Goal: Task Accomplishment & Management: Use online tool/utility

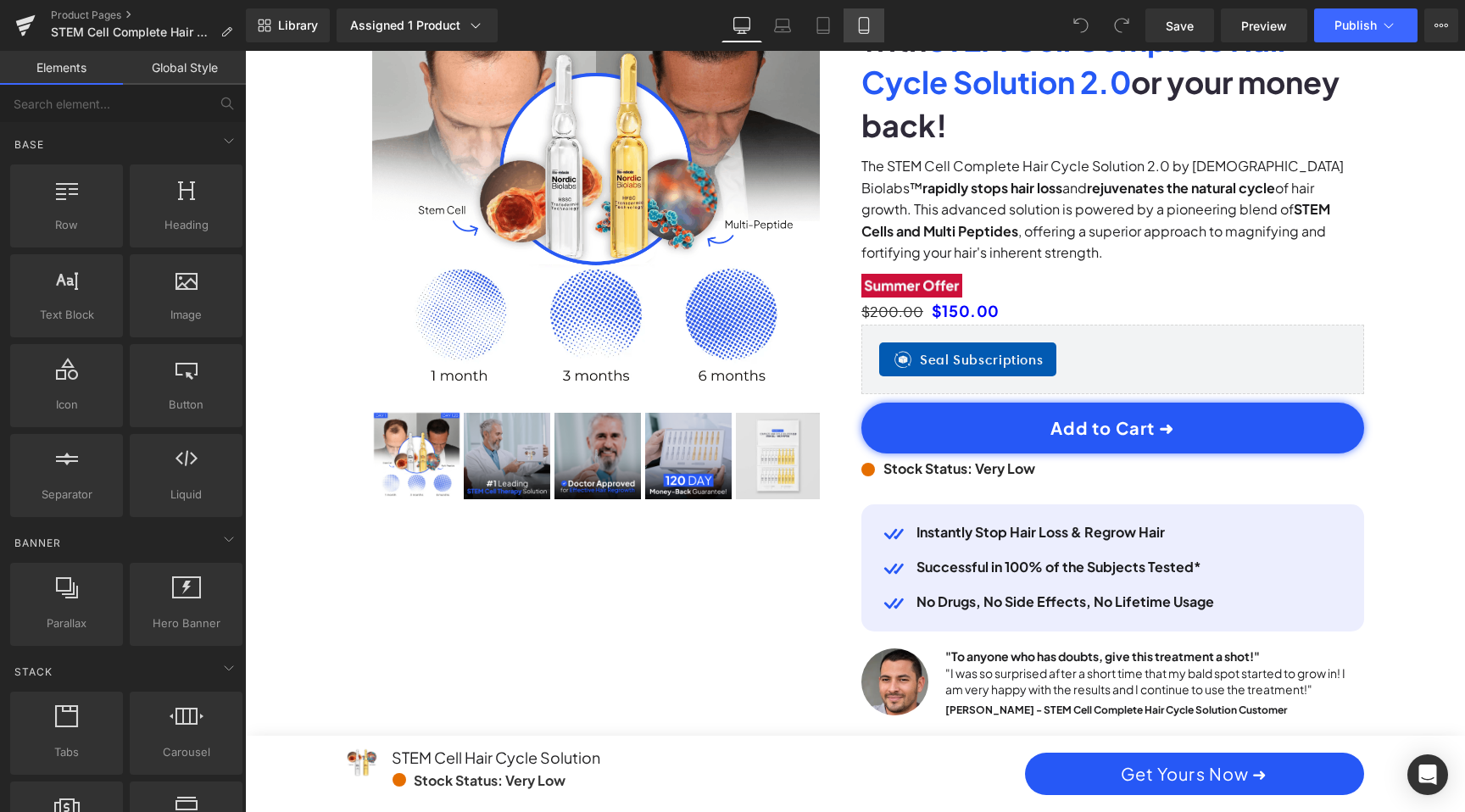
click at [865, 26] on icon at bounding box center [864, 25] width 17 height 17
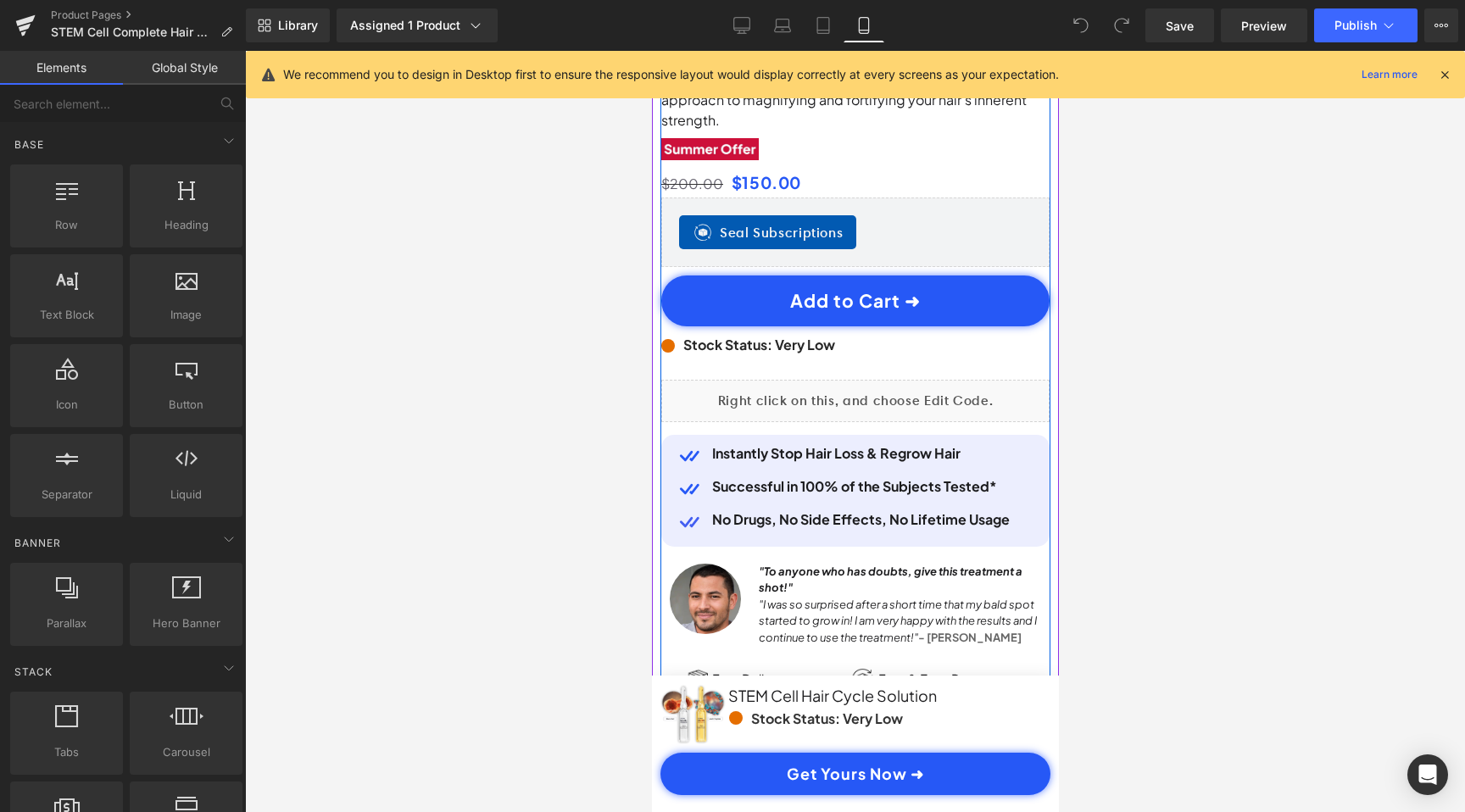
scroll to position [0, 316]
click at [929, 379] on div "Liquid" at bounding box center [854, 400] width 388 height 42
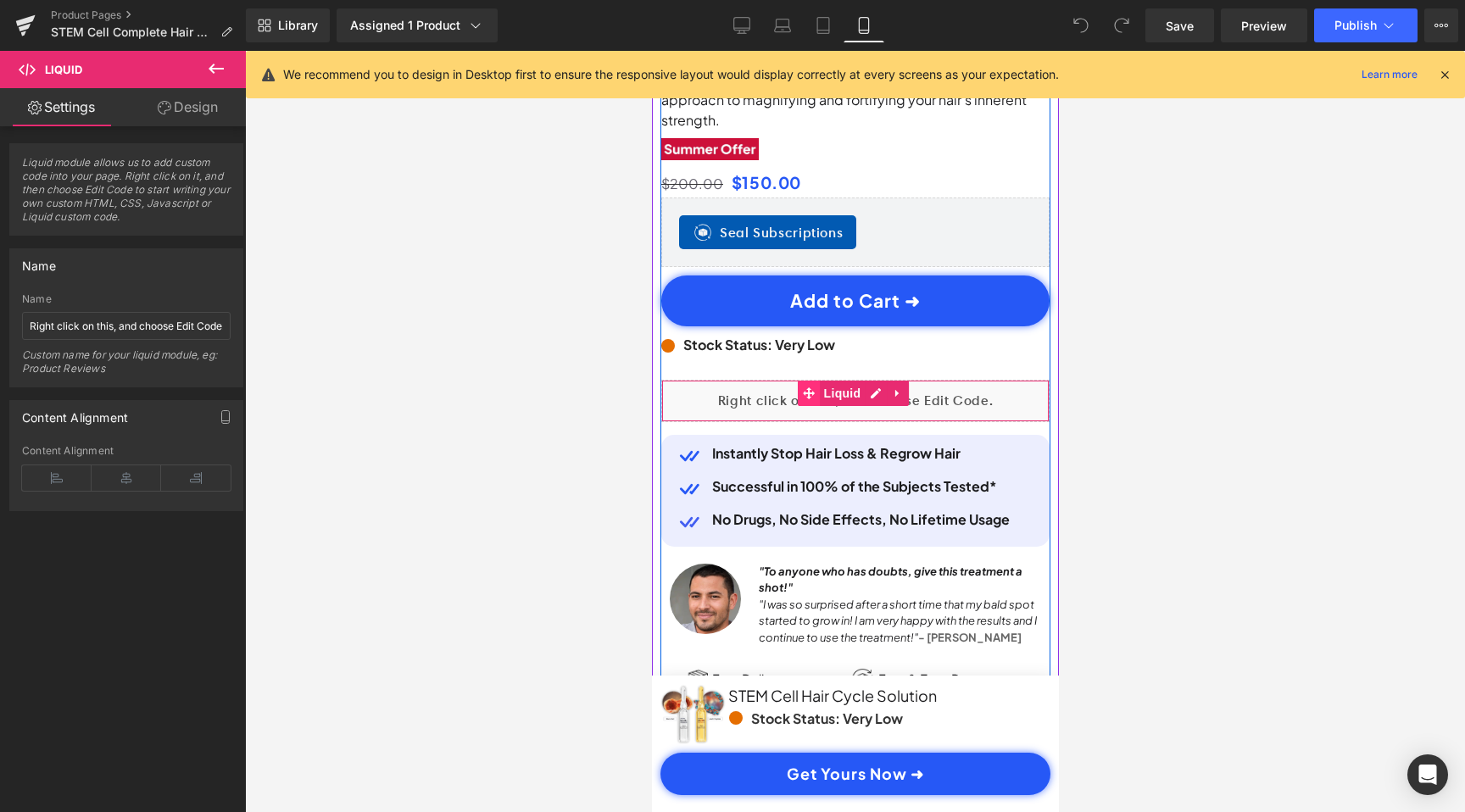
click at [803, 387] on icon at bounding box center [808, 393] width 12 height 13
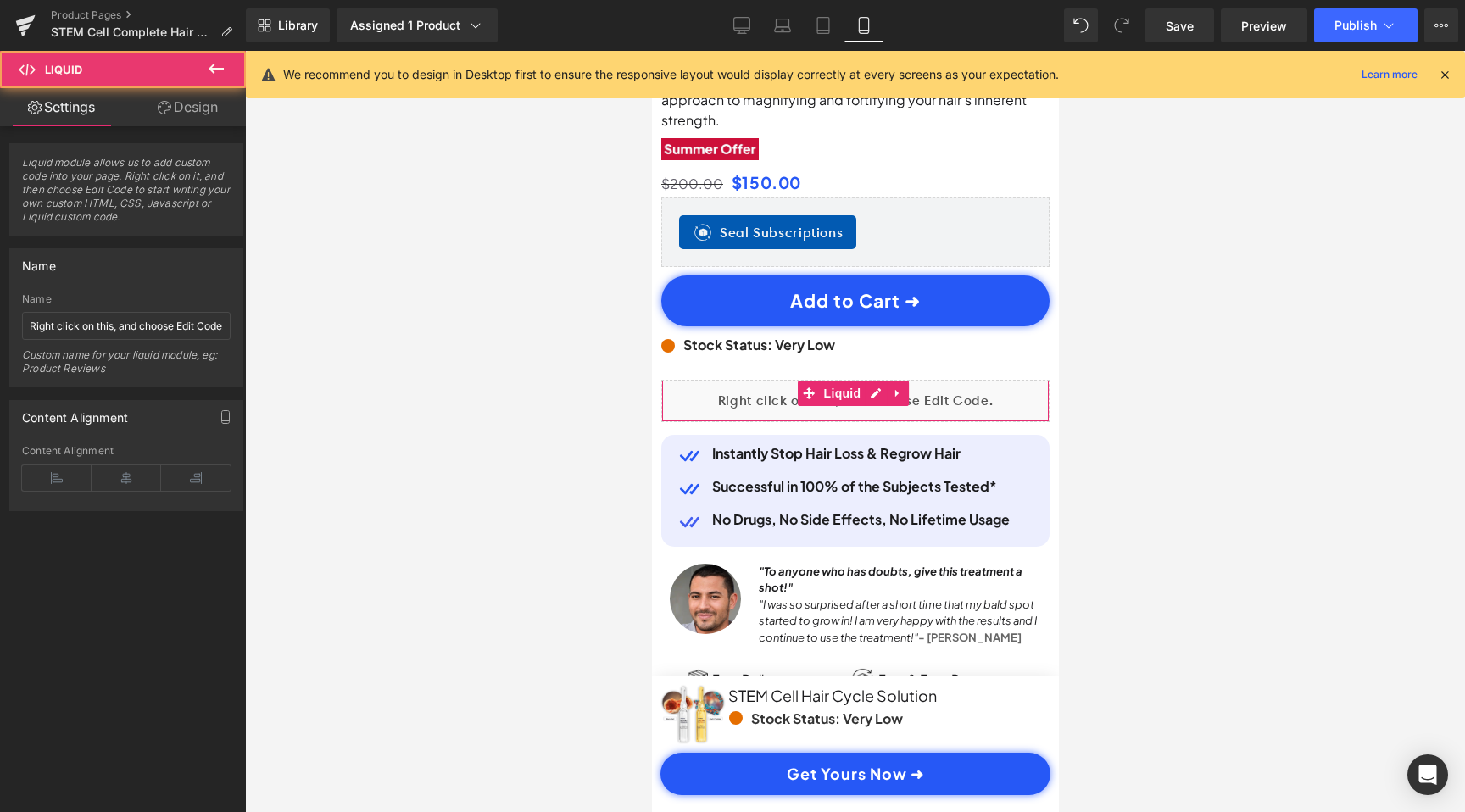
click at [184, 115] on link "Design" at bounding box center [188, 107] width 123 height 38
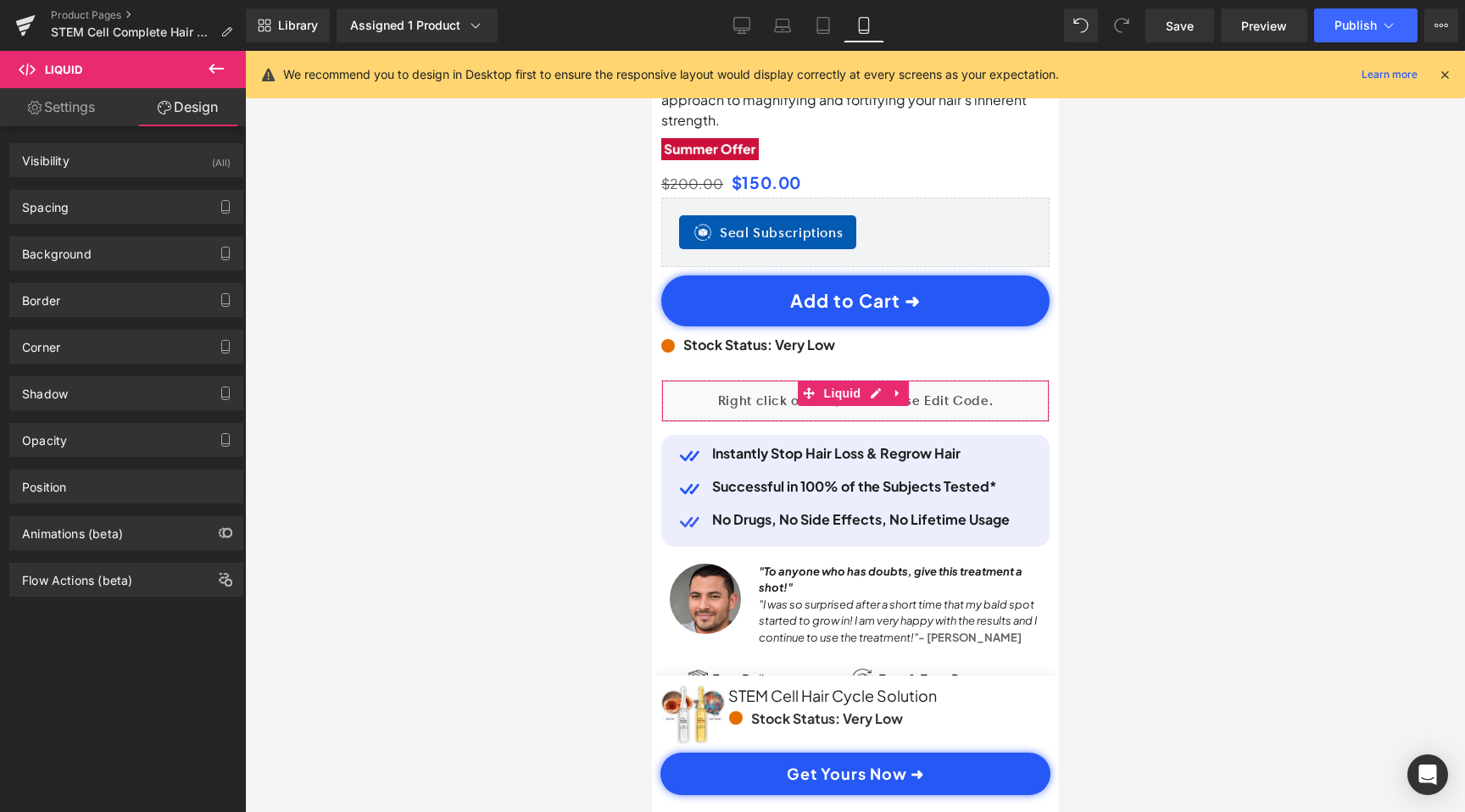
click at [125, 274] on div "Border Border Style Custom Border Solid Border Dashed Border Dotted Custom Cust…" at bounding box center [127, 294] width 254 height 47
click at [177, 209] on div "Spacing" at bounding box center [126, 207] width 232 height 32
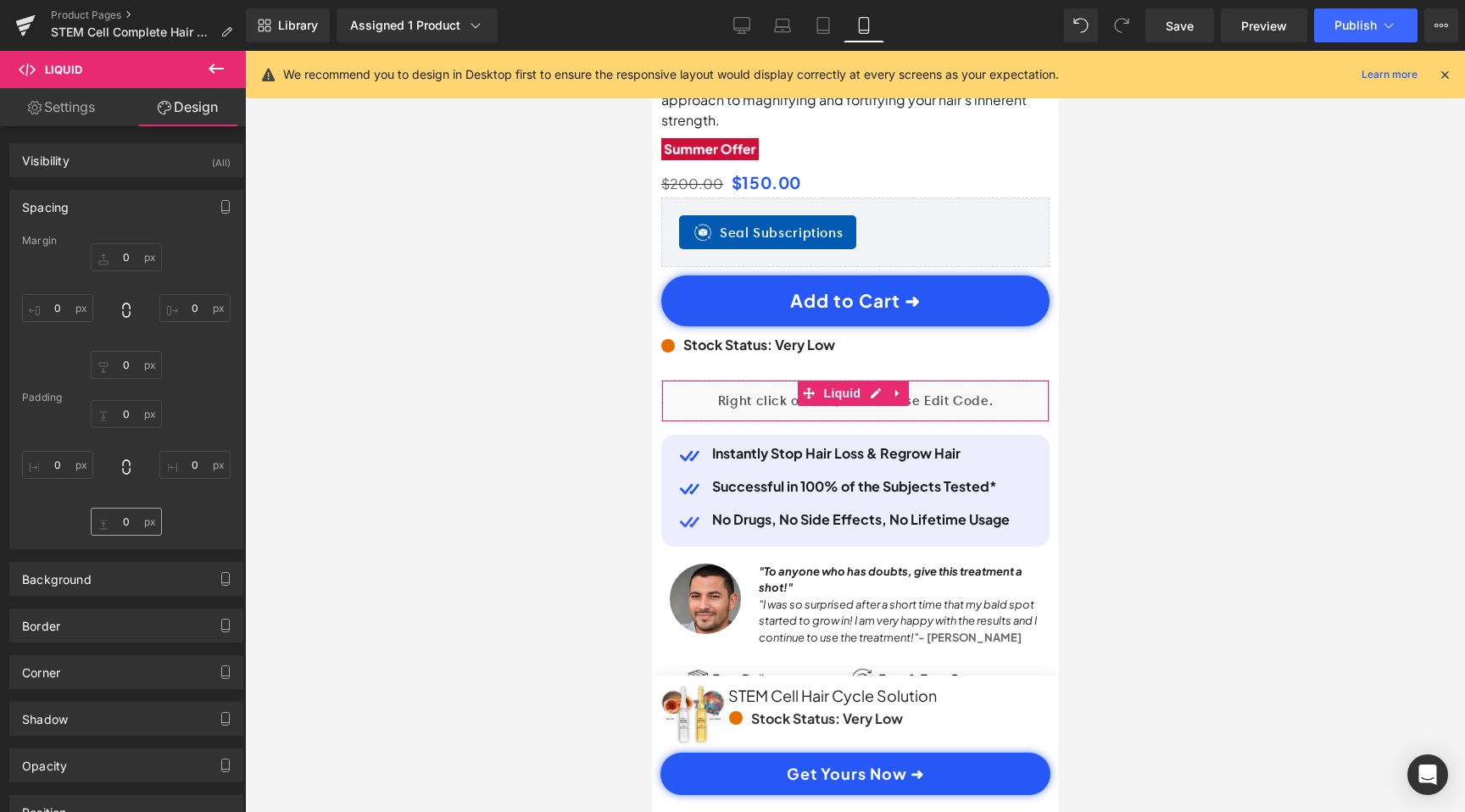
scroll to position [0, 0]
click at [126, 365] on input "0" at bounding box center [127, 365] width 71 height 28
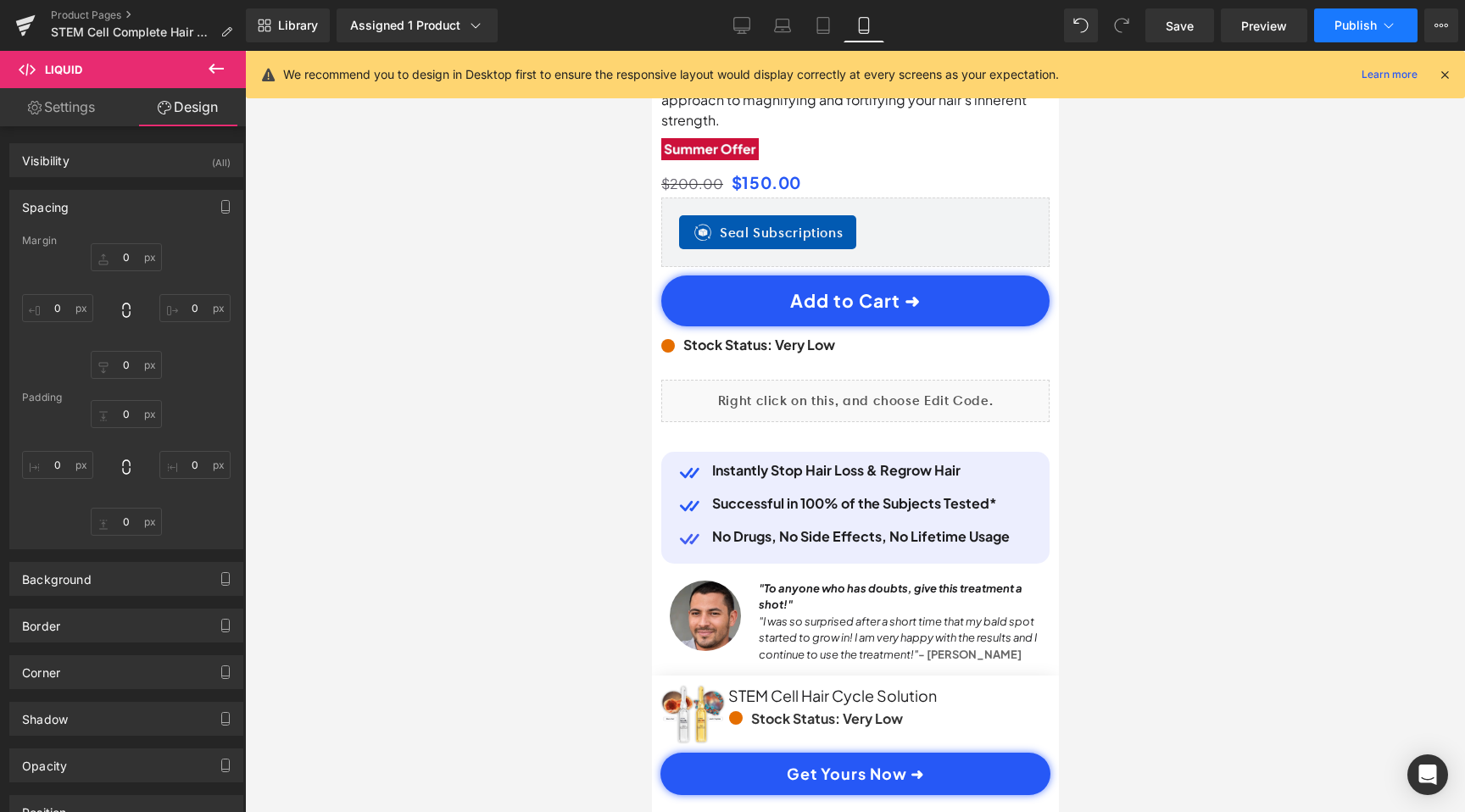
scroll to position [0, 316]
click at [1331, 25] on button "Publish" at bounding box center [1365, 25] width 103 height 34
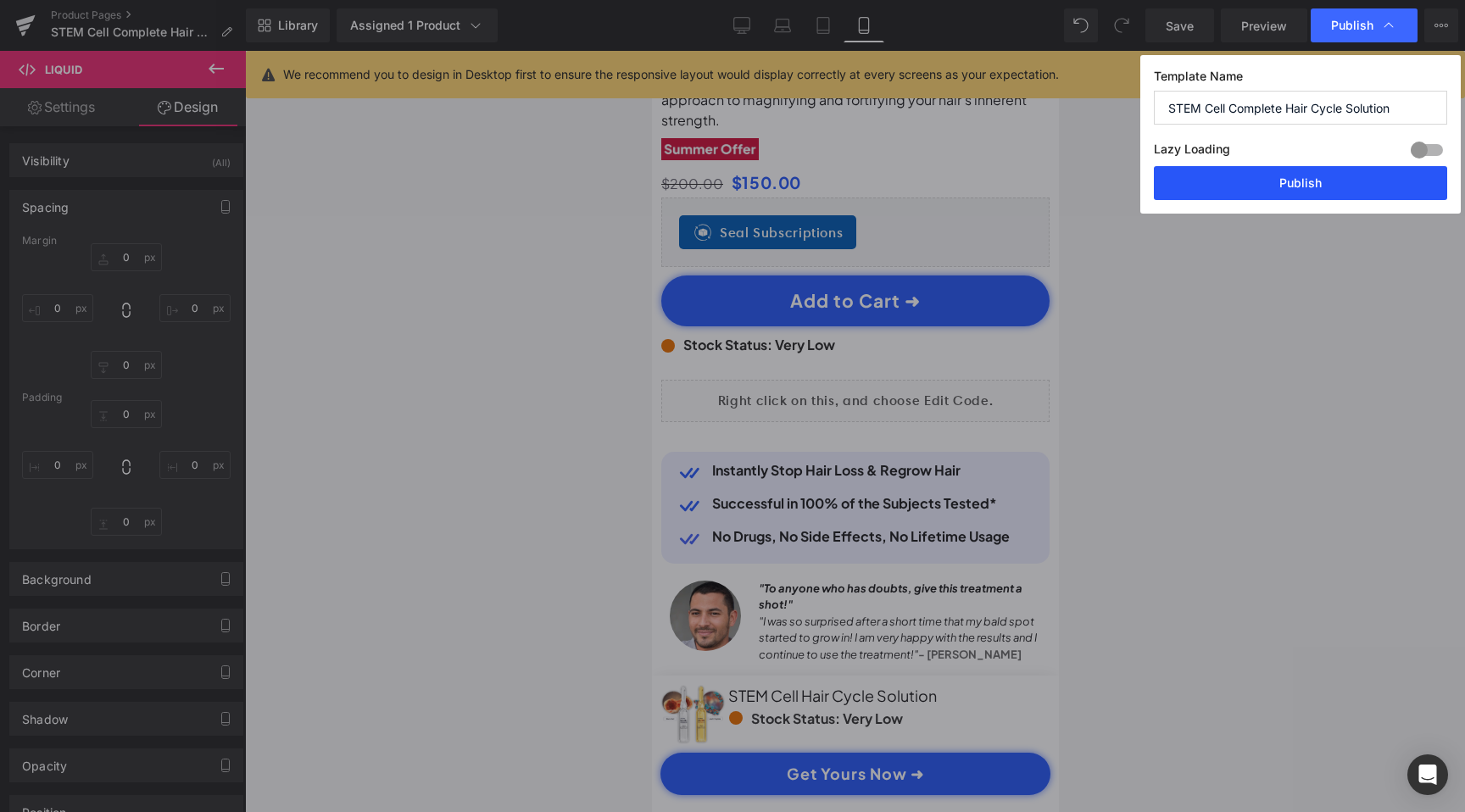
click at [1244, 177] on button "Publish" at bounding box center [1301, 183] width 293 height 34
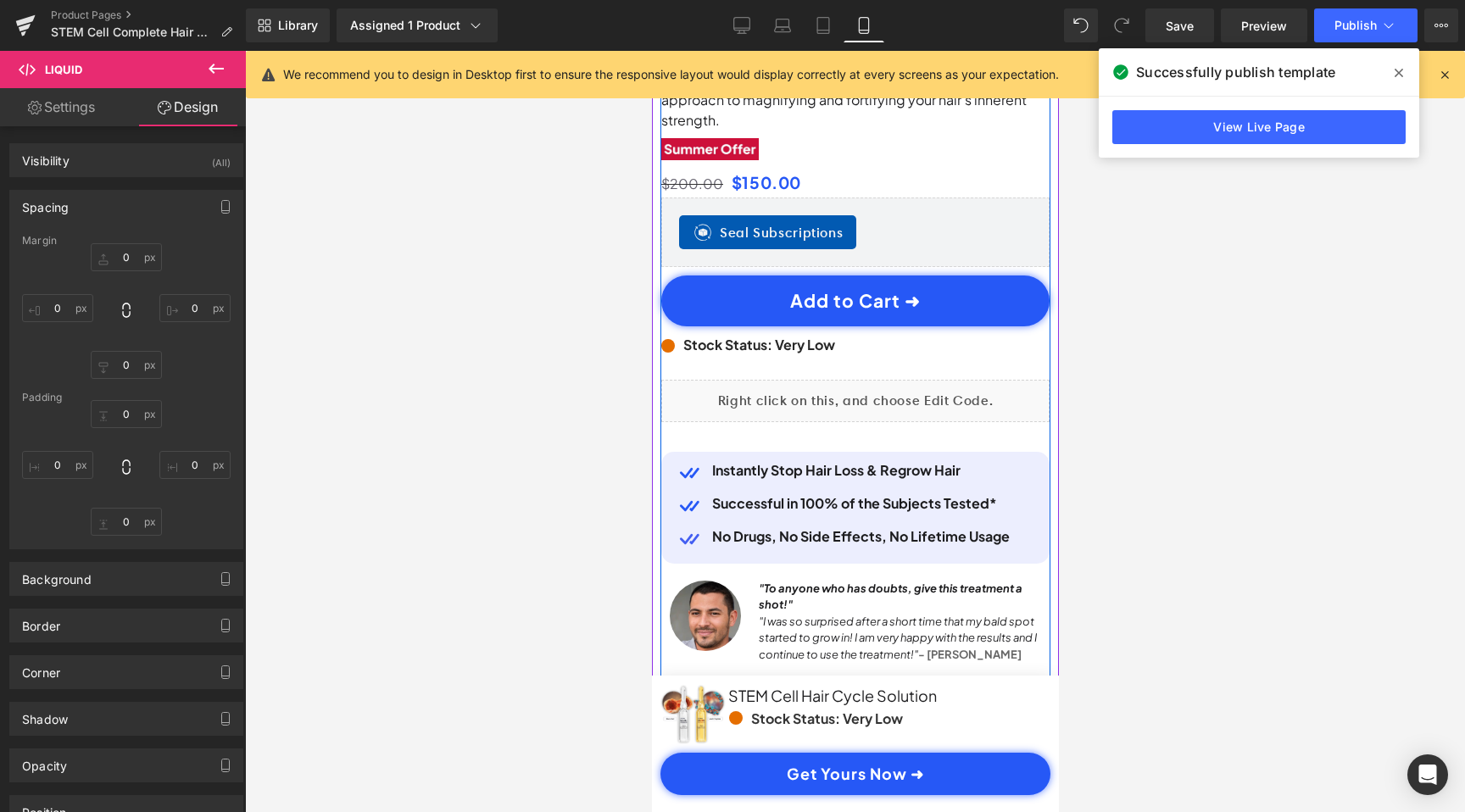
scroll to position [0, 633]
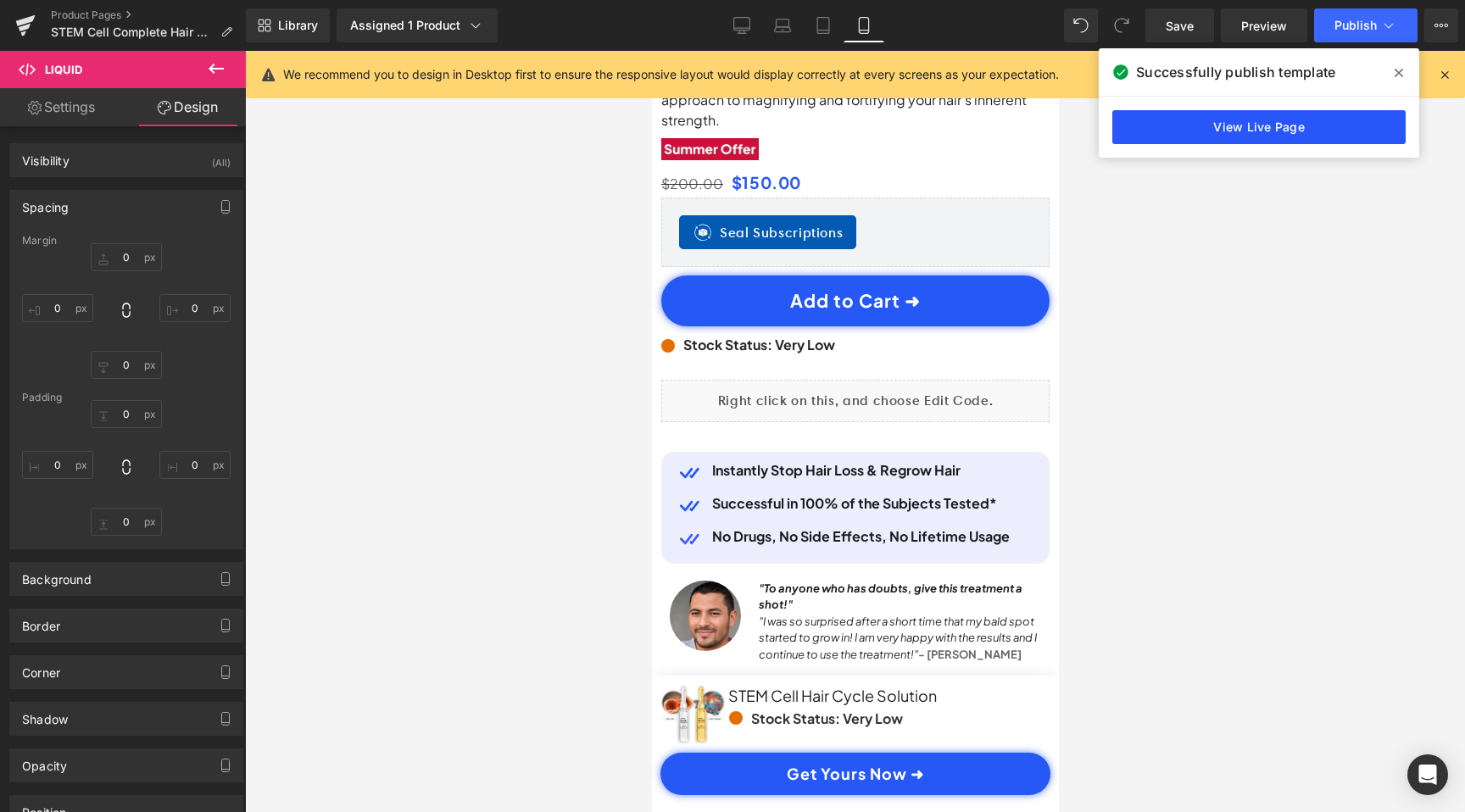
click at [1273, 116] on link "View Live Page" at bounding box center [1258, 127] width 293 height 34
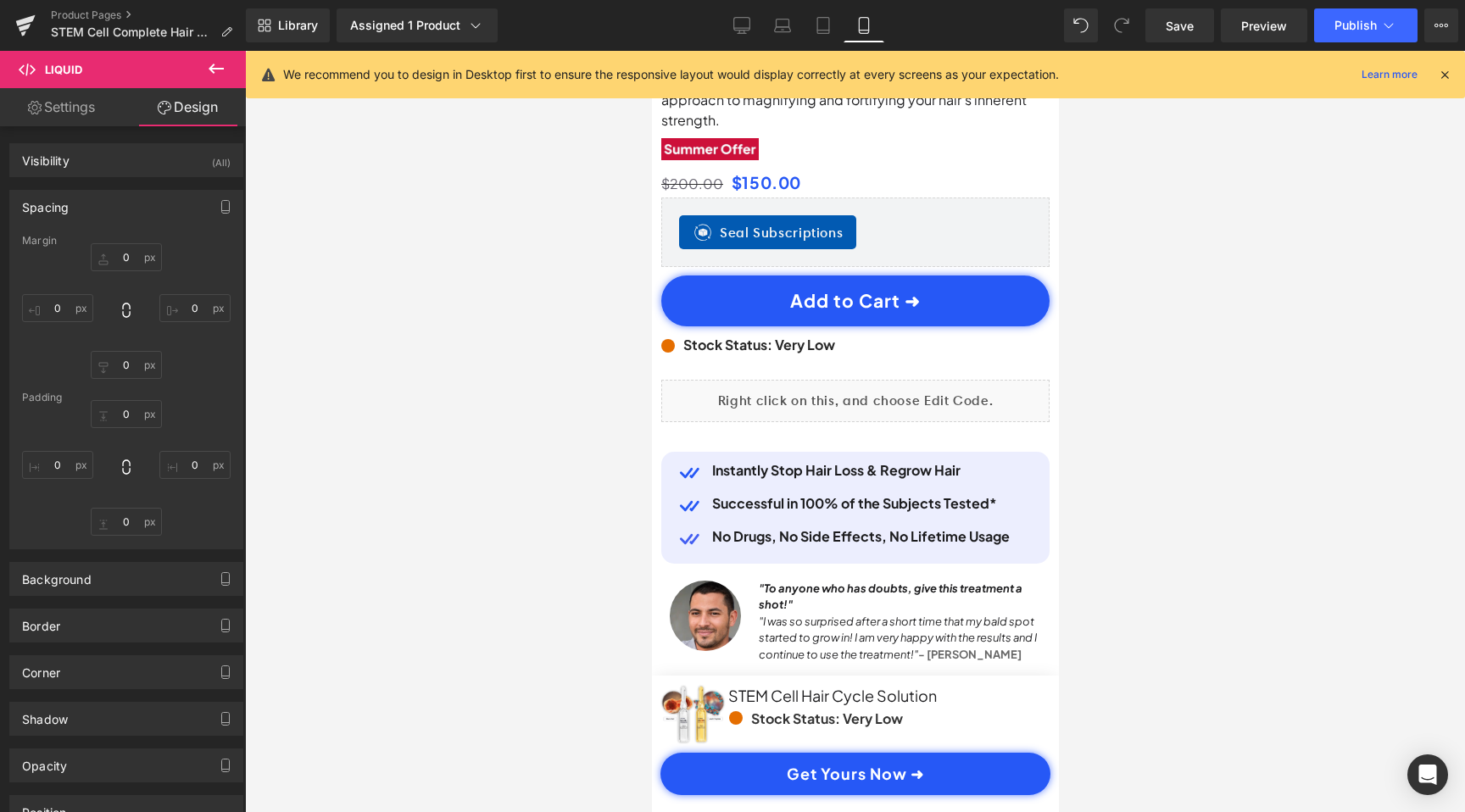
scroll to position [0, 316]
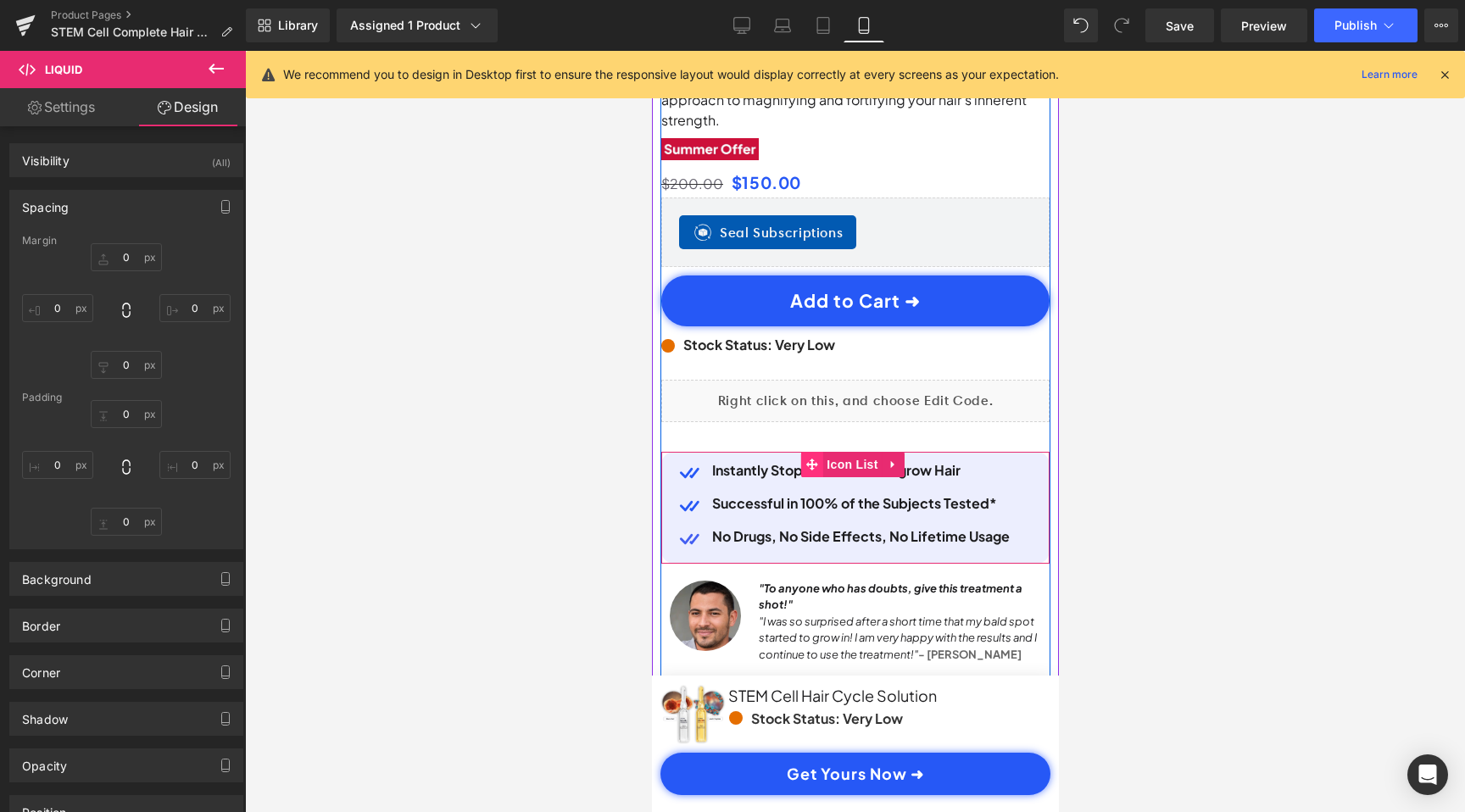
click at [815, 458] on icon at bounding box center [810, 464] width 12 height 12
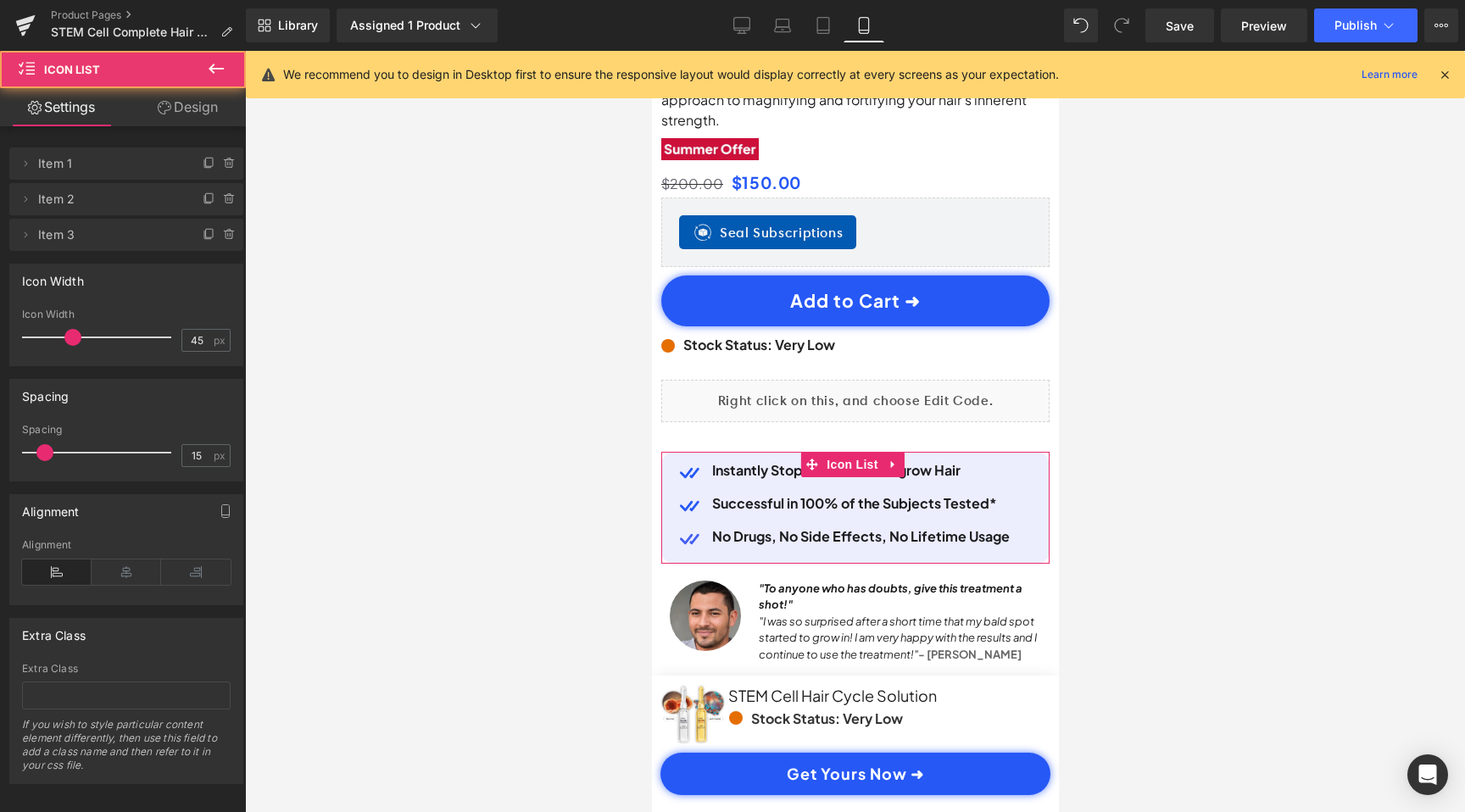
scroll to position [0, 633]
click at [168, 94] on link "Design" at bounding box center [188, 107] width 123 height 38
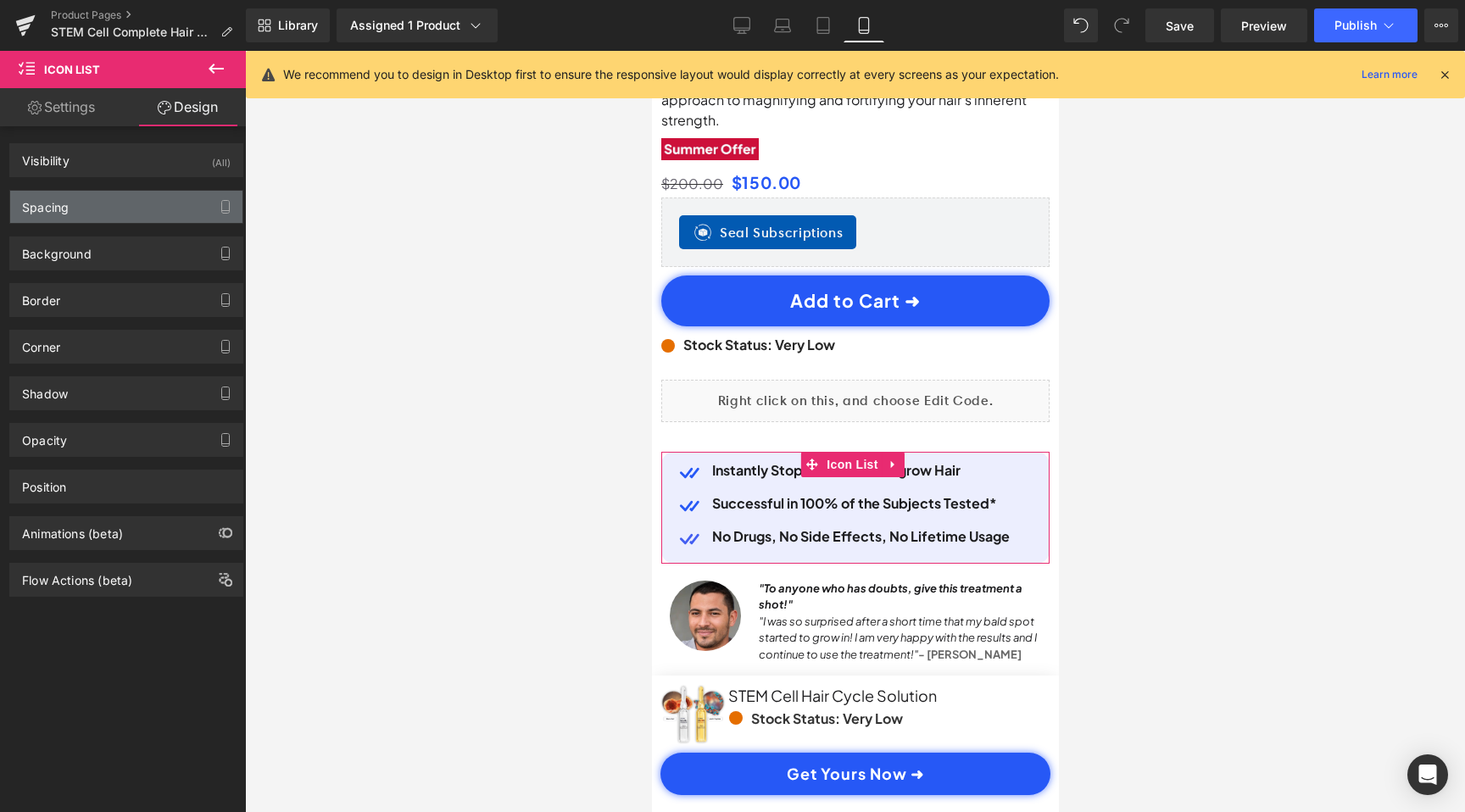
click at [104, 196] on div "Spacing" at bounding box center [126, 207] width 232 height 32
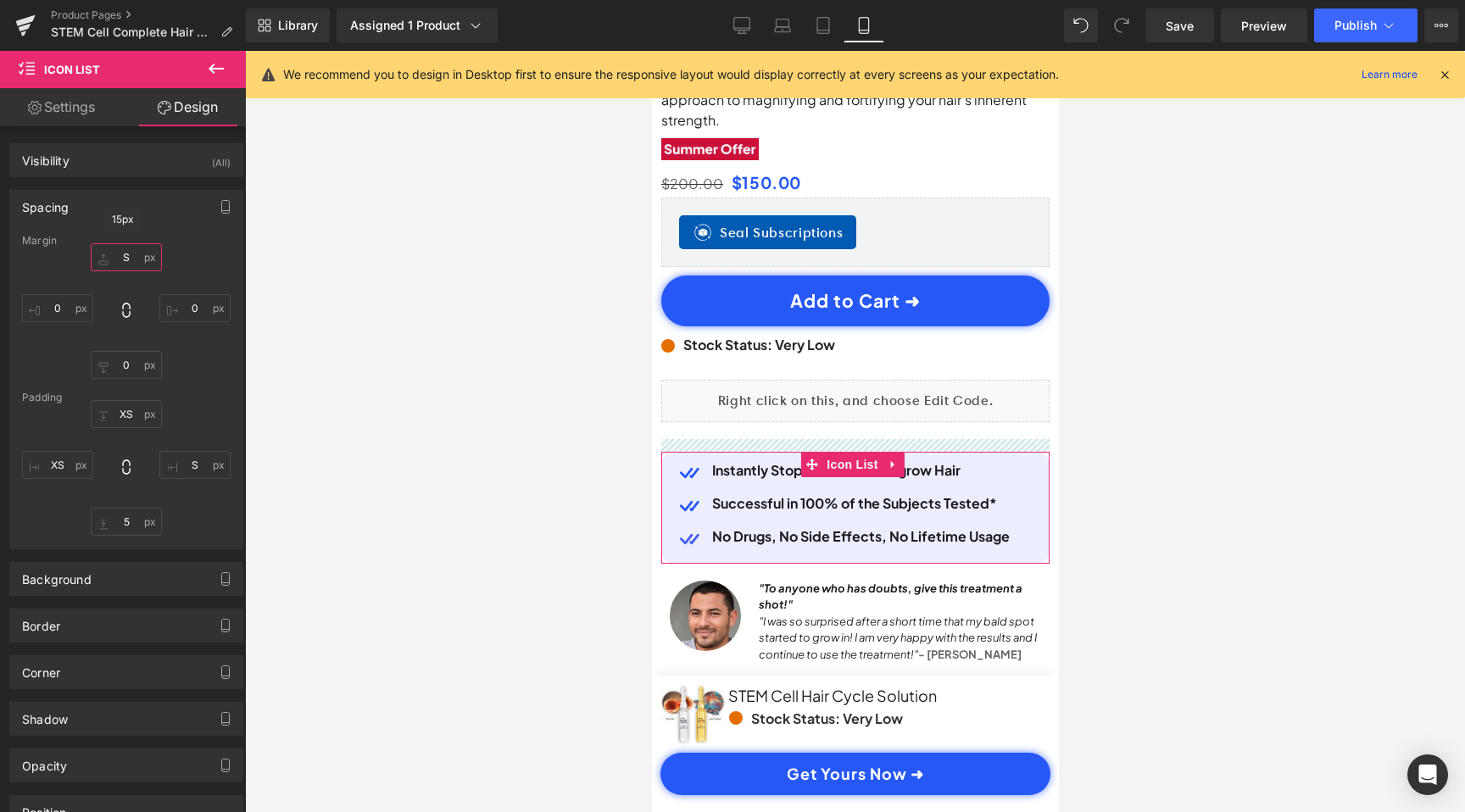
click at [127, 255] on input "S" at bounding box center [127, 257] width 71 height 28
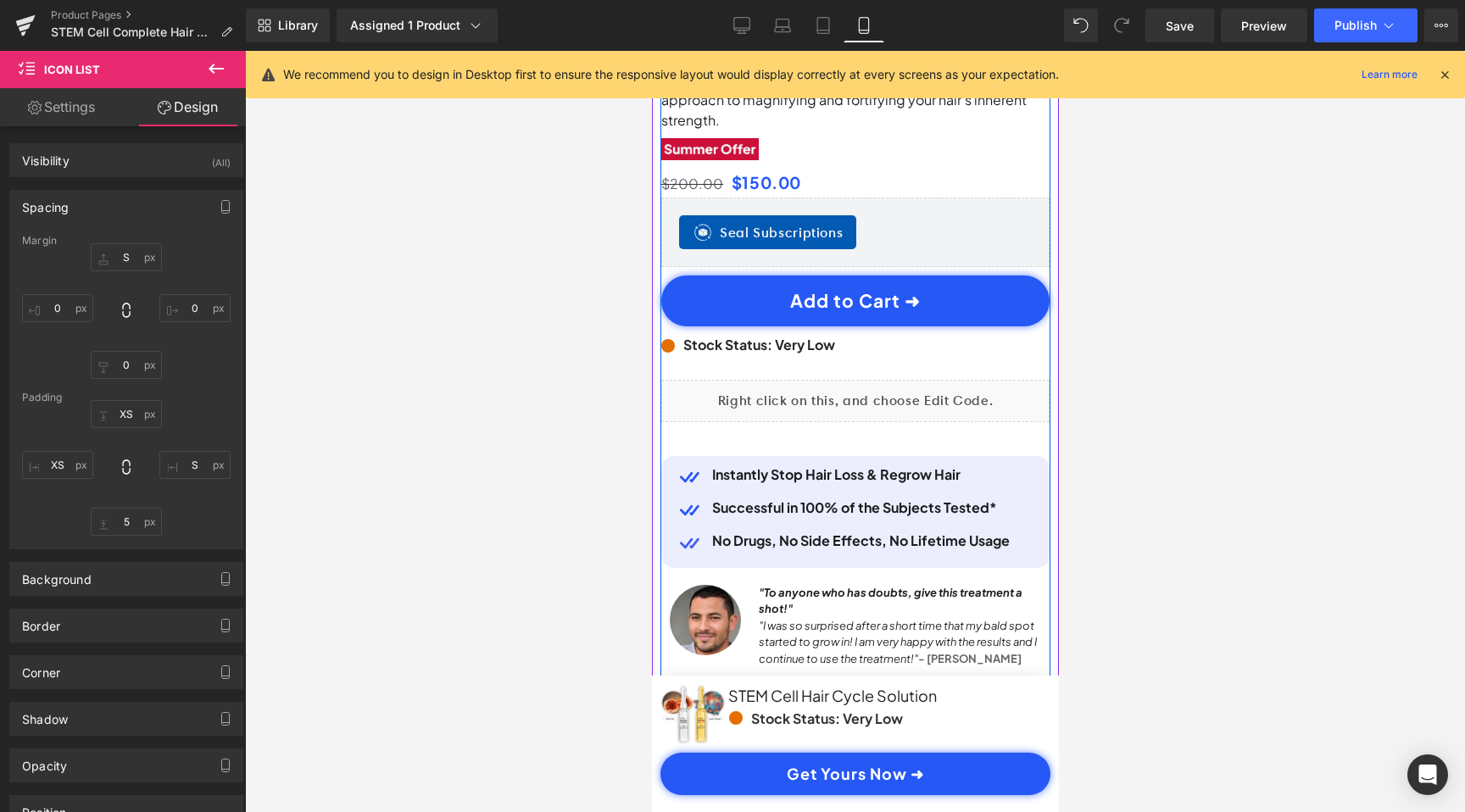
scroll to position [0, 316]
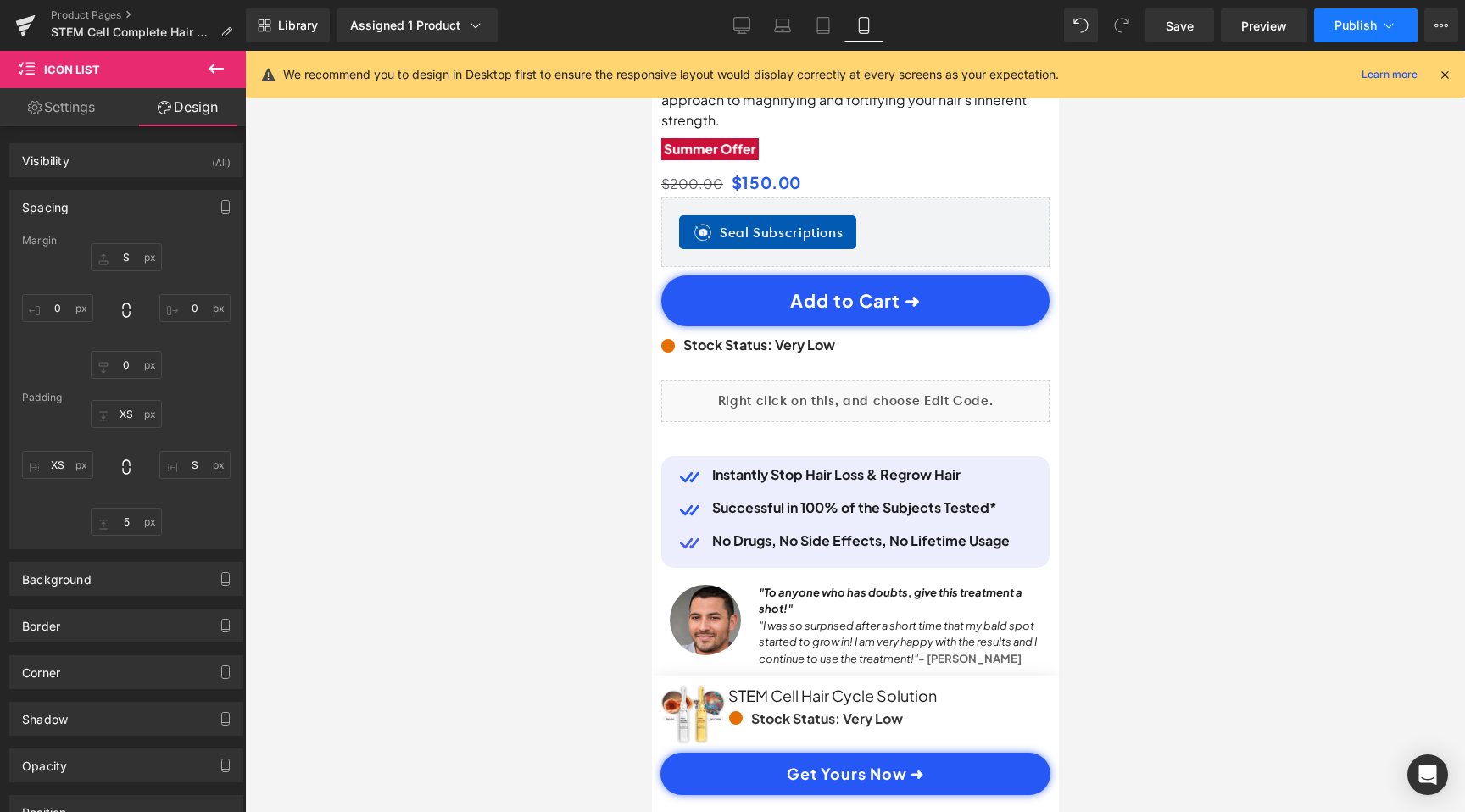
click at [1355, 23] on span "Publish" at bounding box center [1355, 25] width 42 height 13
click at [1189, 33] on span "Save" at bounding box center [1180, 25] width 28 height 18
click at [1346, 28] on span "Publish" at bounding box center [1355, 25] width 42 height 13
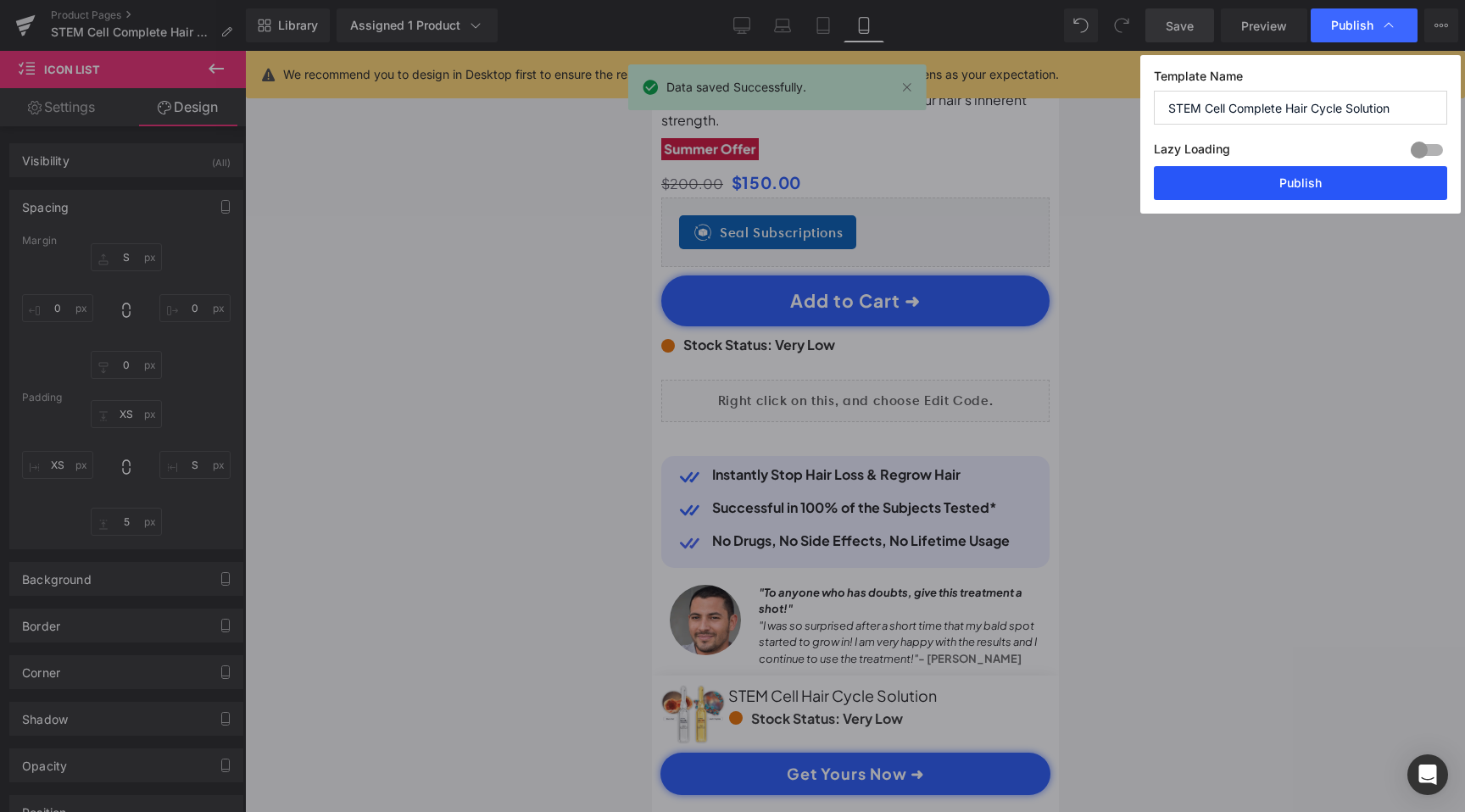
click at [1294, 181] on button "Publish" at bounding box center [1301, 183] width 293 height 34
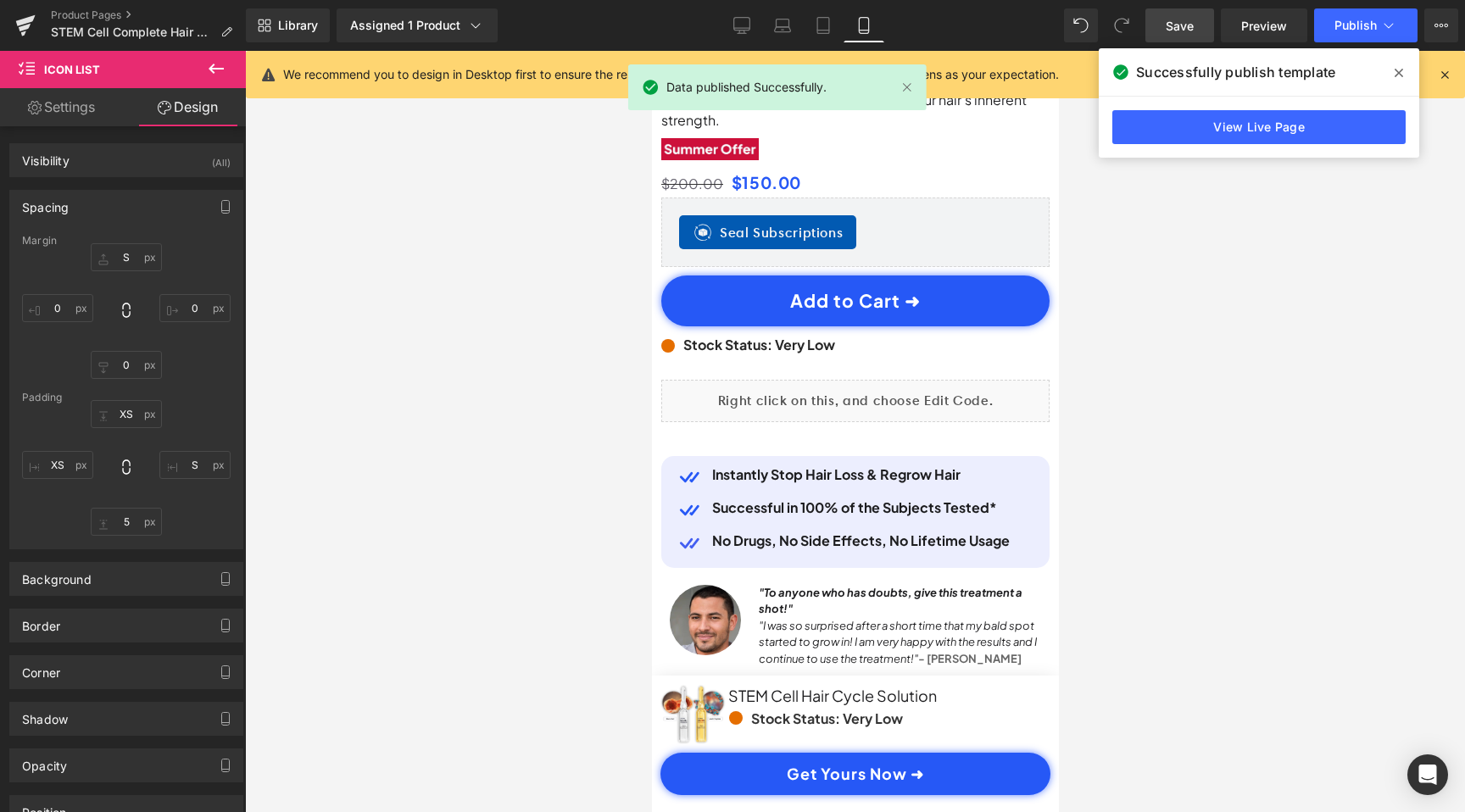
scroll to position [0, 633]
click at [1301, 135] on link "View Live Page" at bounding box center [1258, 127] width 293 height 34
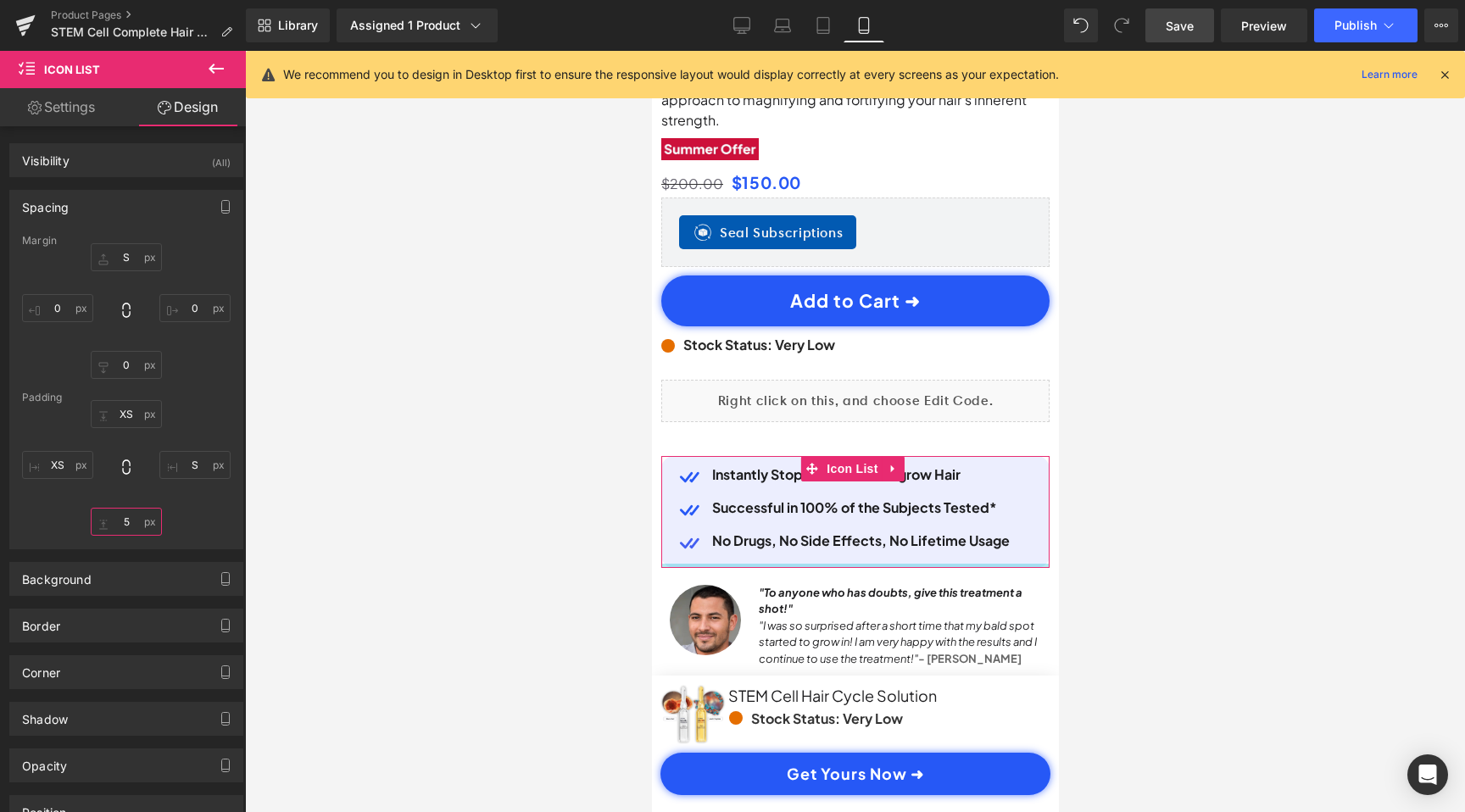
click at [127, 525] on input "5" at bounding box center [127, 522] width 71 height 28
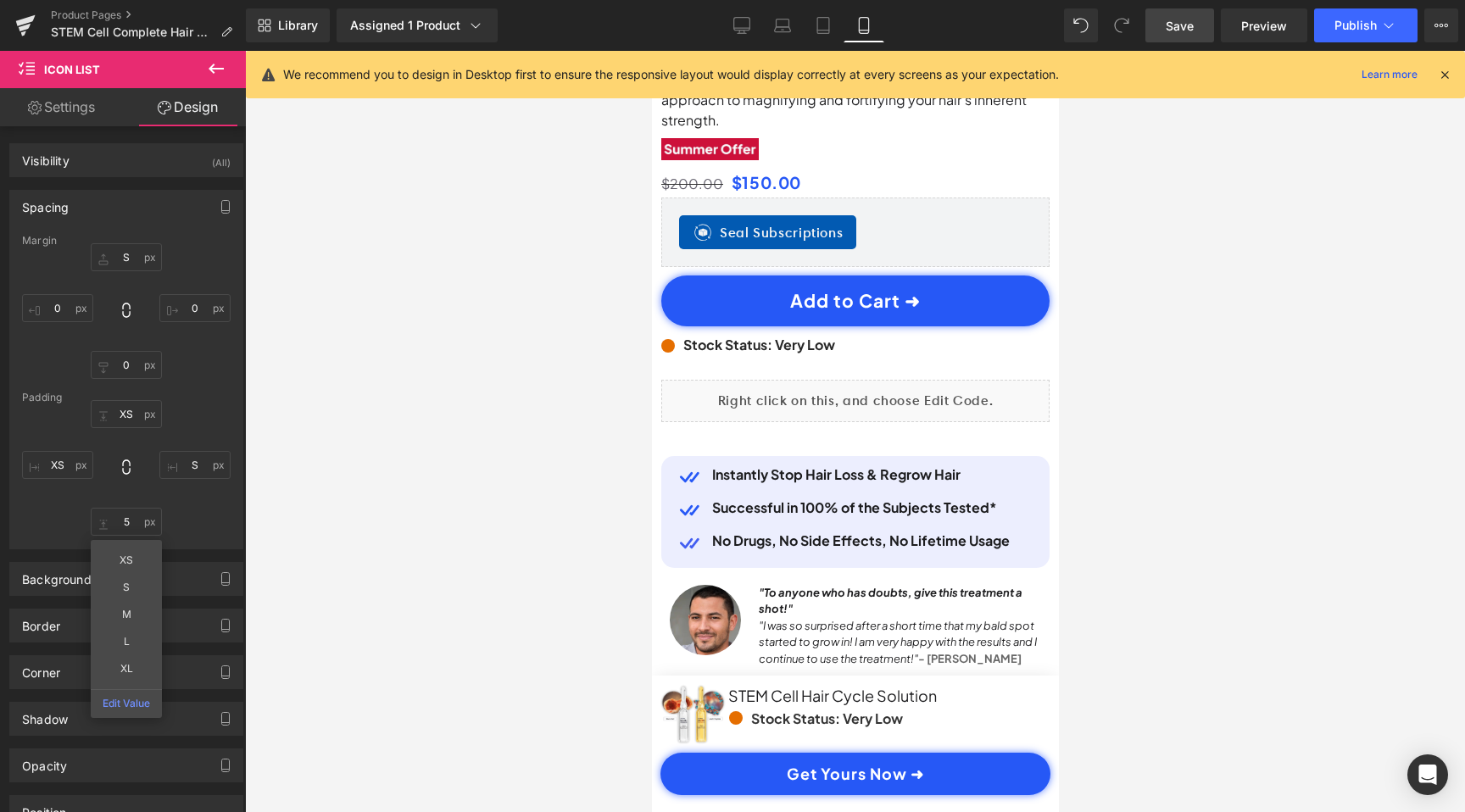
click at [418, 476] on div at bounding box center [855, 431] width 1220 height 761
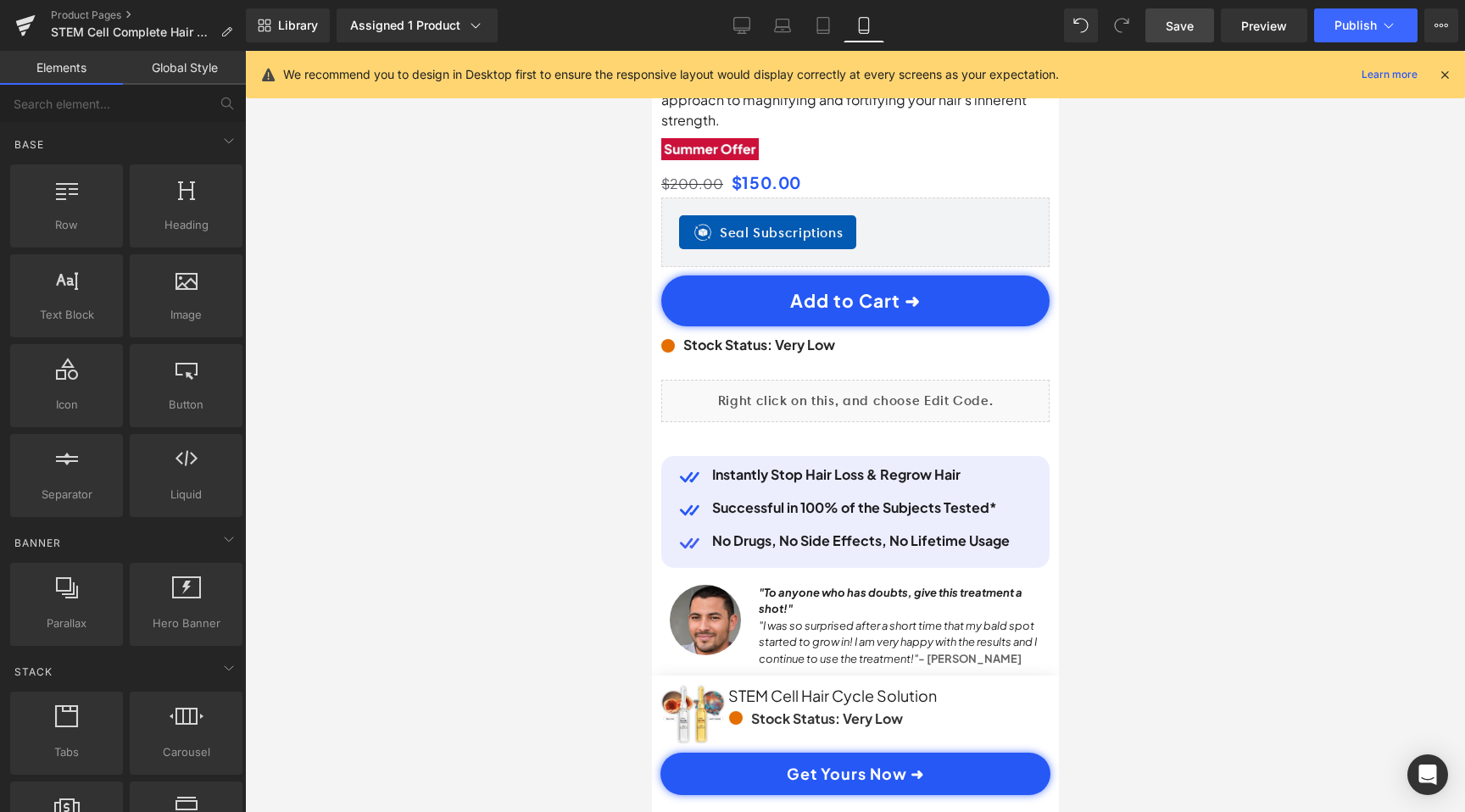
scroll to position [0, 0]
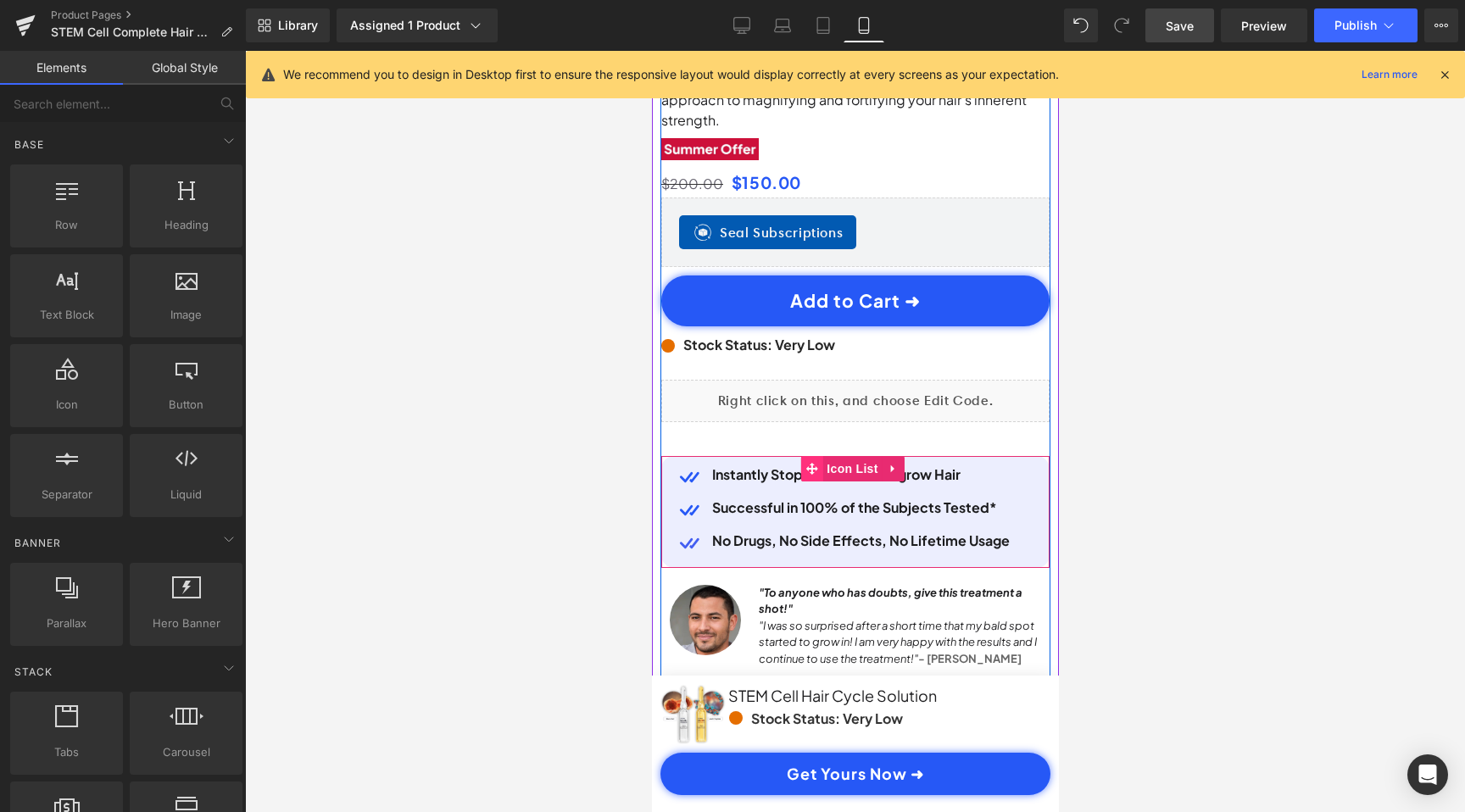
click at [803, 456] on span at bounding box center [810, 468] width 22 height 25
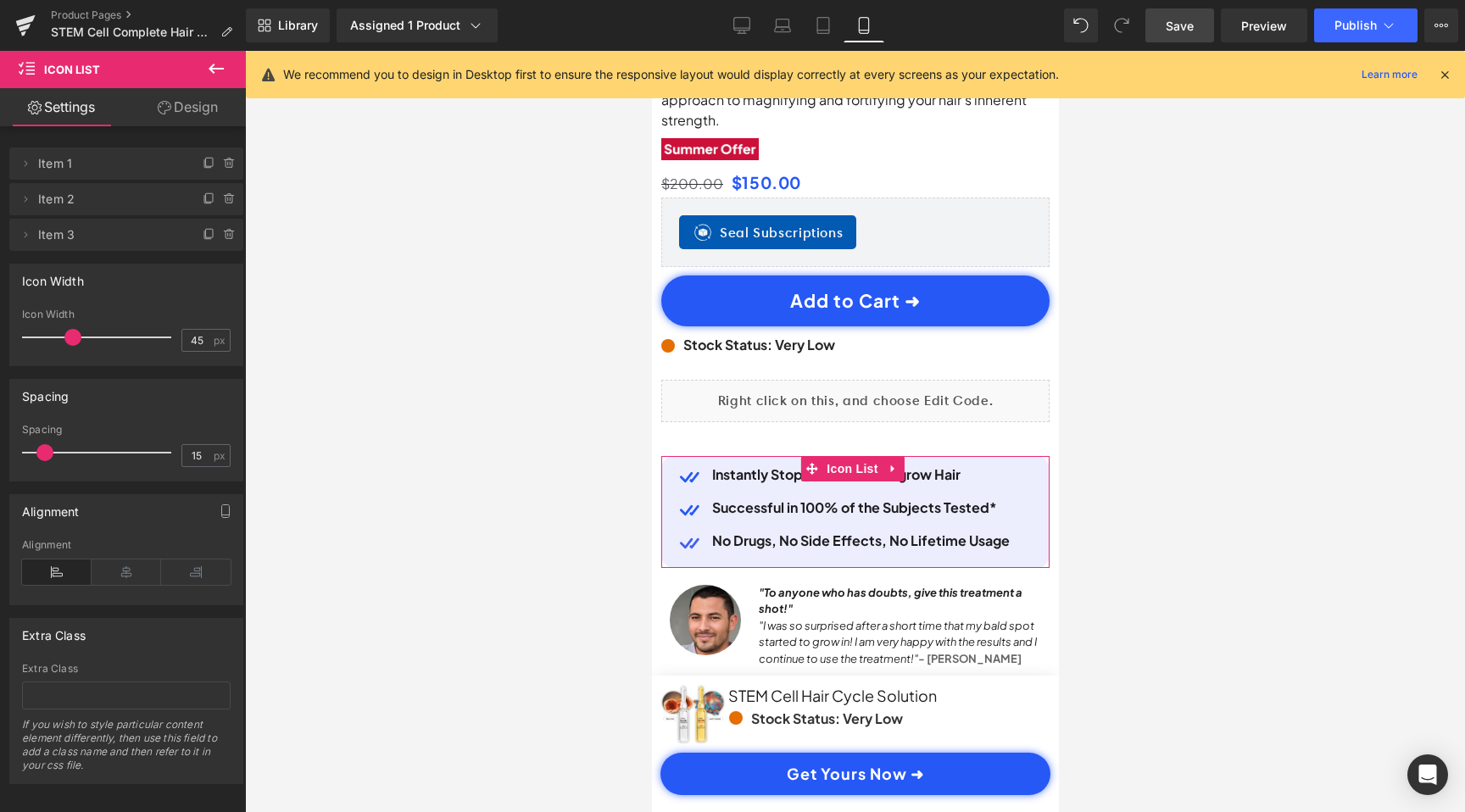
click at [169, 98] on link "Design" at bounding box center [188, 107] width 123 height 38
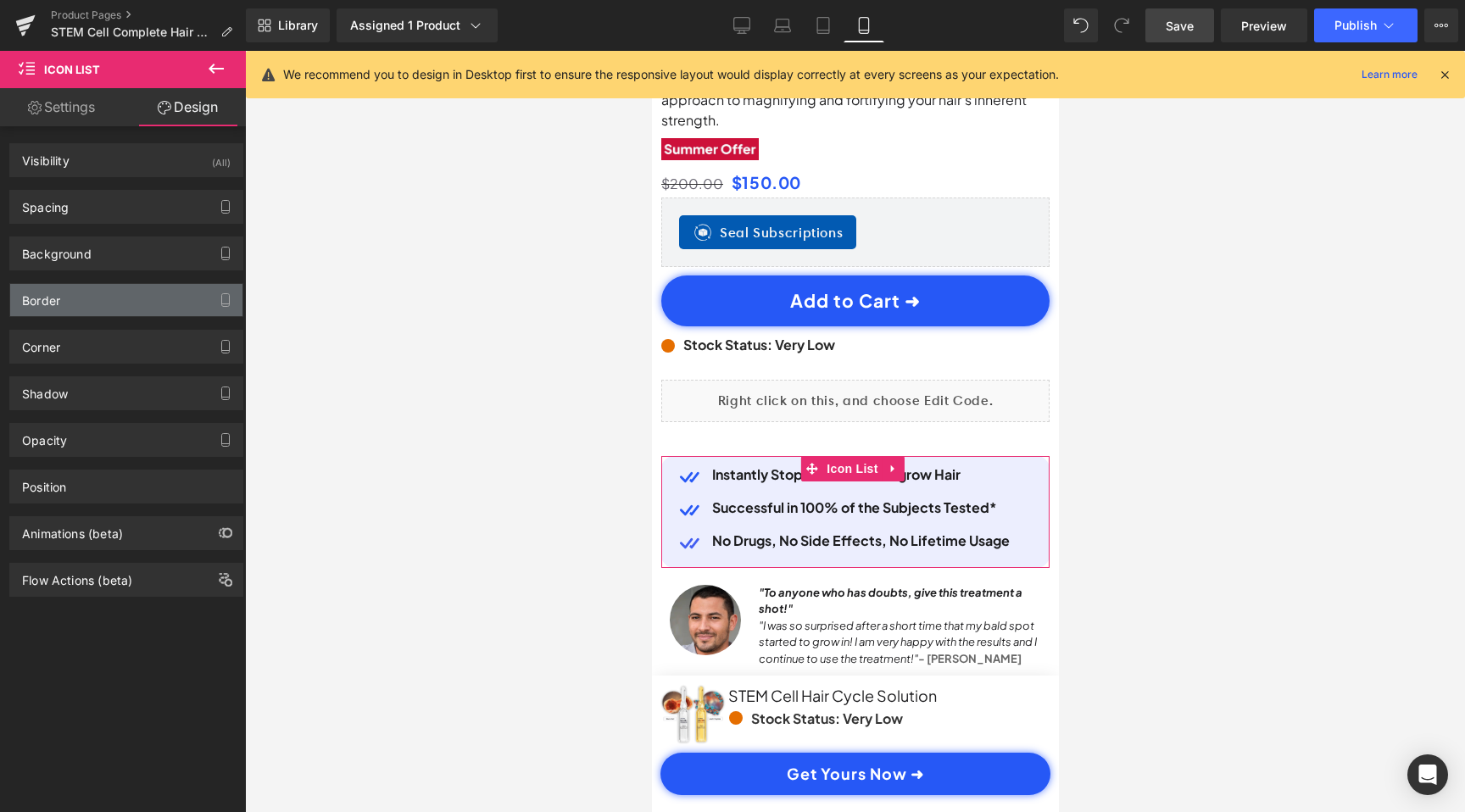
scroll to position [0, 316]
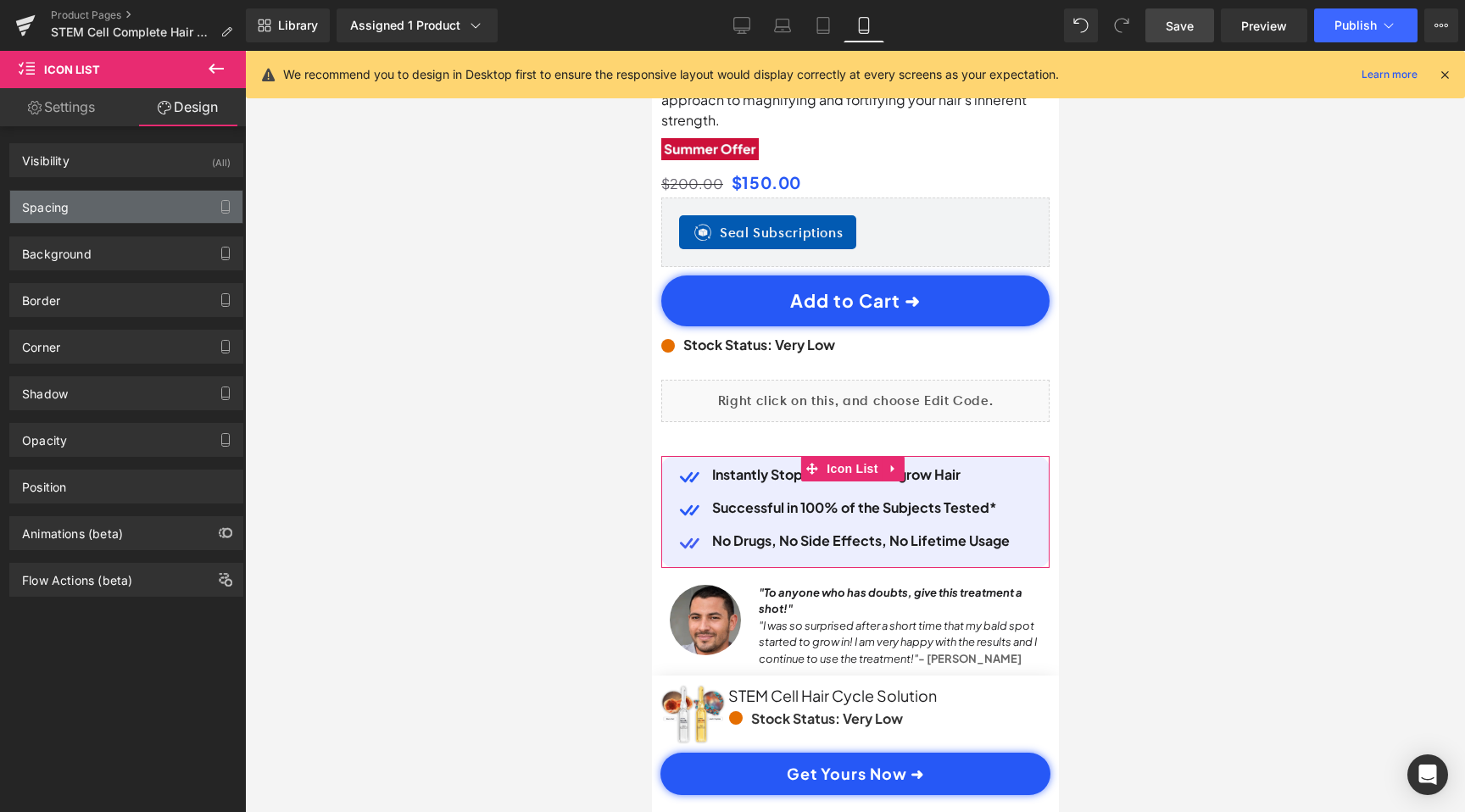
click at [147, 192] on div "Spacing" at bounding box center [126, 207] width 232 height 32
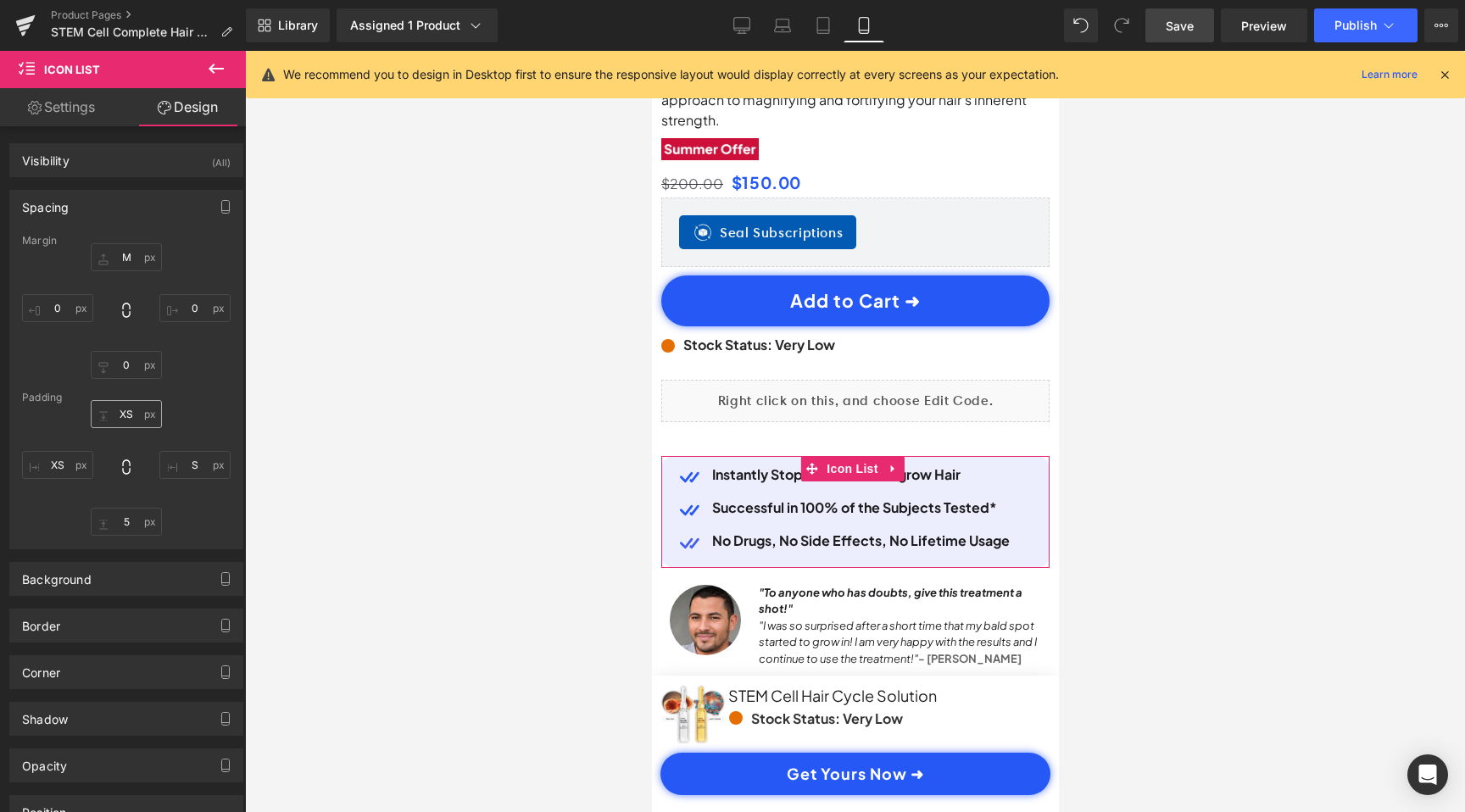
scroll to position [0, 633]
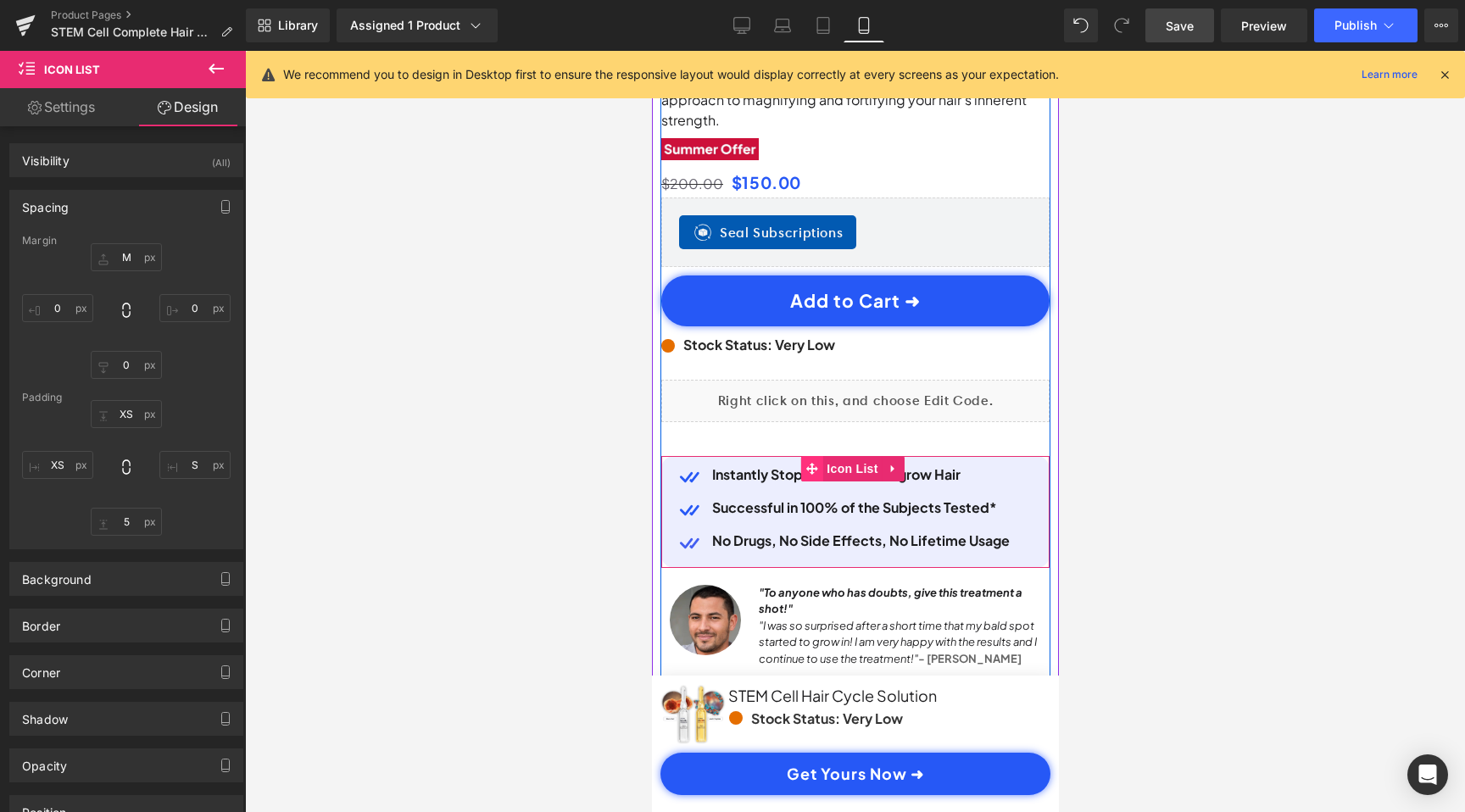
click at [803, 456] on span at bounding box center [810, 468] width 22 height 25
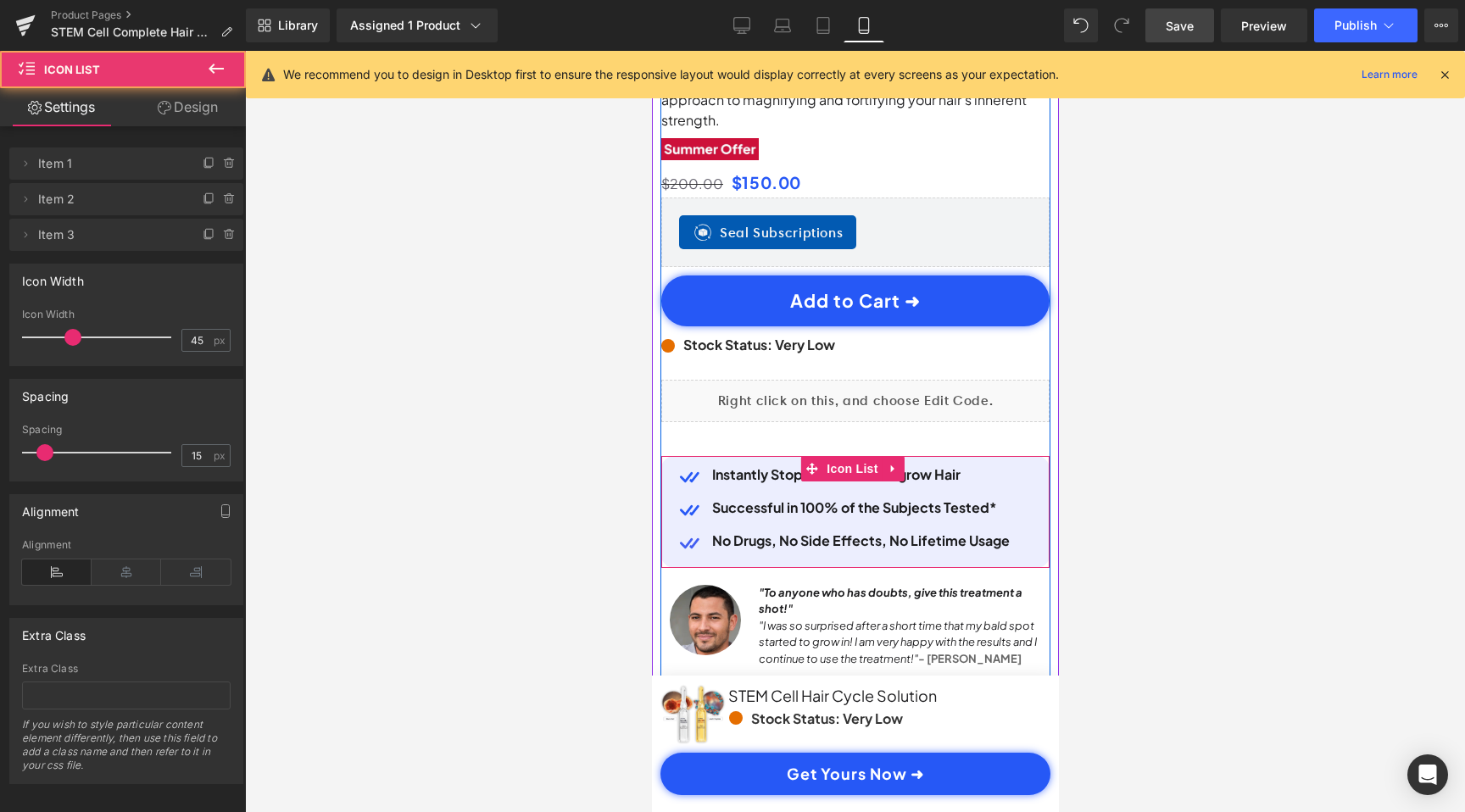
scroll to position [0, 0]
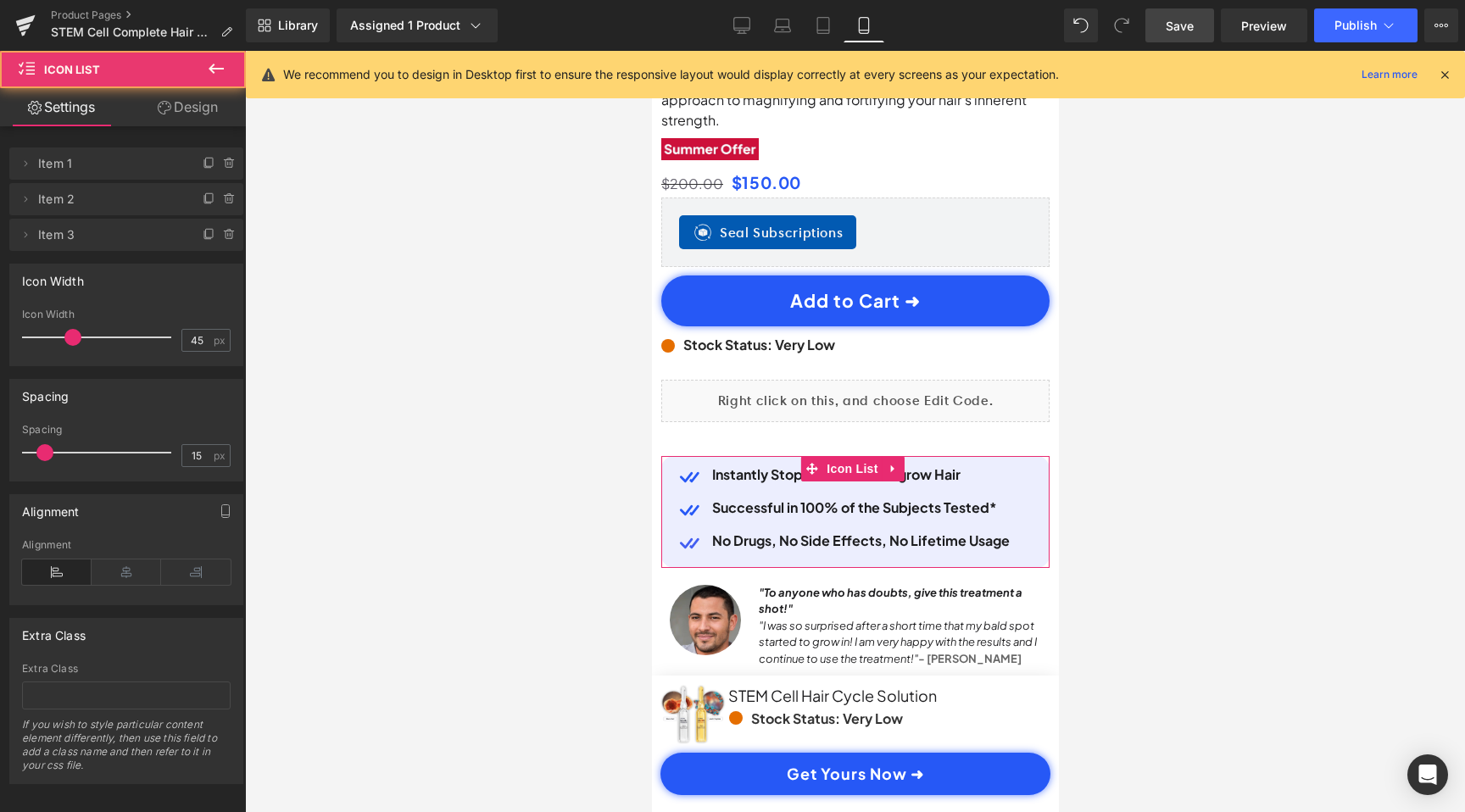
click at [195, 117] on link "Design" at bounding box center [188, 107] width 123 height 38
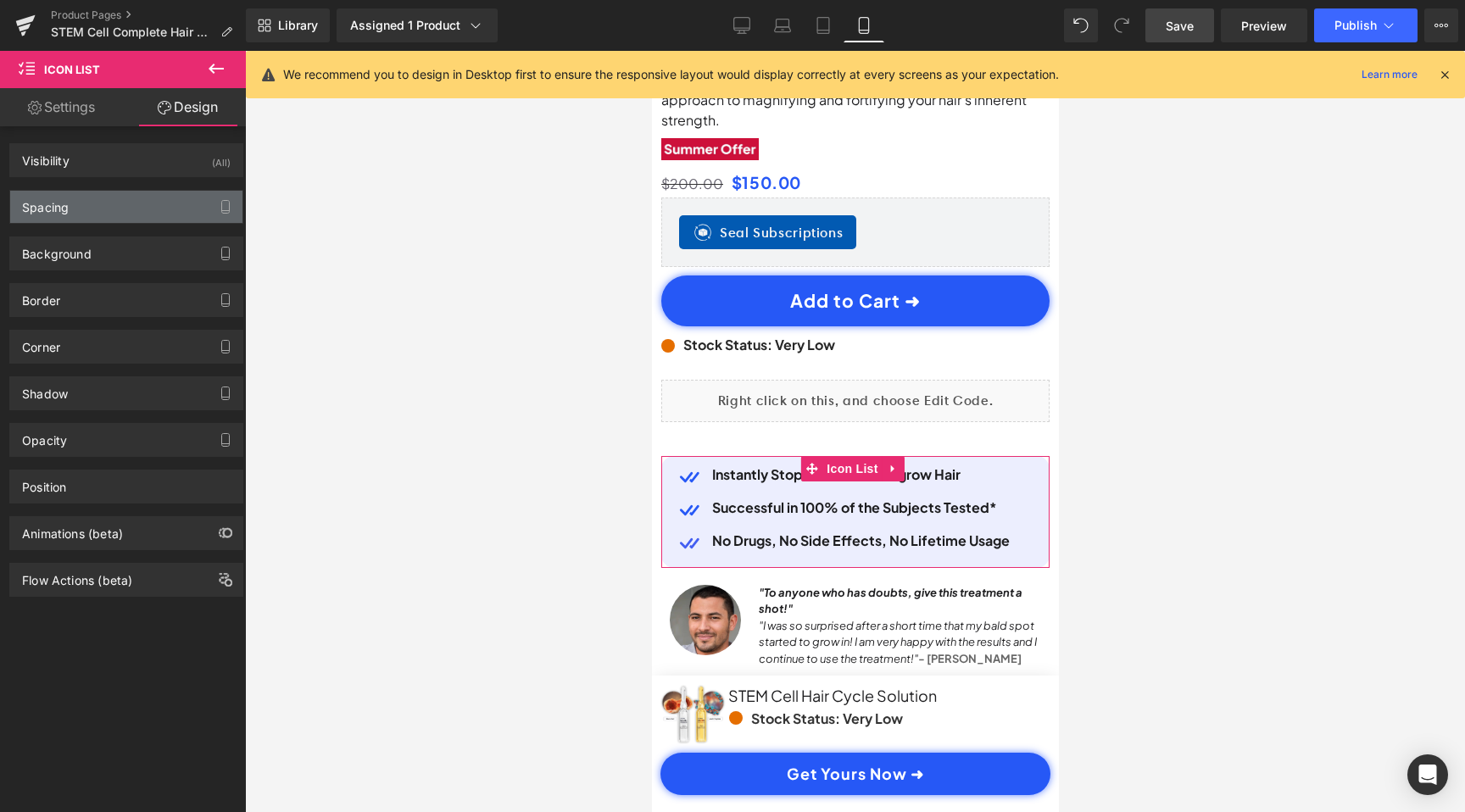
click at [131, 216] on div "Spacing" at bounding box center [126, 207] width 232 height 32
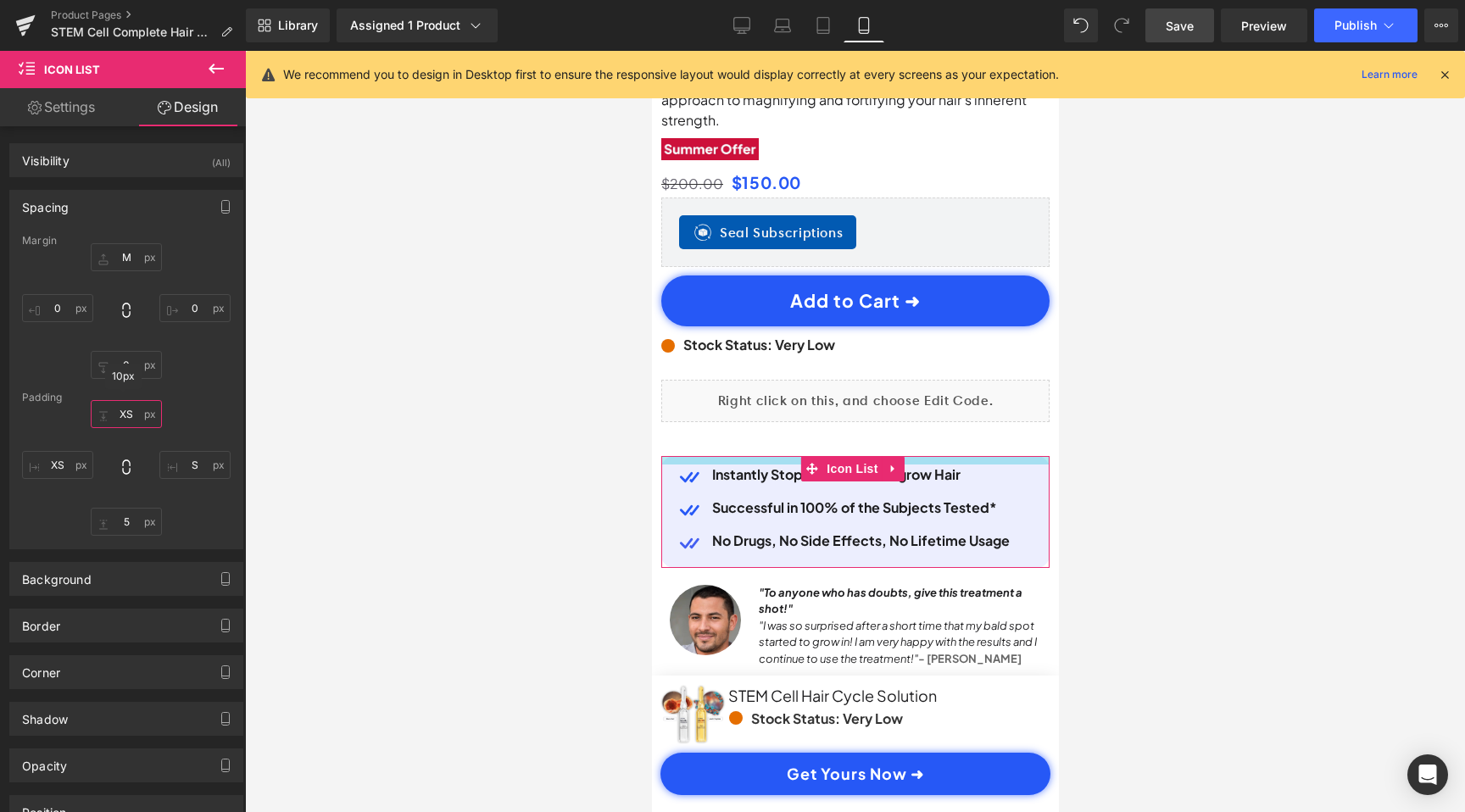
click at [129, 418] on input "XS" at bounding box center [127, 414] width 71 height 28
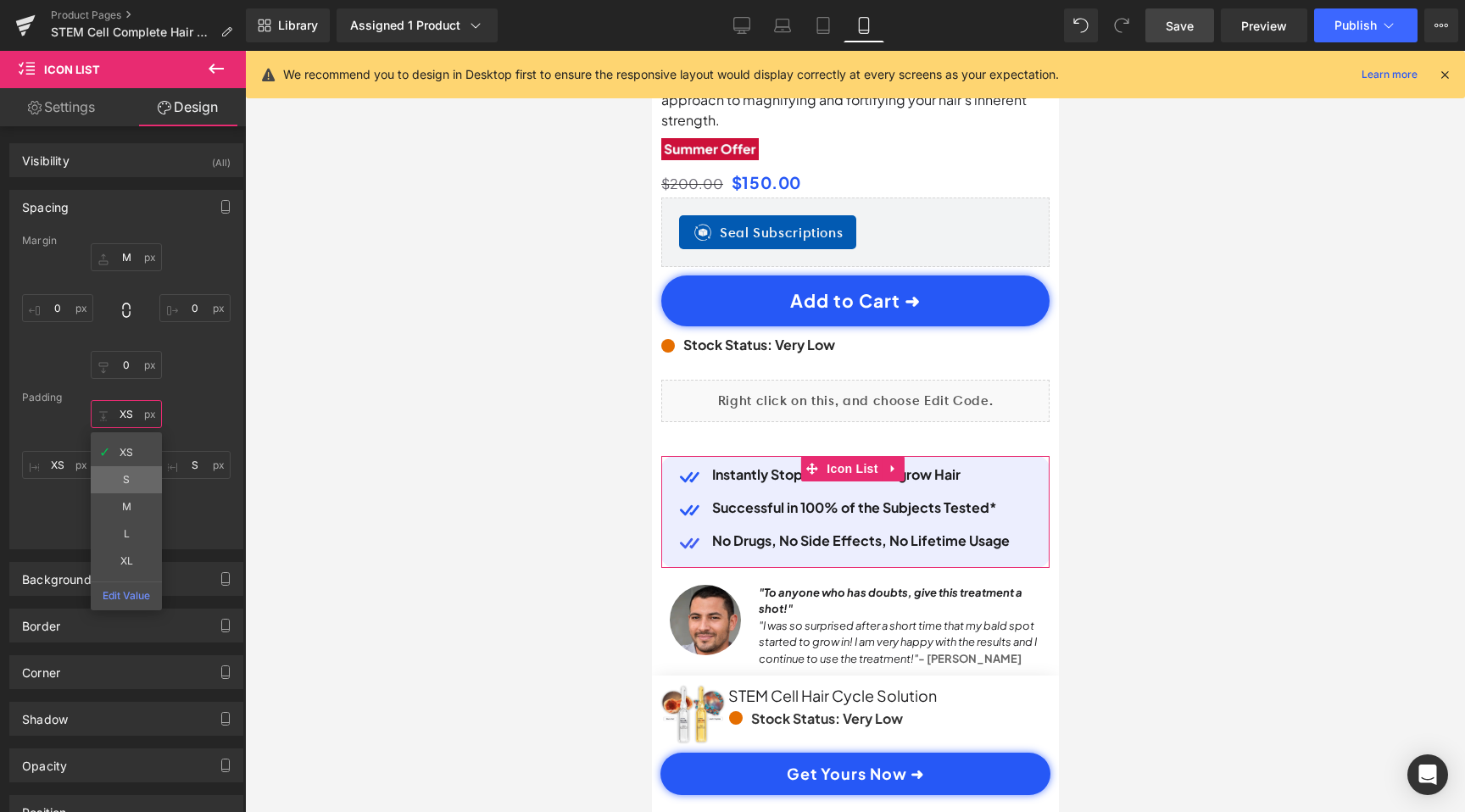
scroll to position [0, 316]
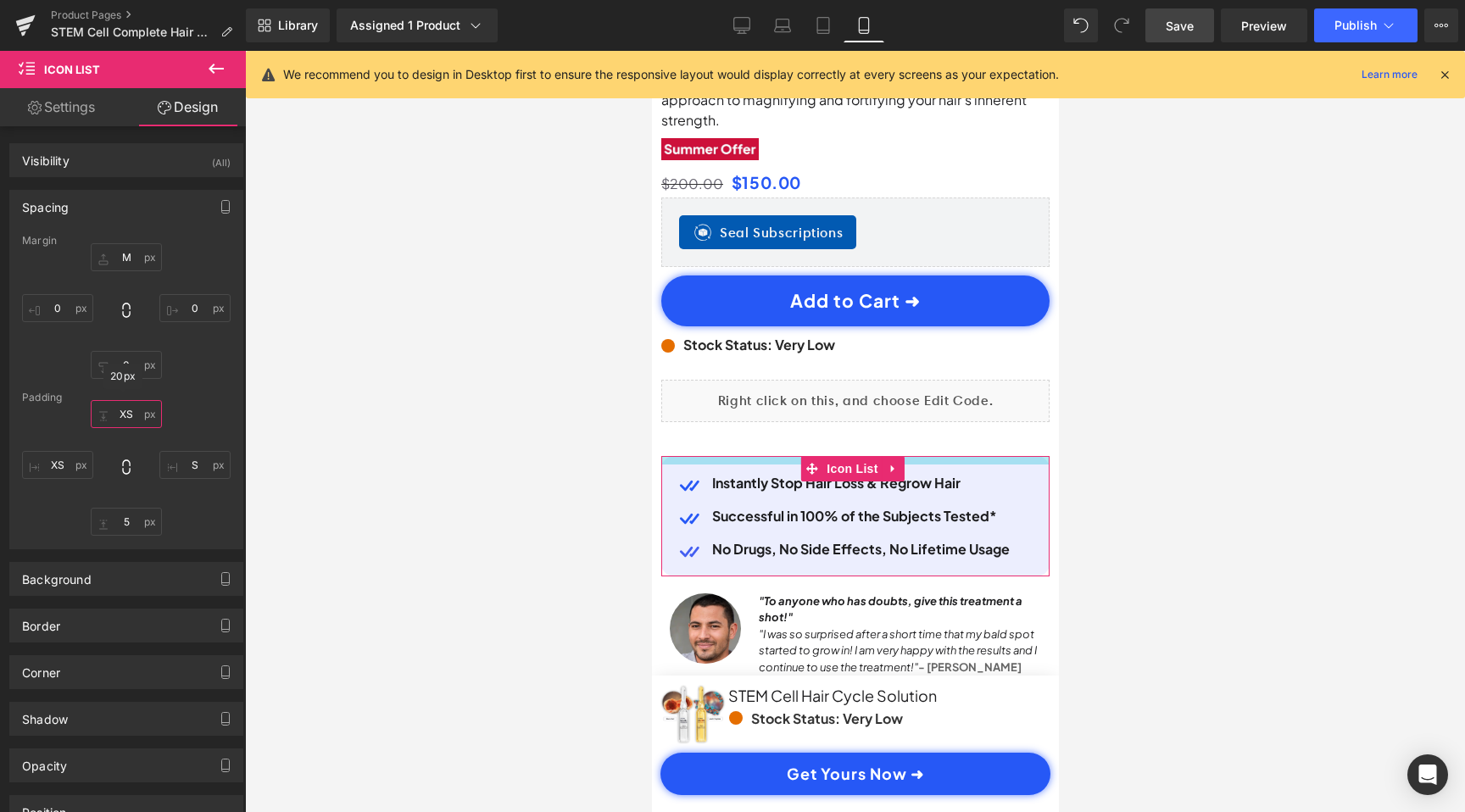
click at [124, 415] on input "XS" at bounding box center [127, 414] width 71 height 28
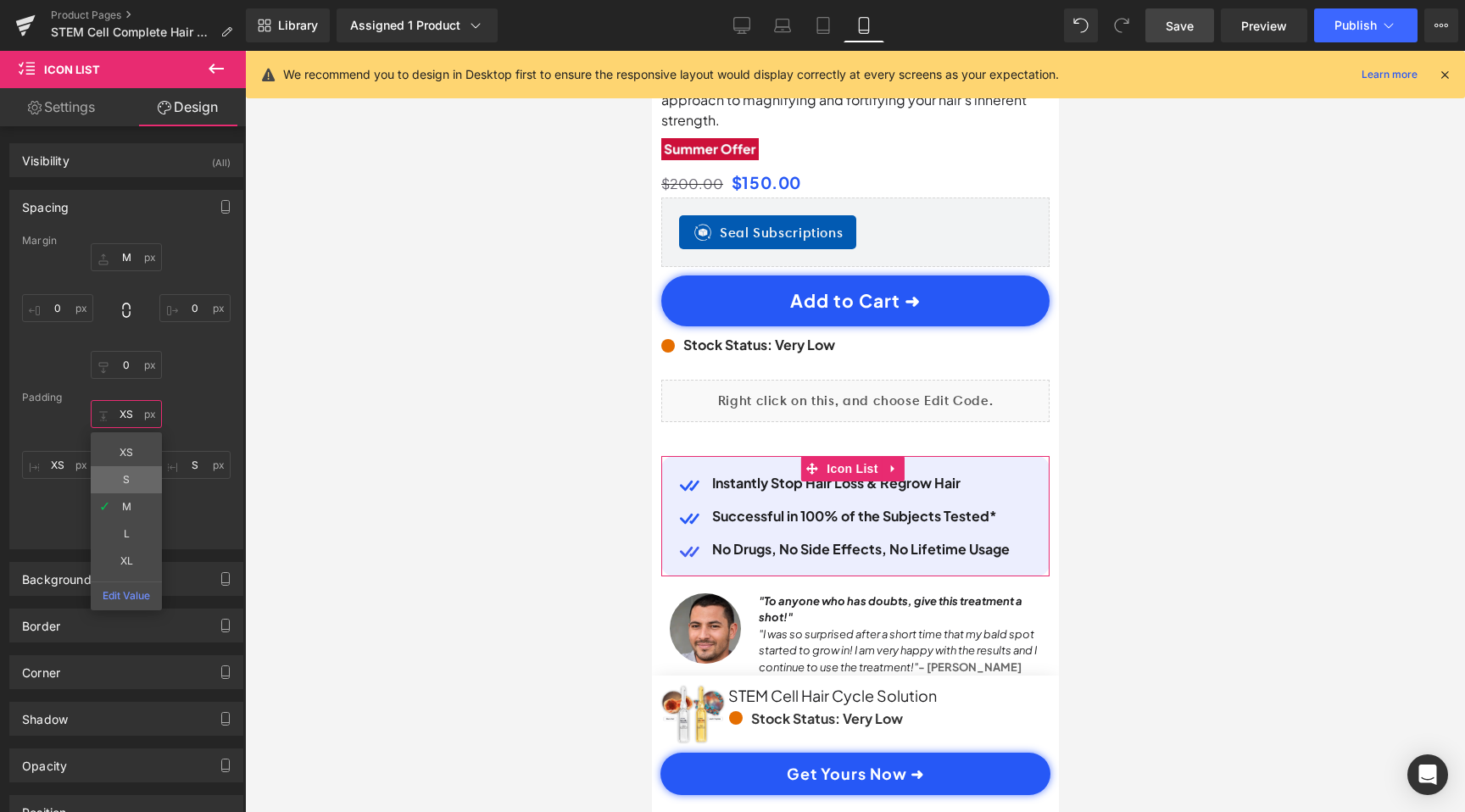
scroll to position [0, 633]
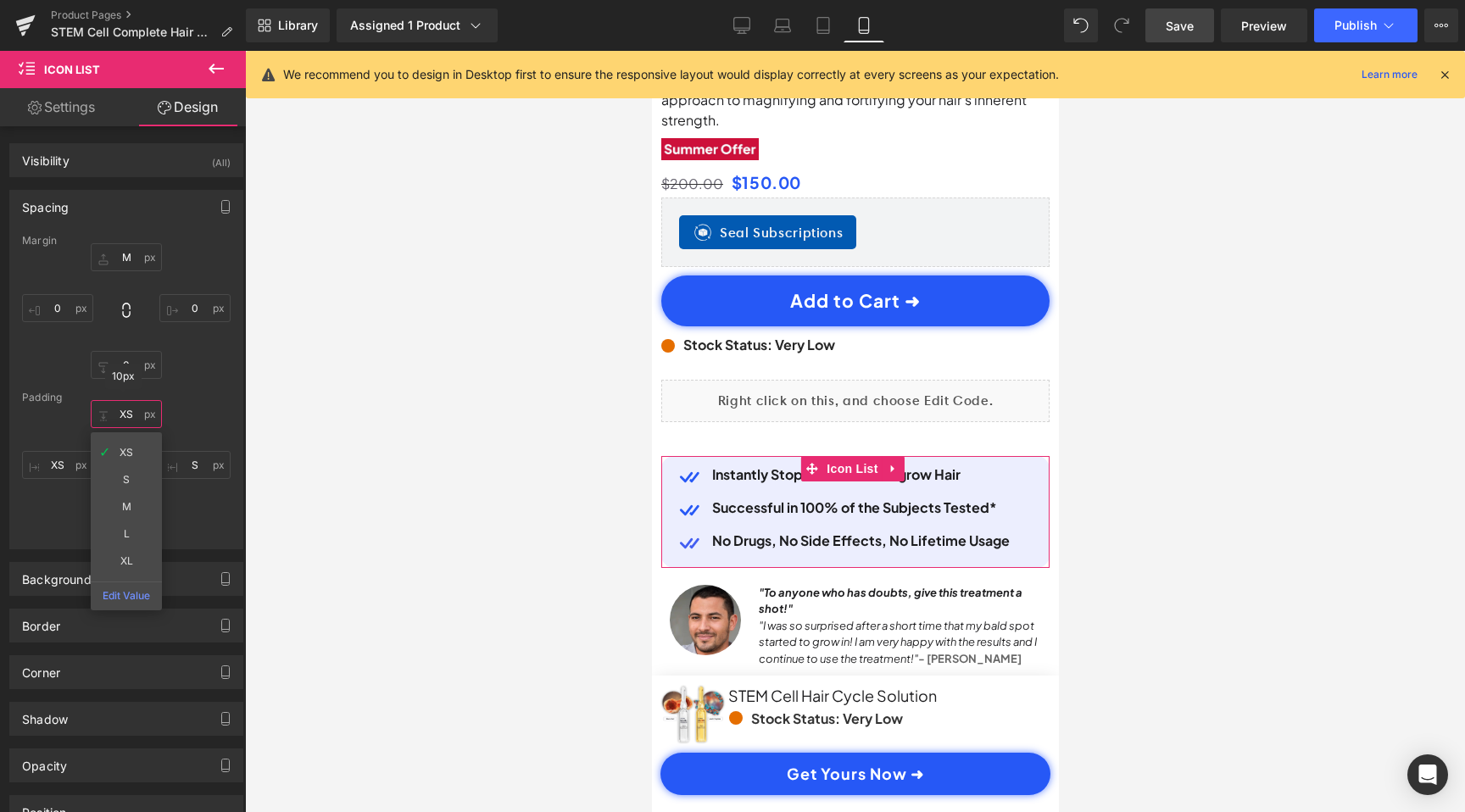
click at [126, 416] on input "XS" at bounding box center [127, 414] width 71 height 28
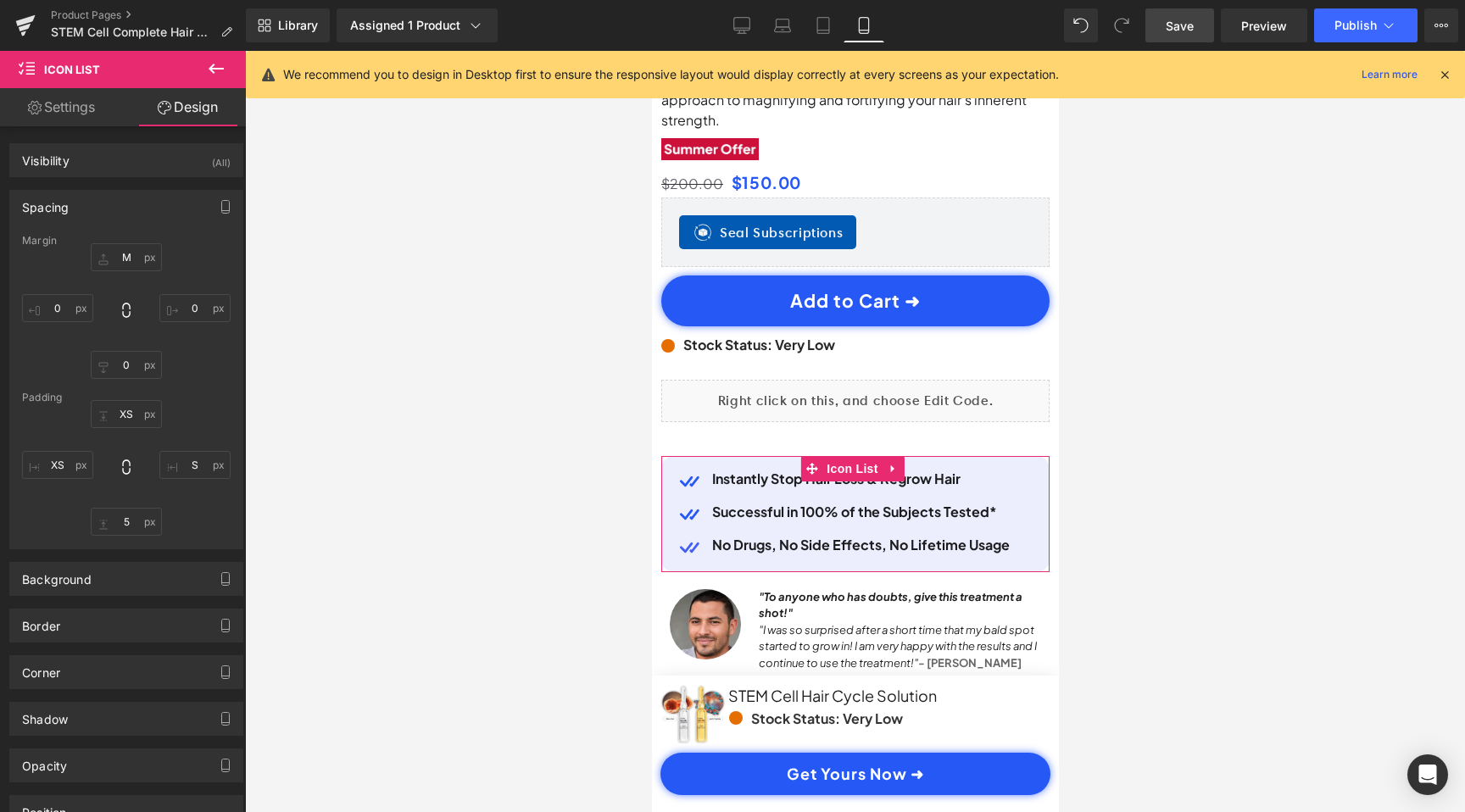
click at [69, 110] on link "Settings" at bounding box center [61, 107] width 123 height 38
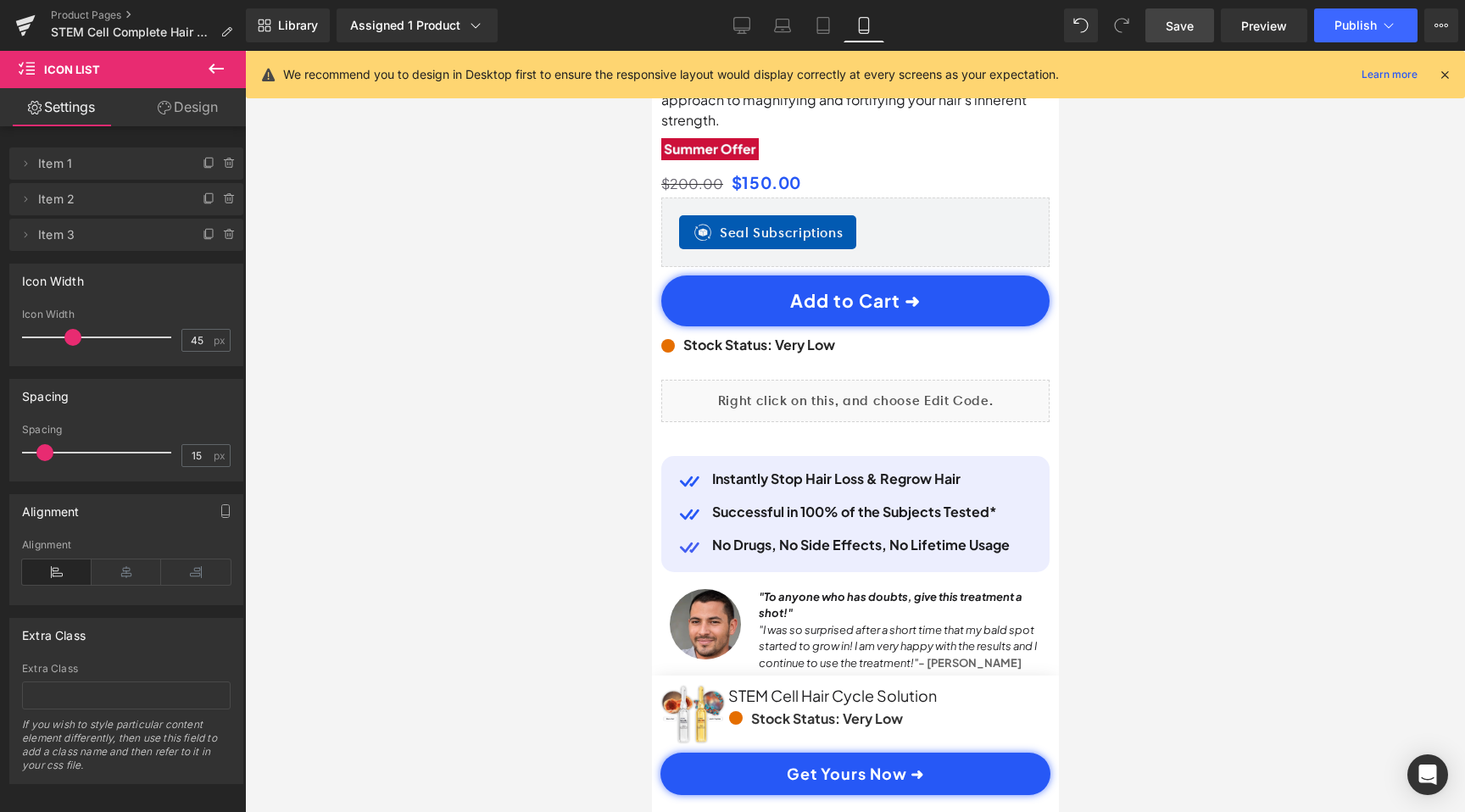
click at [211, 68] on icon at bounding box center [216, 69] width 15 height 10
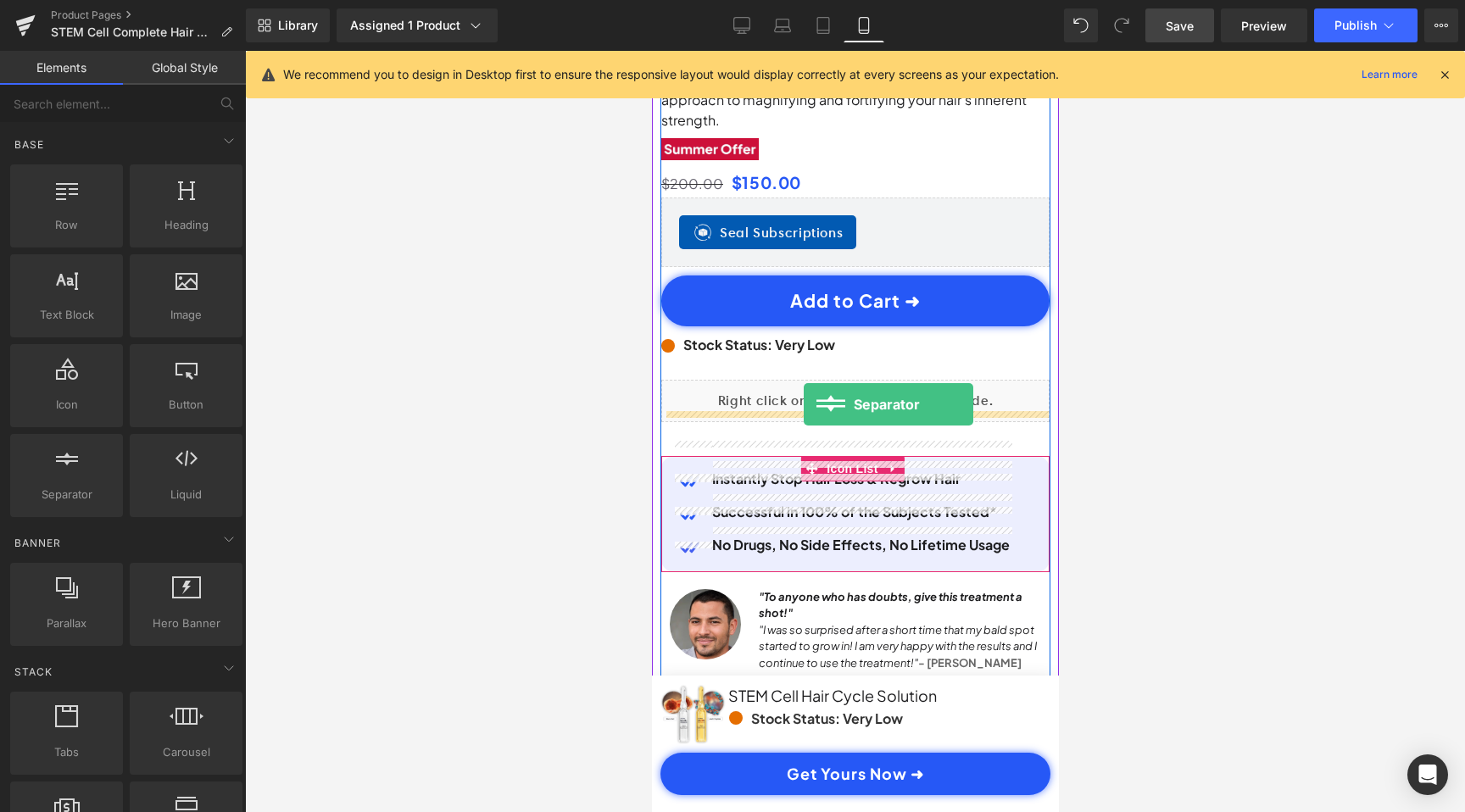
scroll to position [0, 316]
drag, startPoint x: 715, startPoint y: 535, endPoint x: 802, endPoint y: 406, distance: 155.6
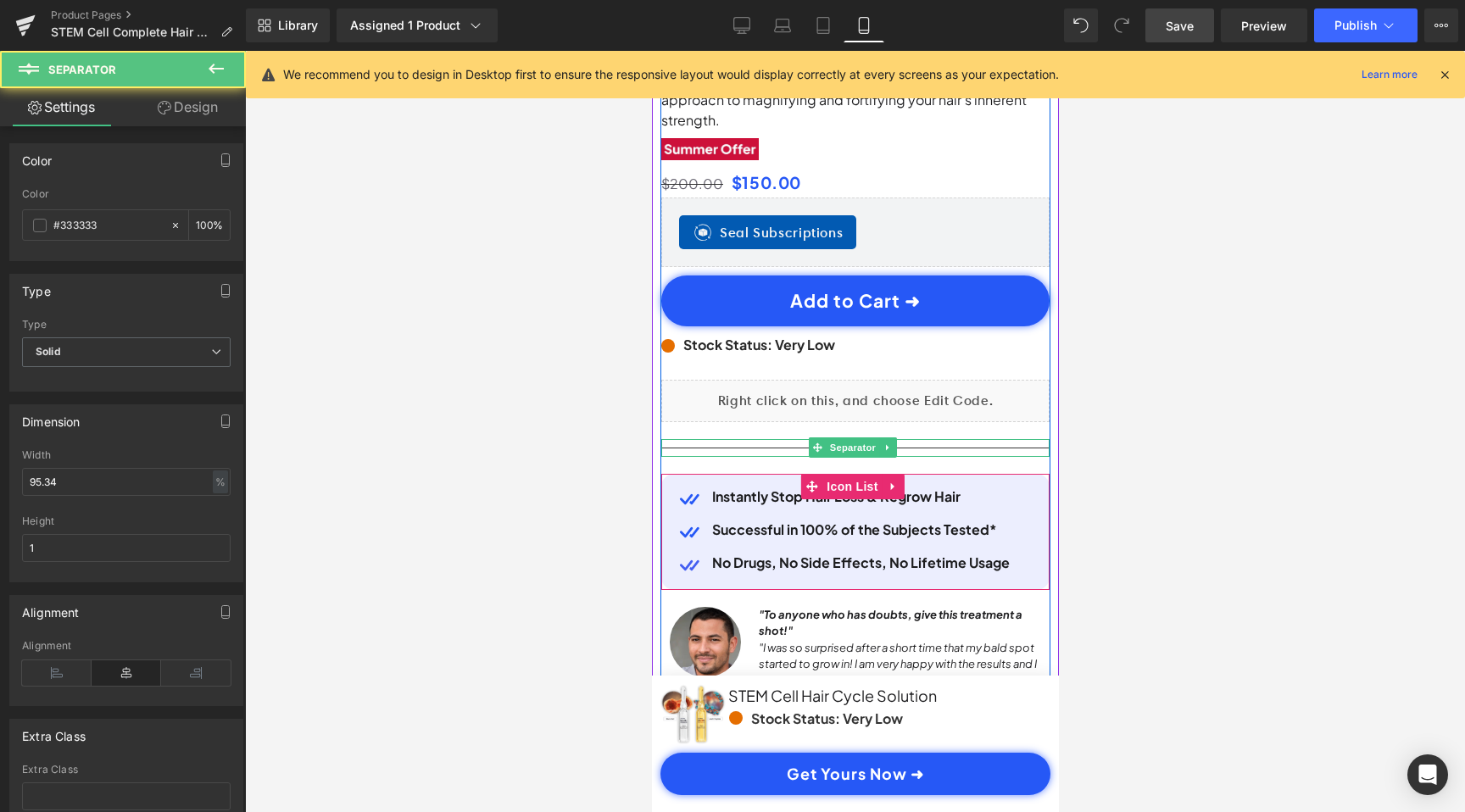
scroll to position [0, 633]
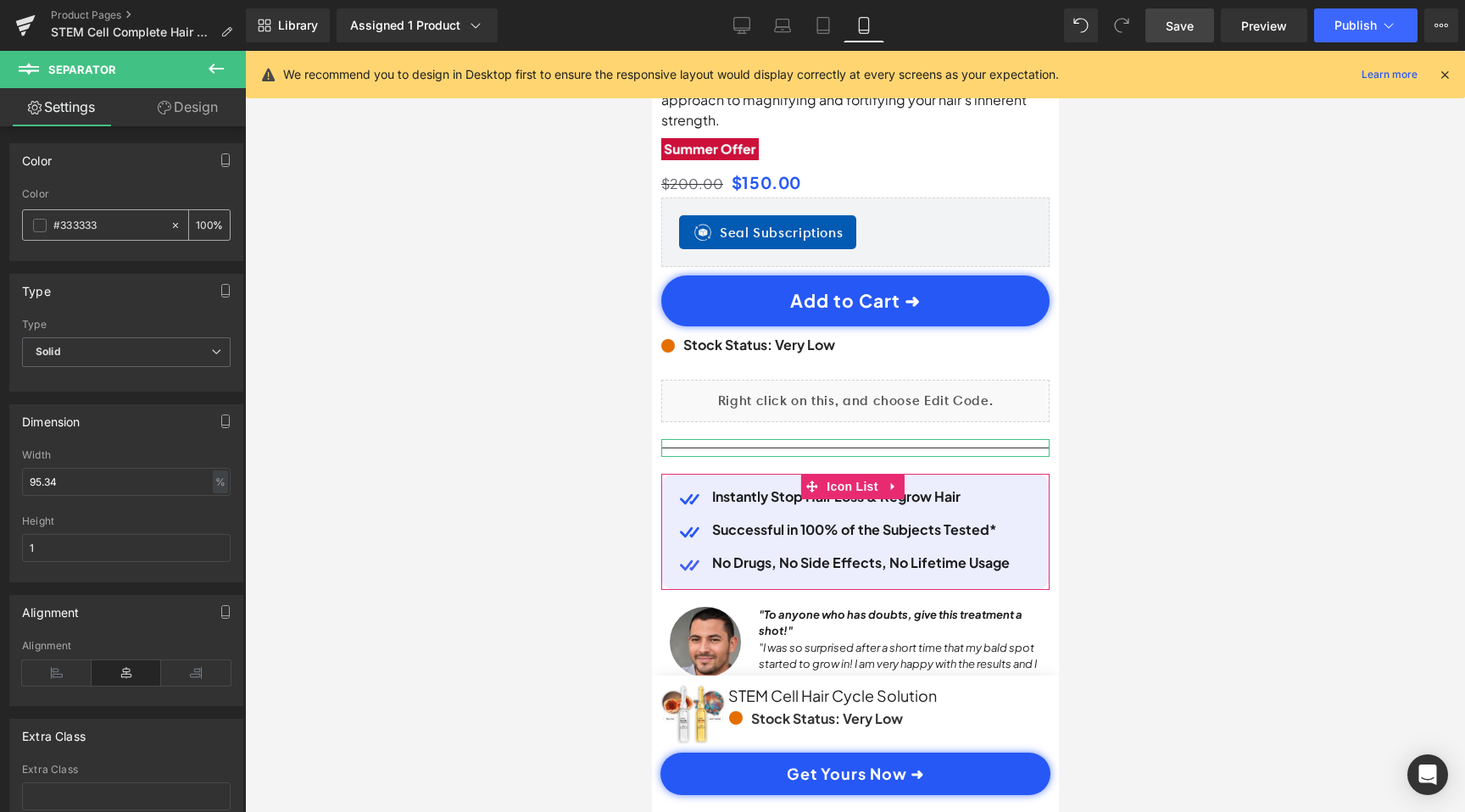
click at [205, 225] on input "100" at bounding box center [205, 224] width 17 height 19
type input "0"
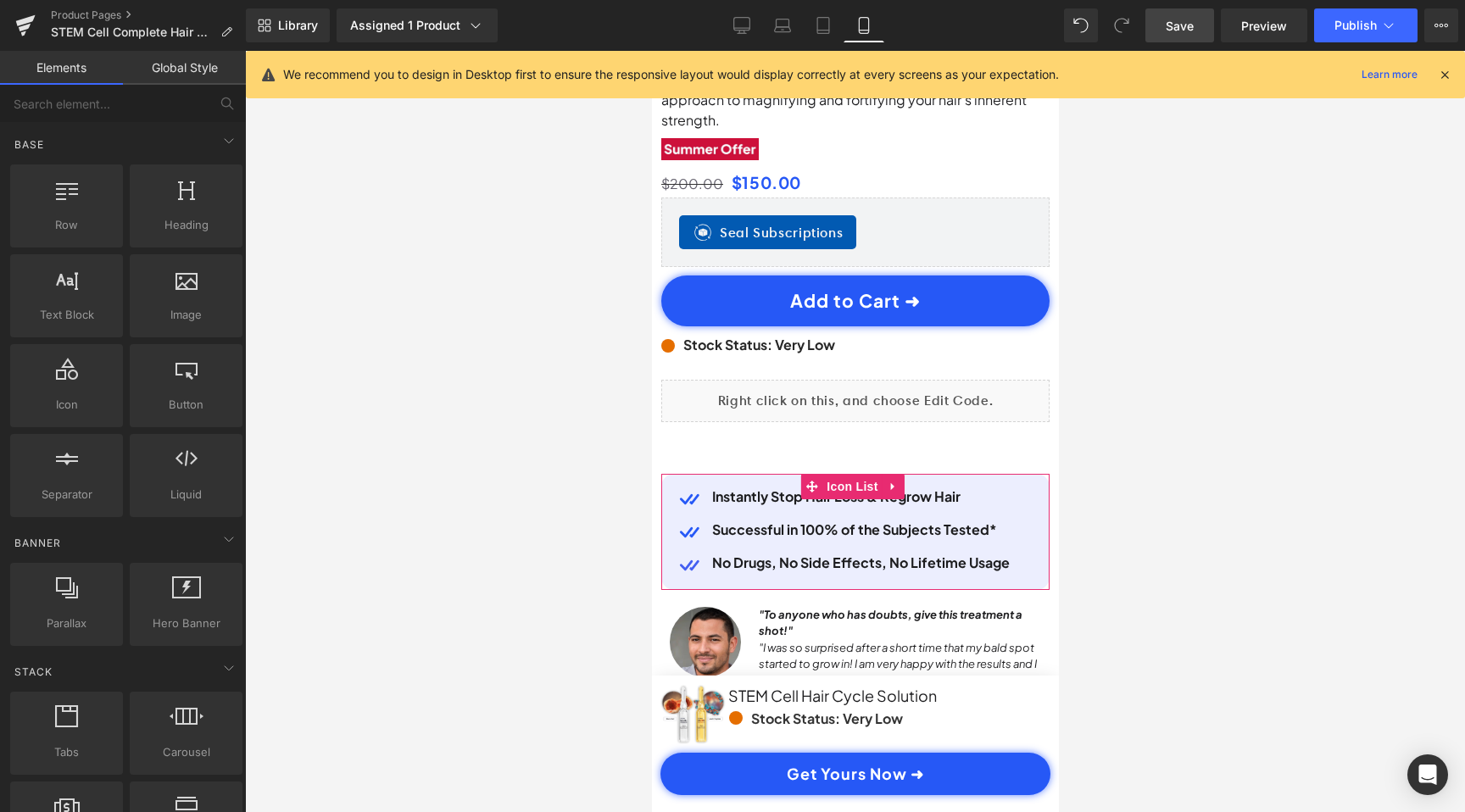
click at [400, 420] on div at bounding box center [855, 431] width 1220 height 761
click at [1169, 31] on span "Save" at bounding box center [1180, 25] width 28 height 18
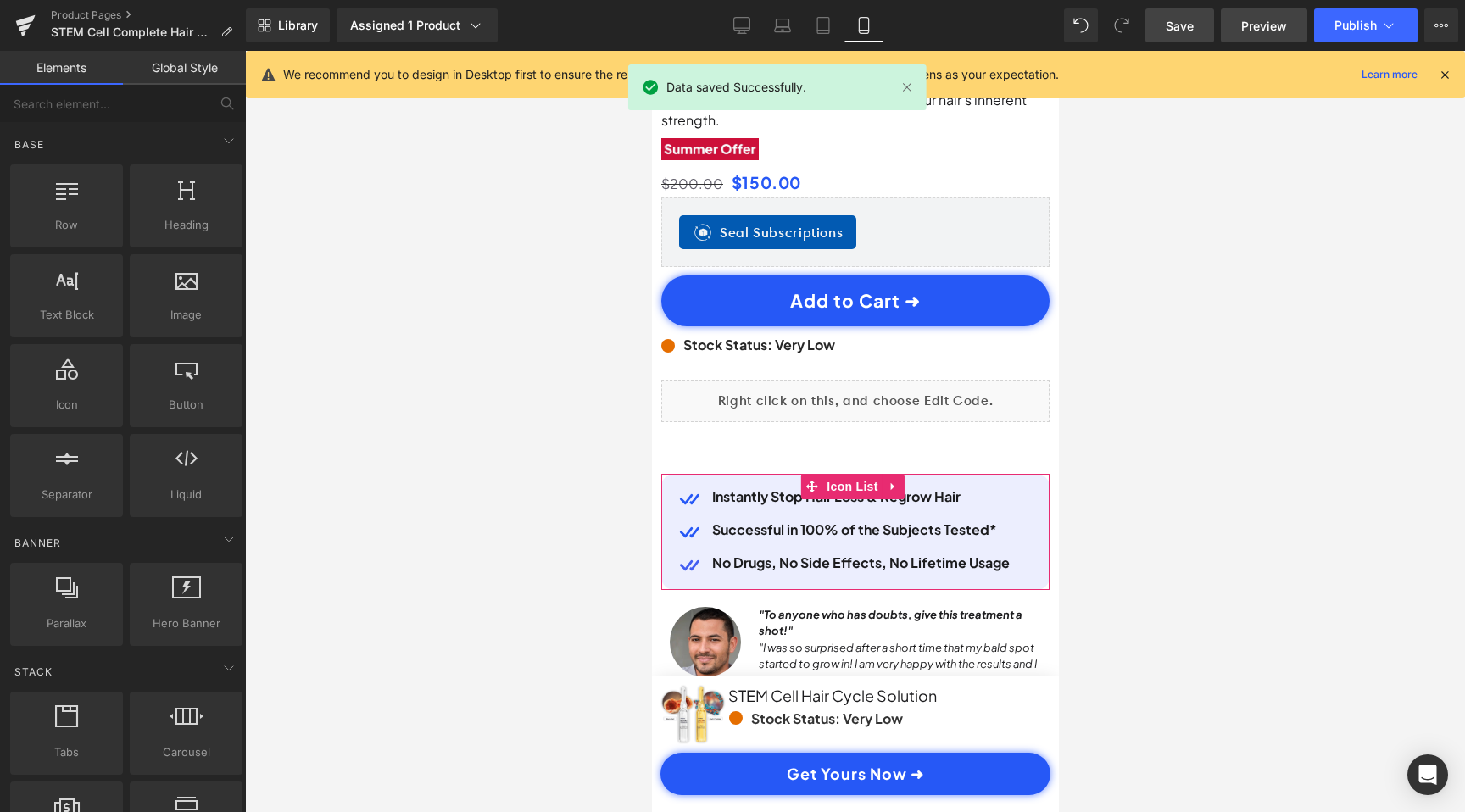
scroll to position [0, 0]
click at [1267, 11] on link "Preview" at bounding box center [1264, 25] width 86 height 34
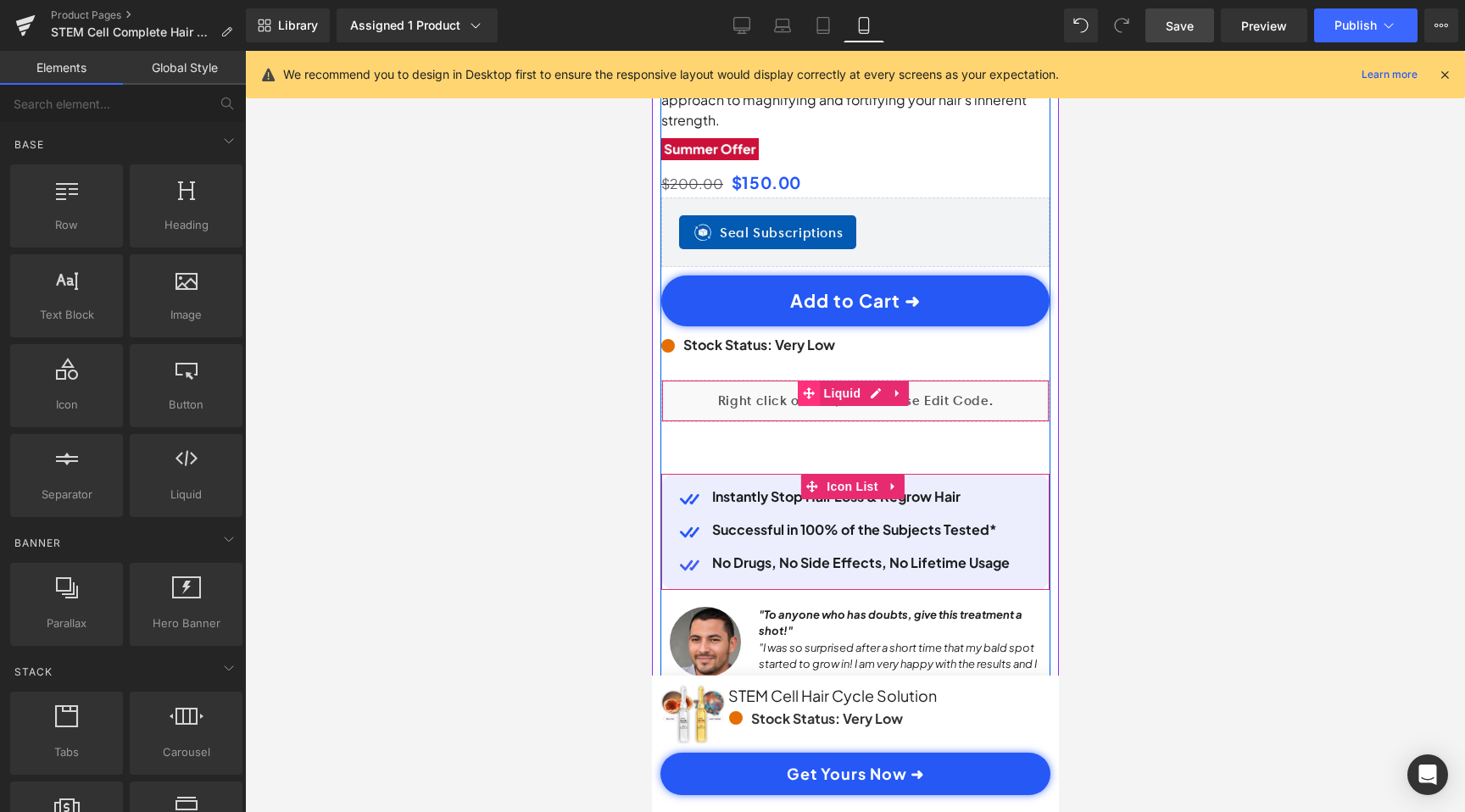
click at [807, 388] on icon at bounding box center [808, 393] width 12 height 12
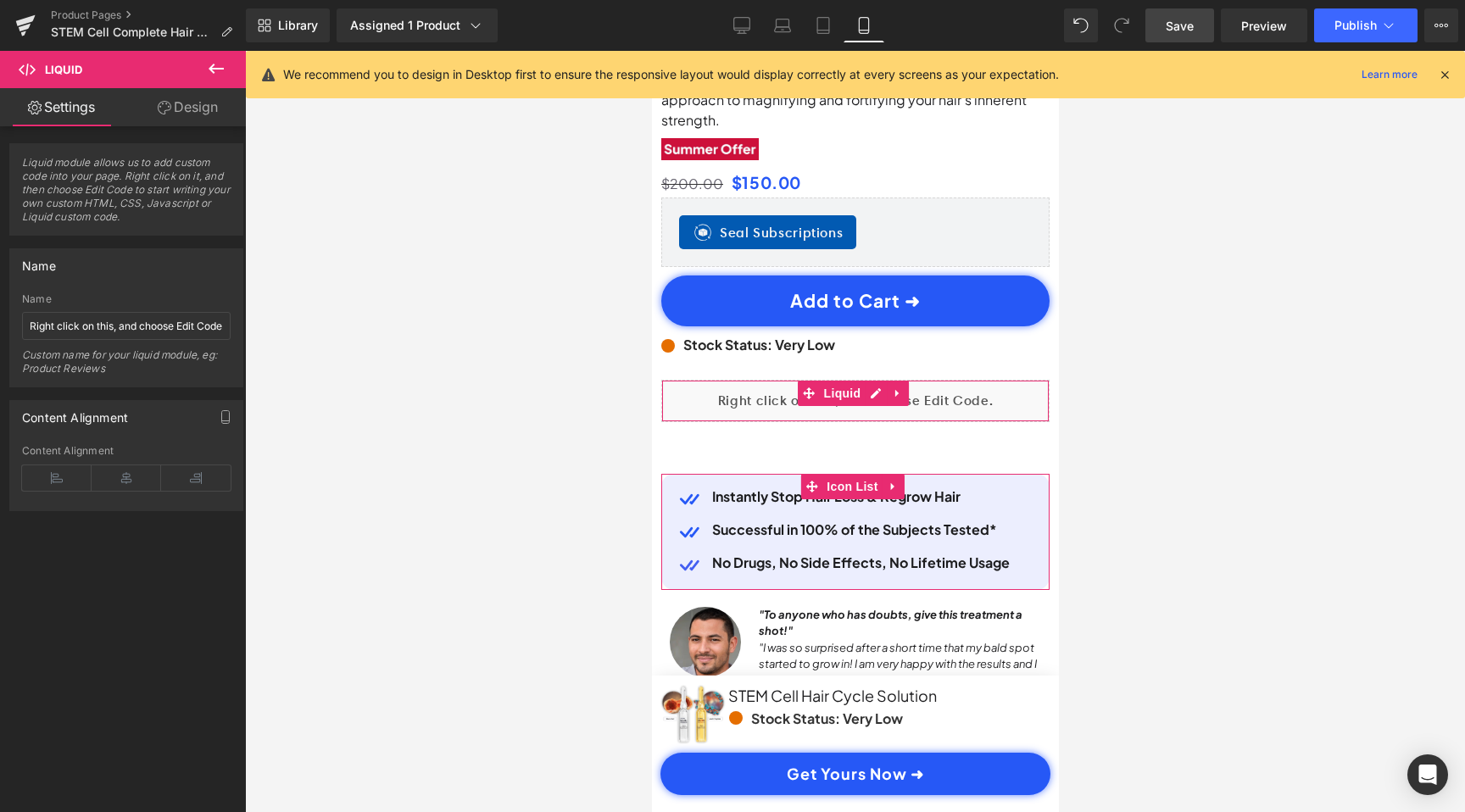
click at [204, 113] on link "Design" at bounding box center [188, 107] width 123 height 38
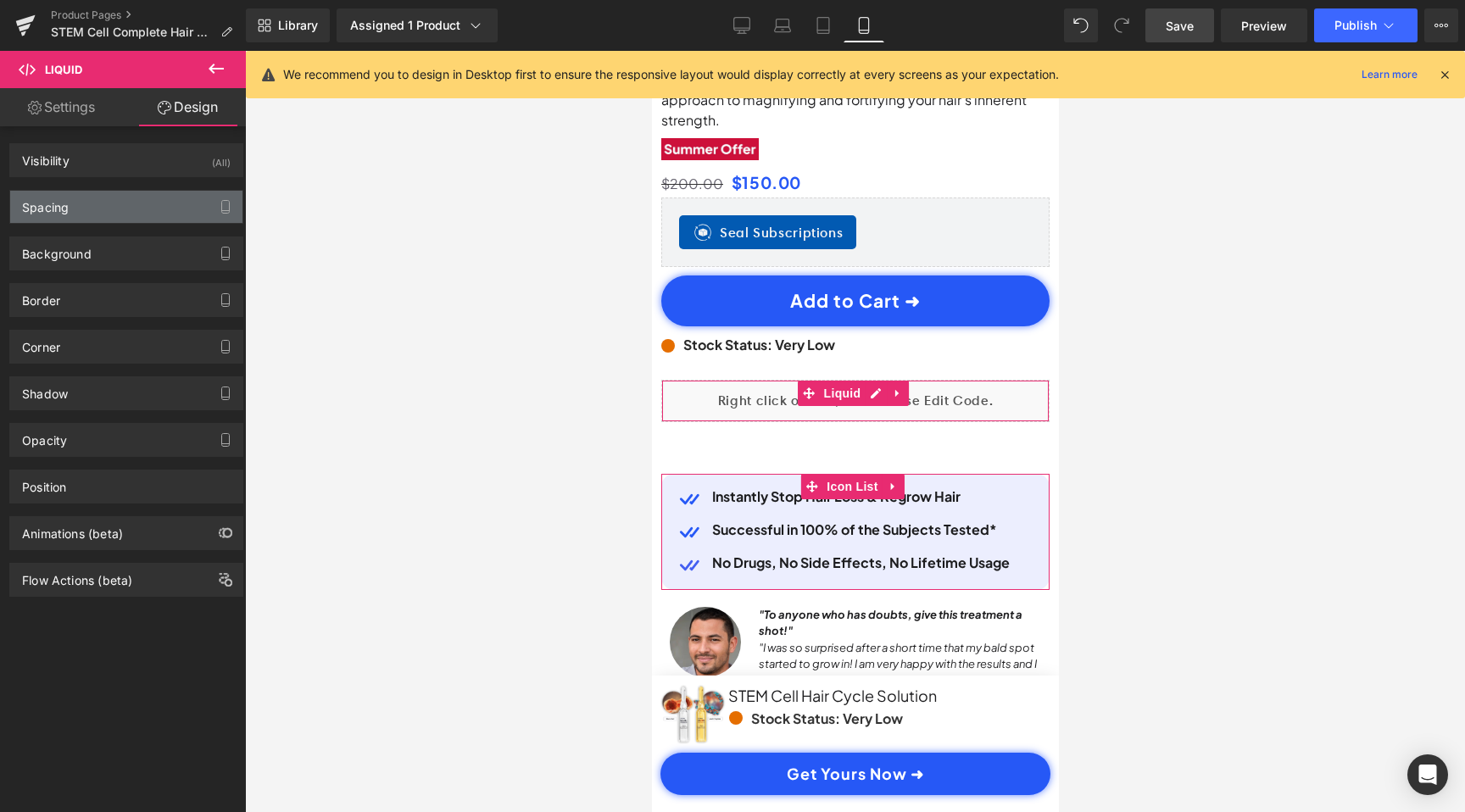
scroll to position [0, 316]
click at [101, 210] on div "Spacing" at bounding box center [126, 207] width 232 height 32
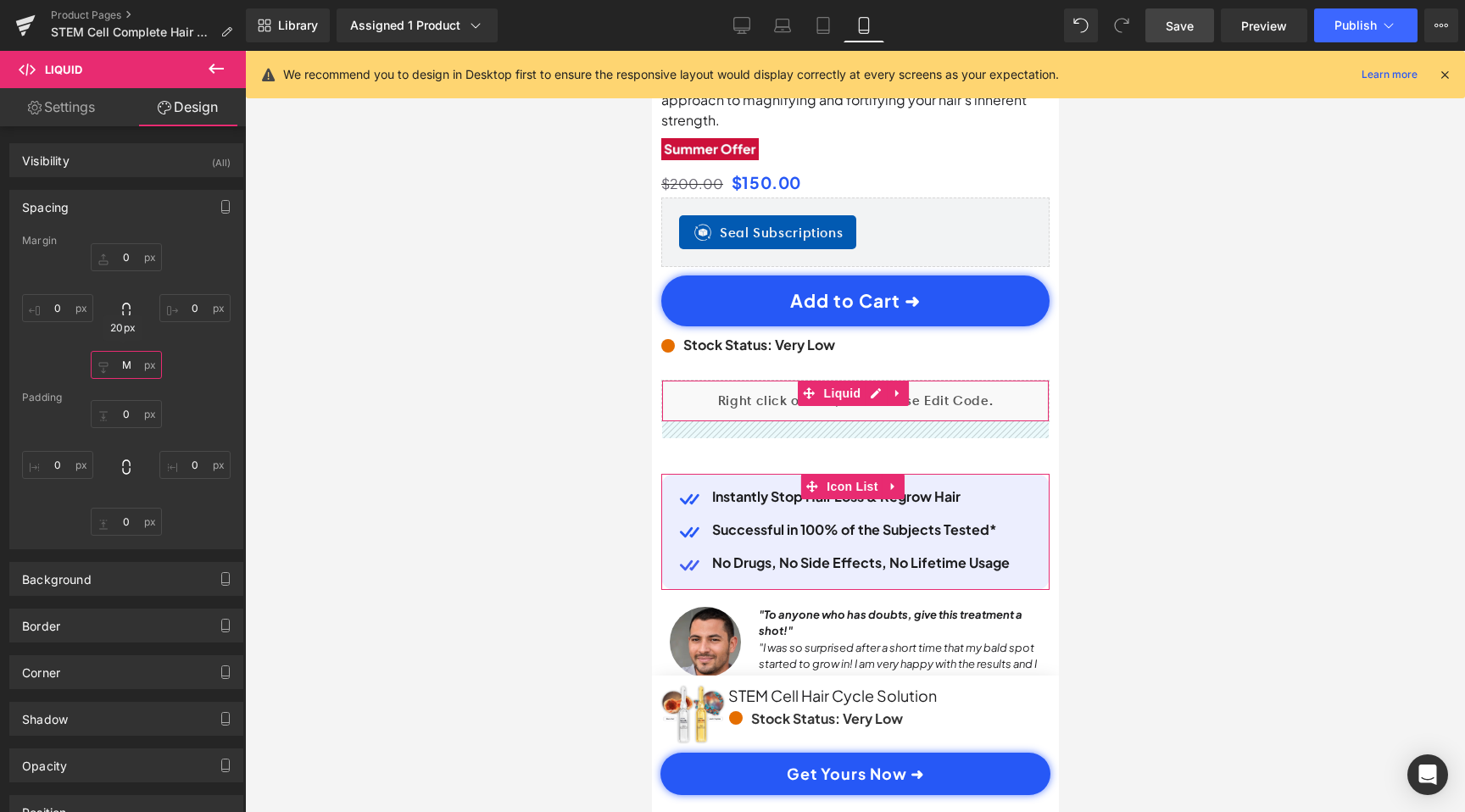
click at [122, 362] on input "M" at bounding box center [127, 365] width 71 height 28
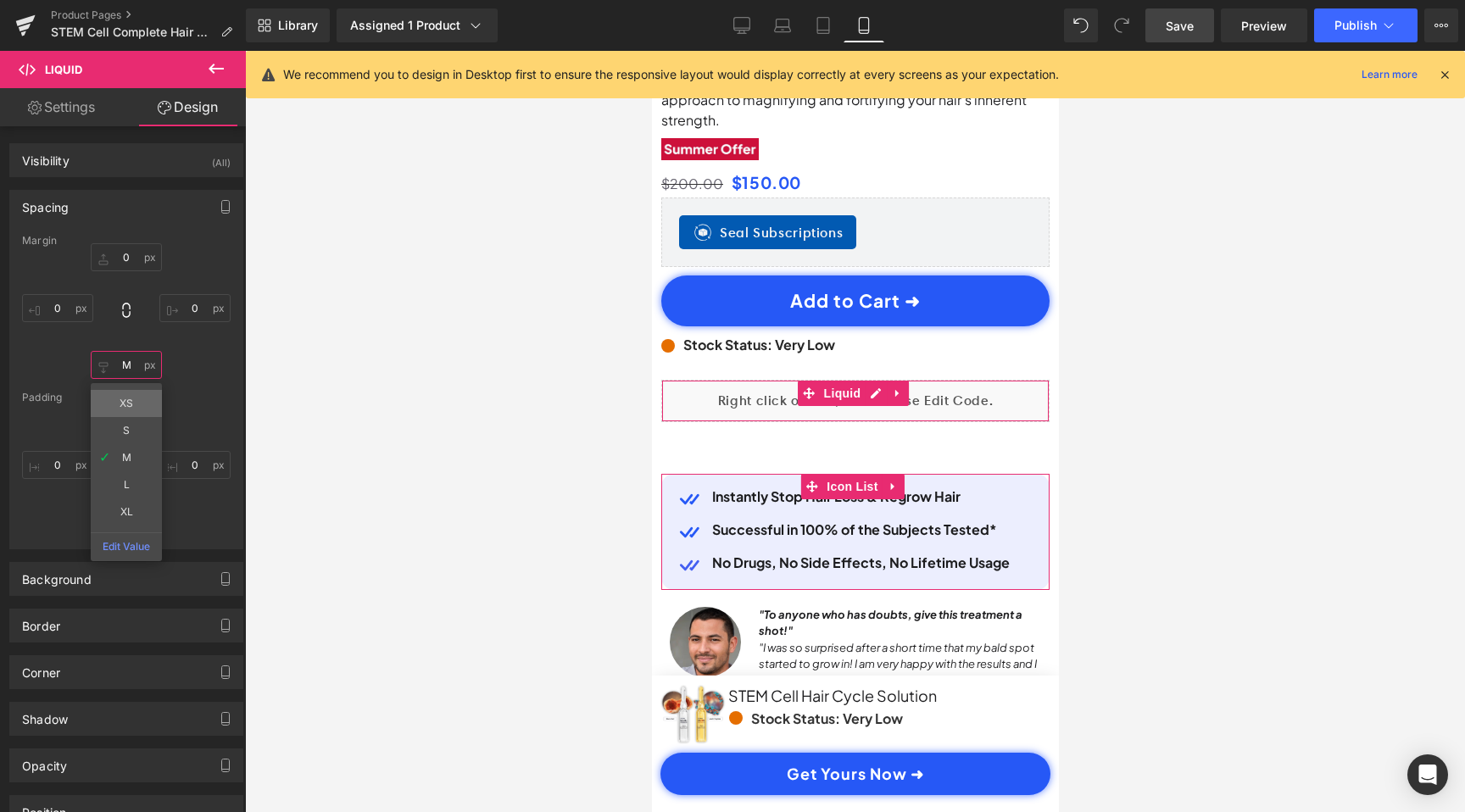
scroll to position [0, 633]
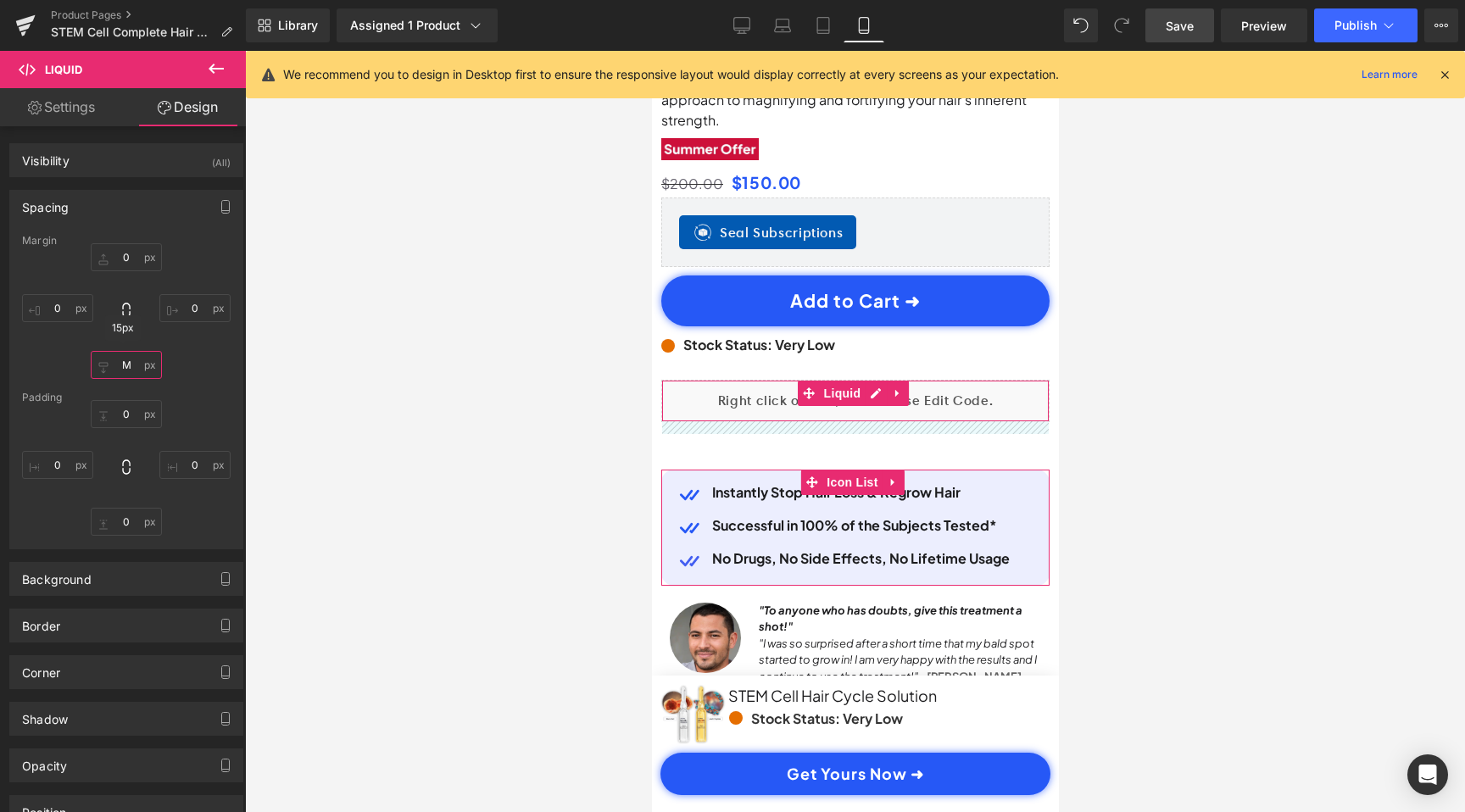
click at [124, 371] on input "M" at bounding box center [127, 365] width 71 height 28
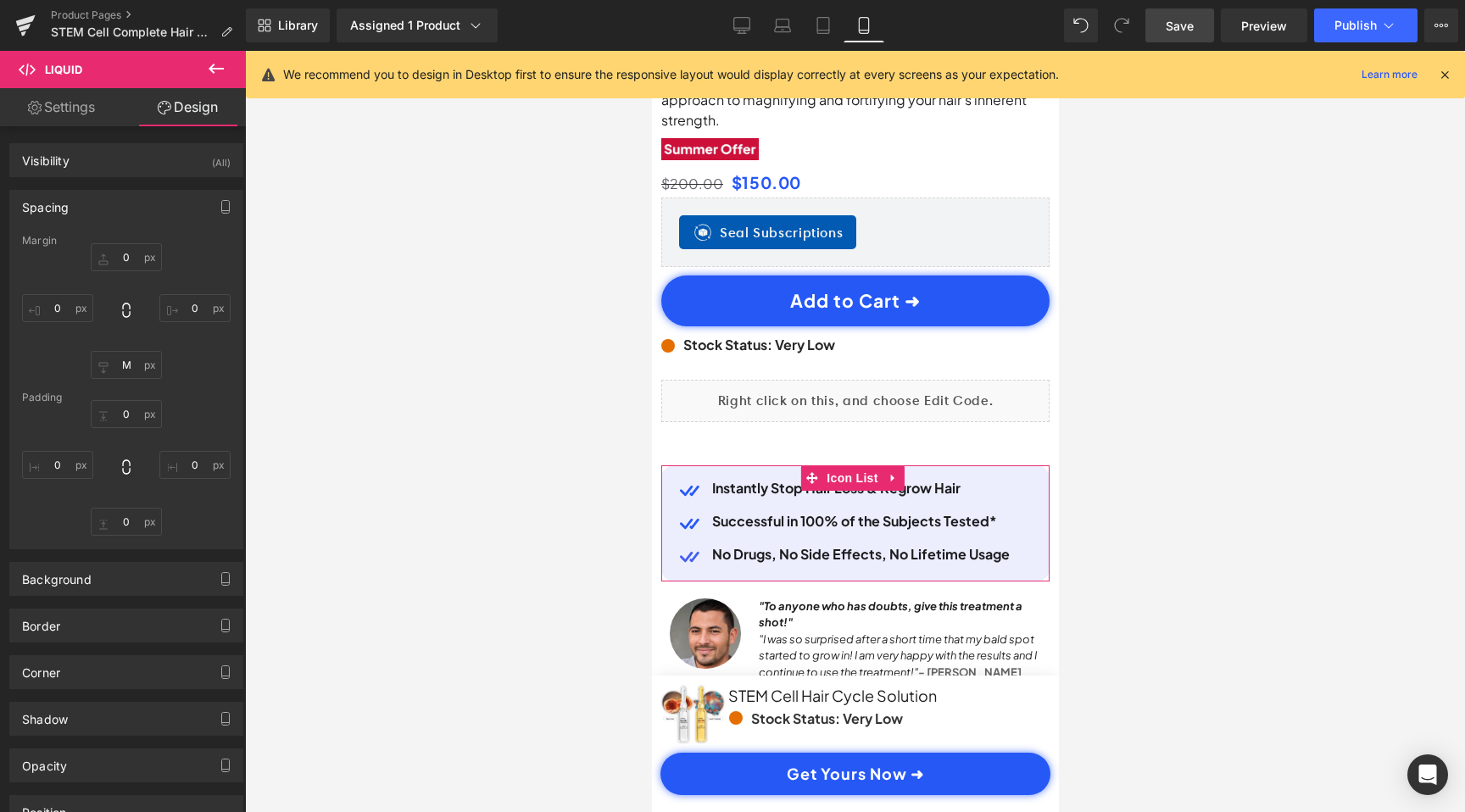
scroll to position [0, 0]
click at [1173, 25] on span "Save" at bounding box center [1180, 25] width 28 height 18
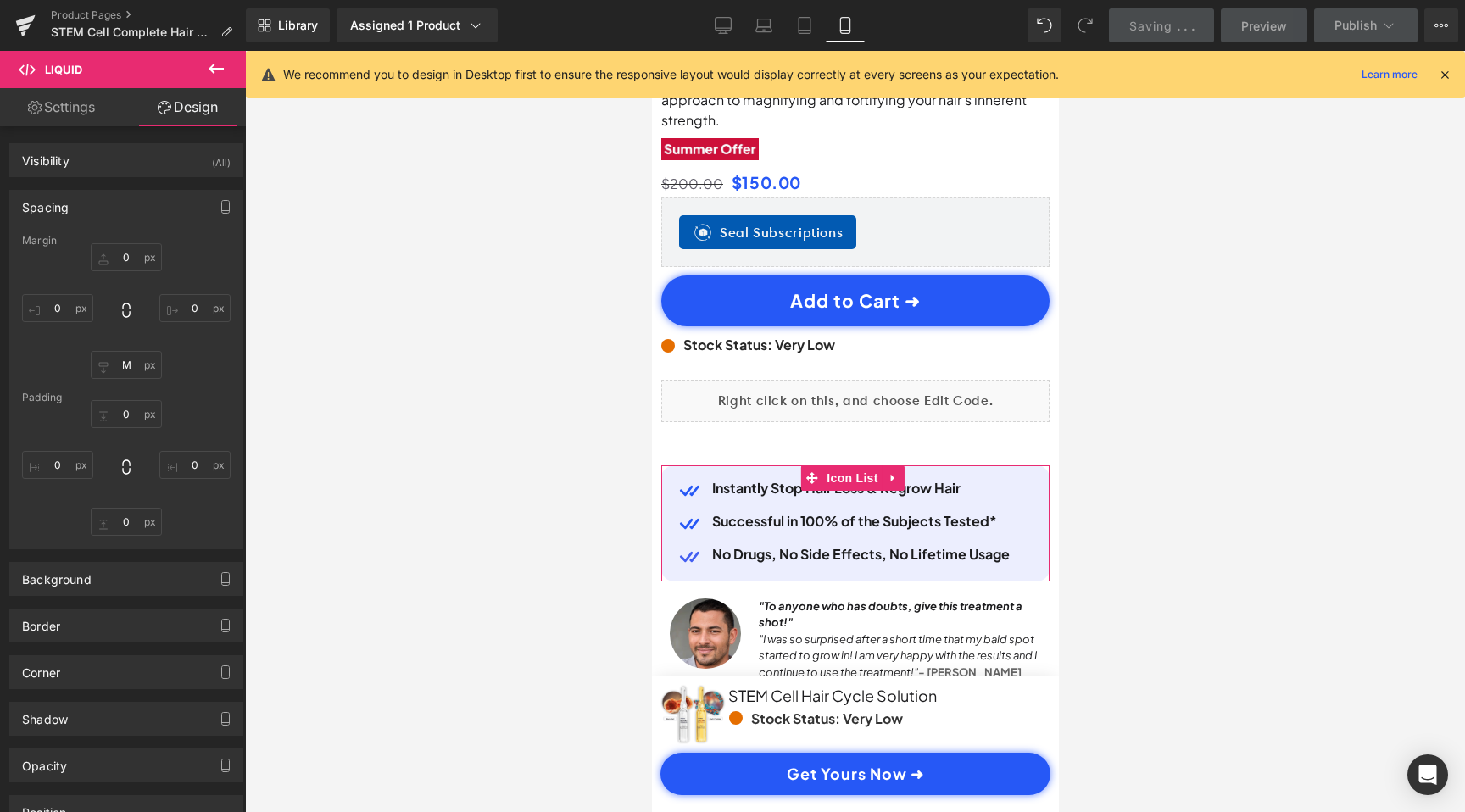
scroll to position [0, 316]
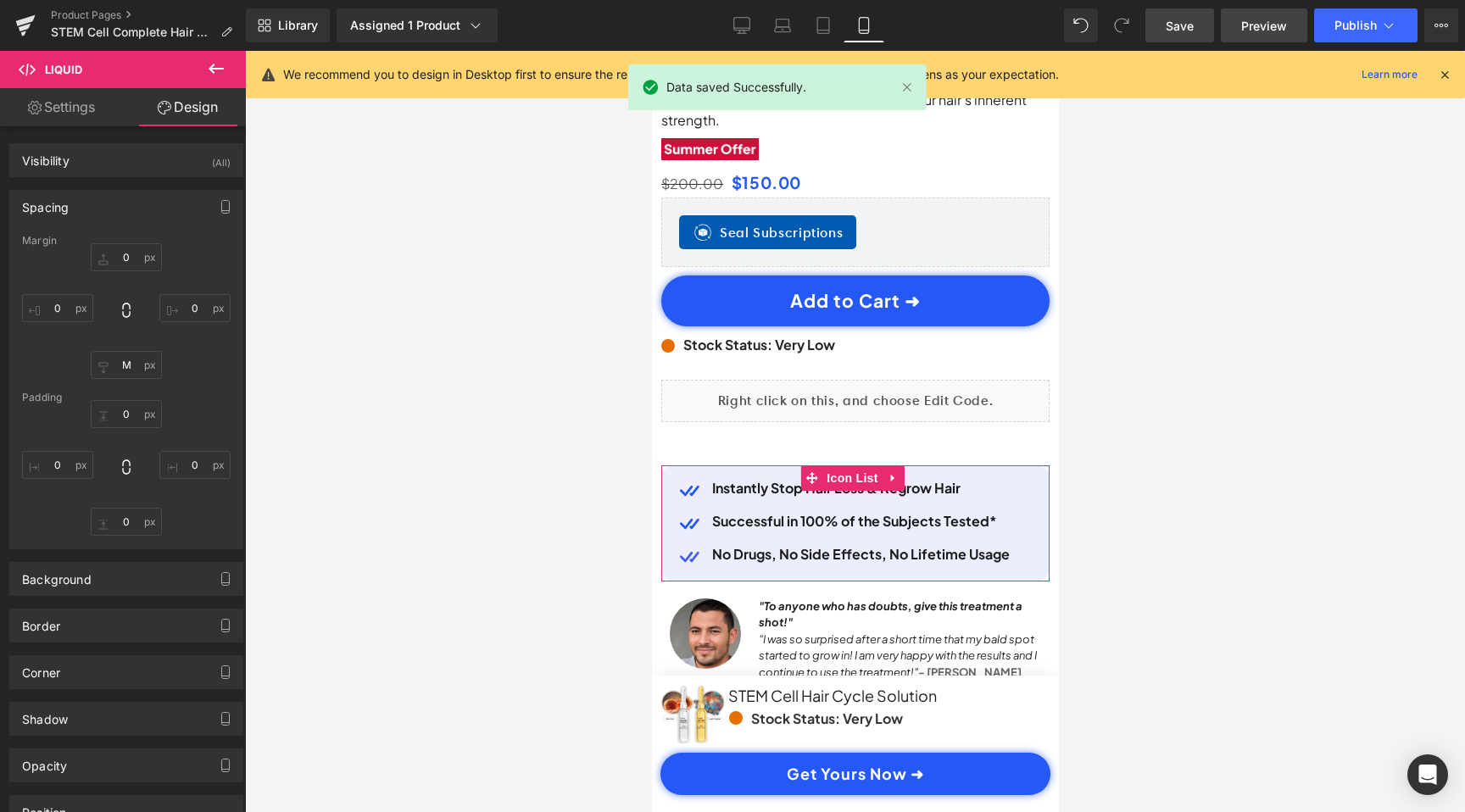
click at [1254, 23] on span "Preview" at bounding box center [1264, 25] width 46 height 18
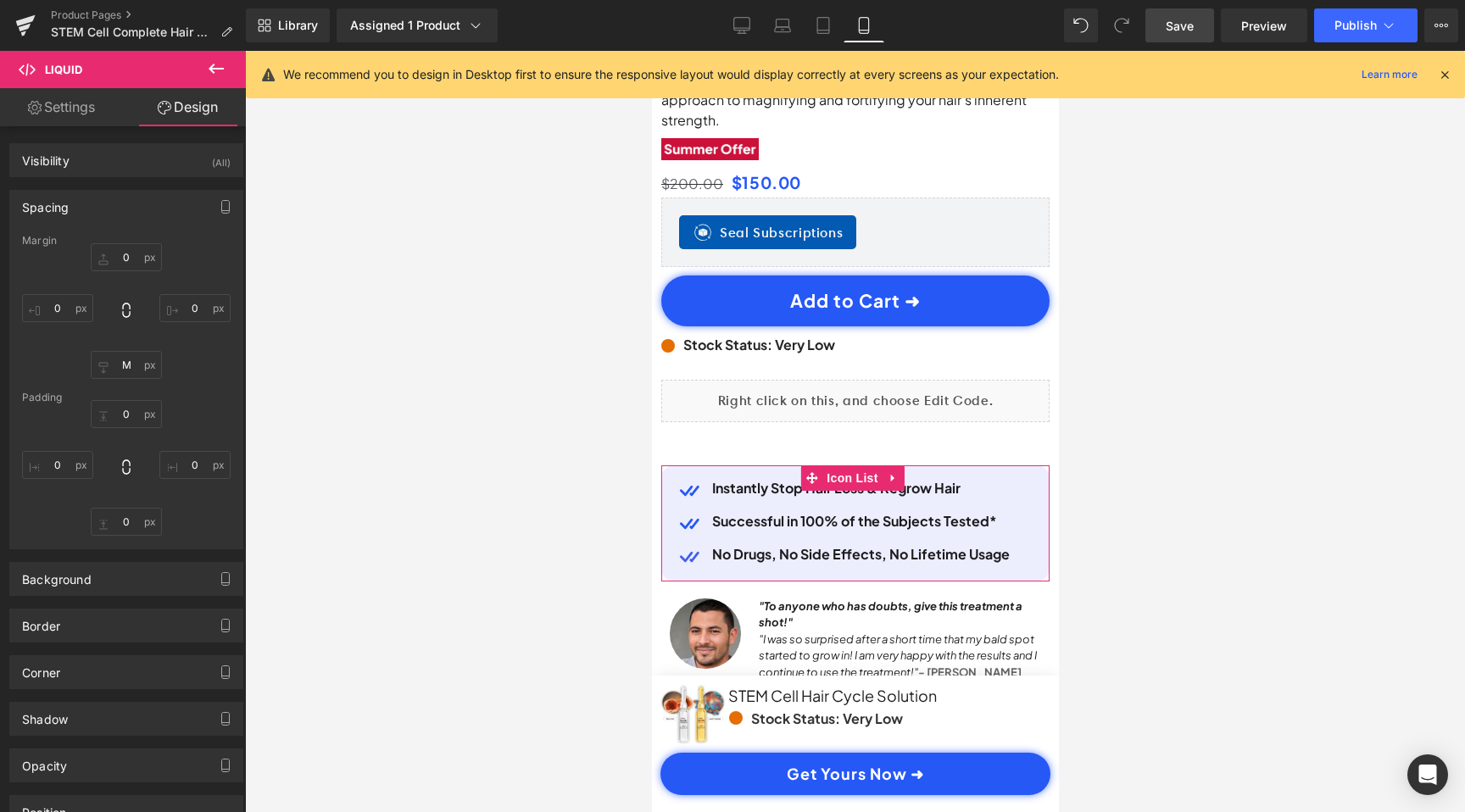
scroll to position [0, 0]
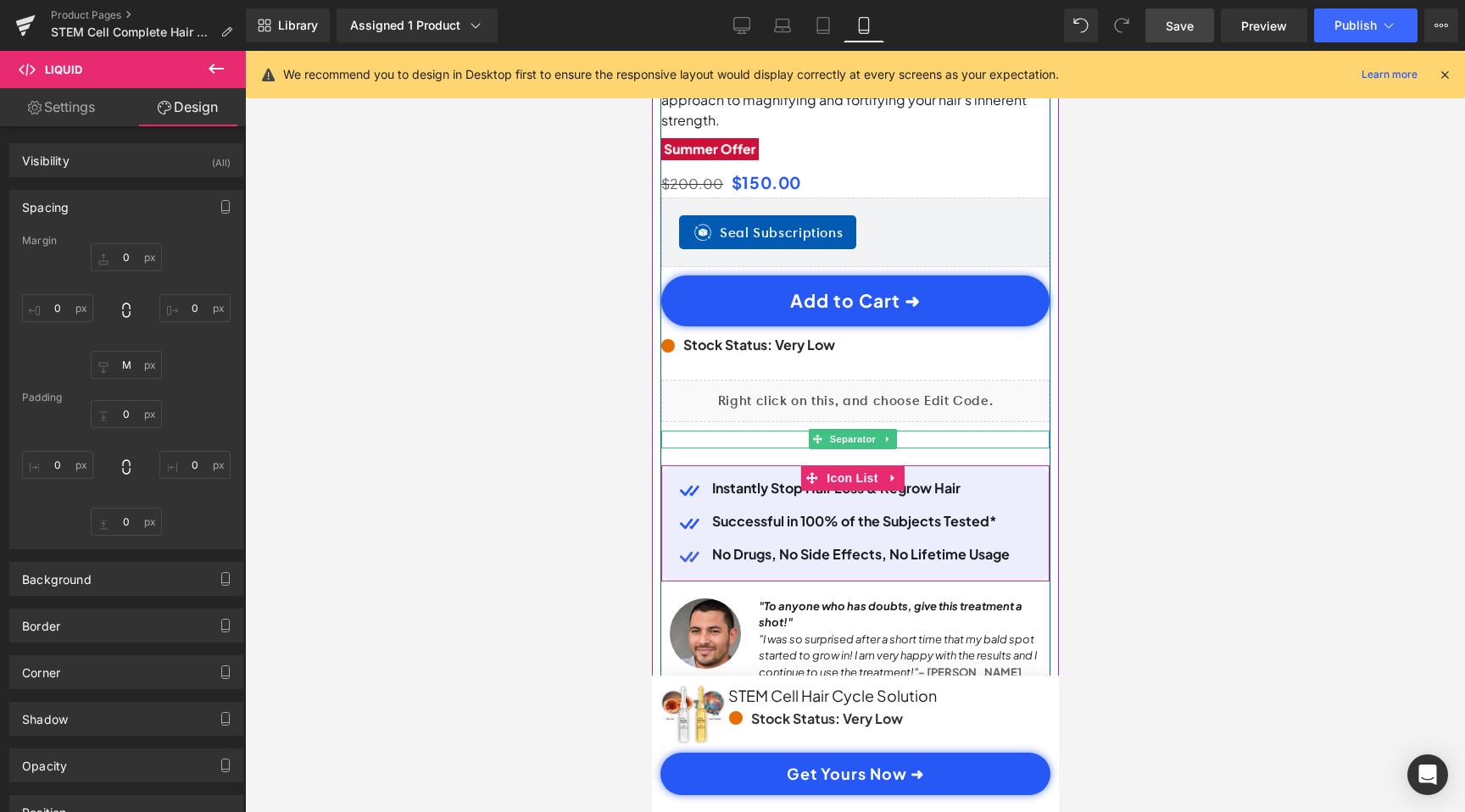
click at [757, 439] on hr at bounding box center [855, 444] width 370 height 9
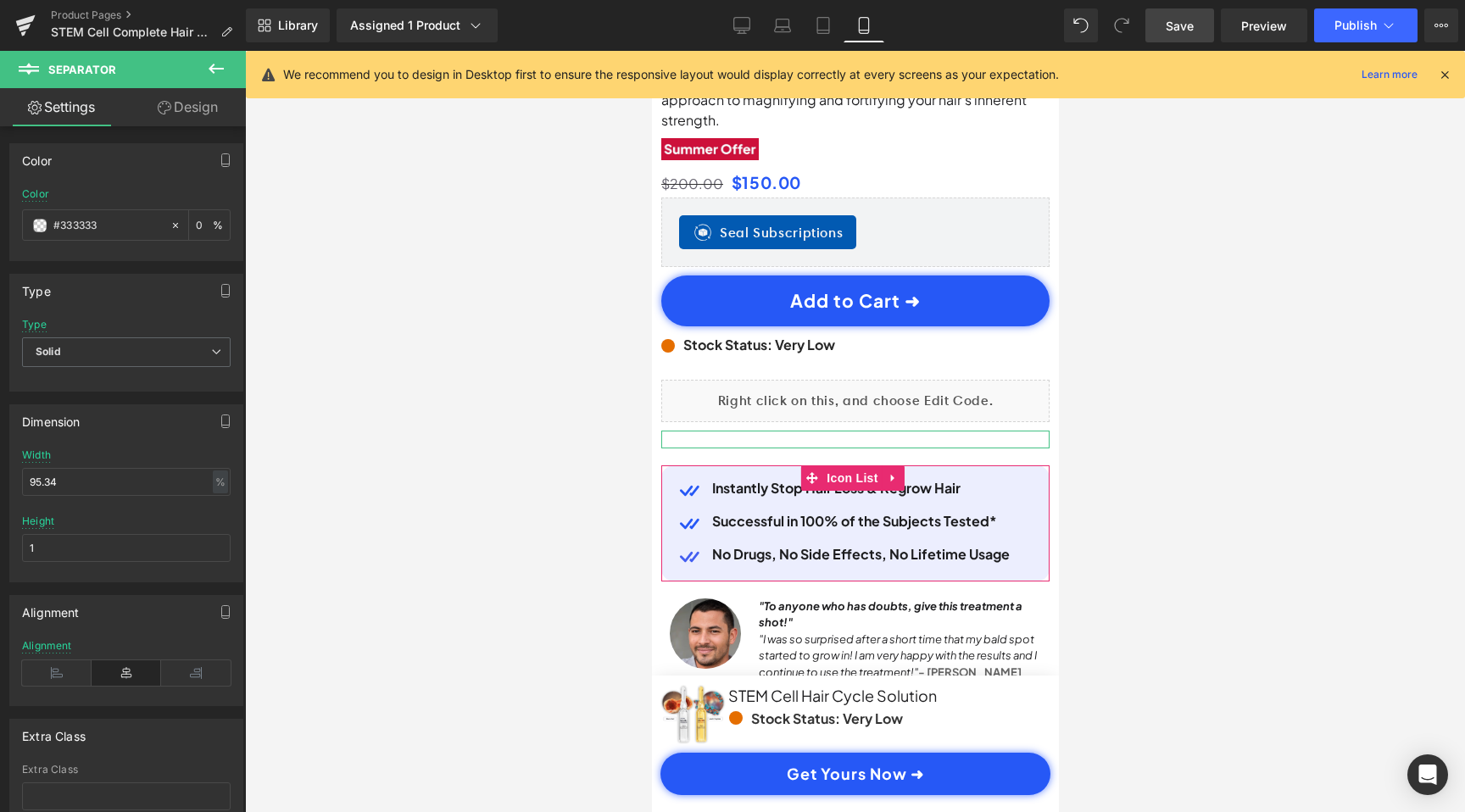
click at [205, 112] on link "Design" at bounding box center [188, 107] width 123 height 38
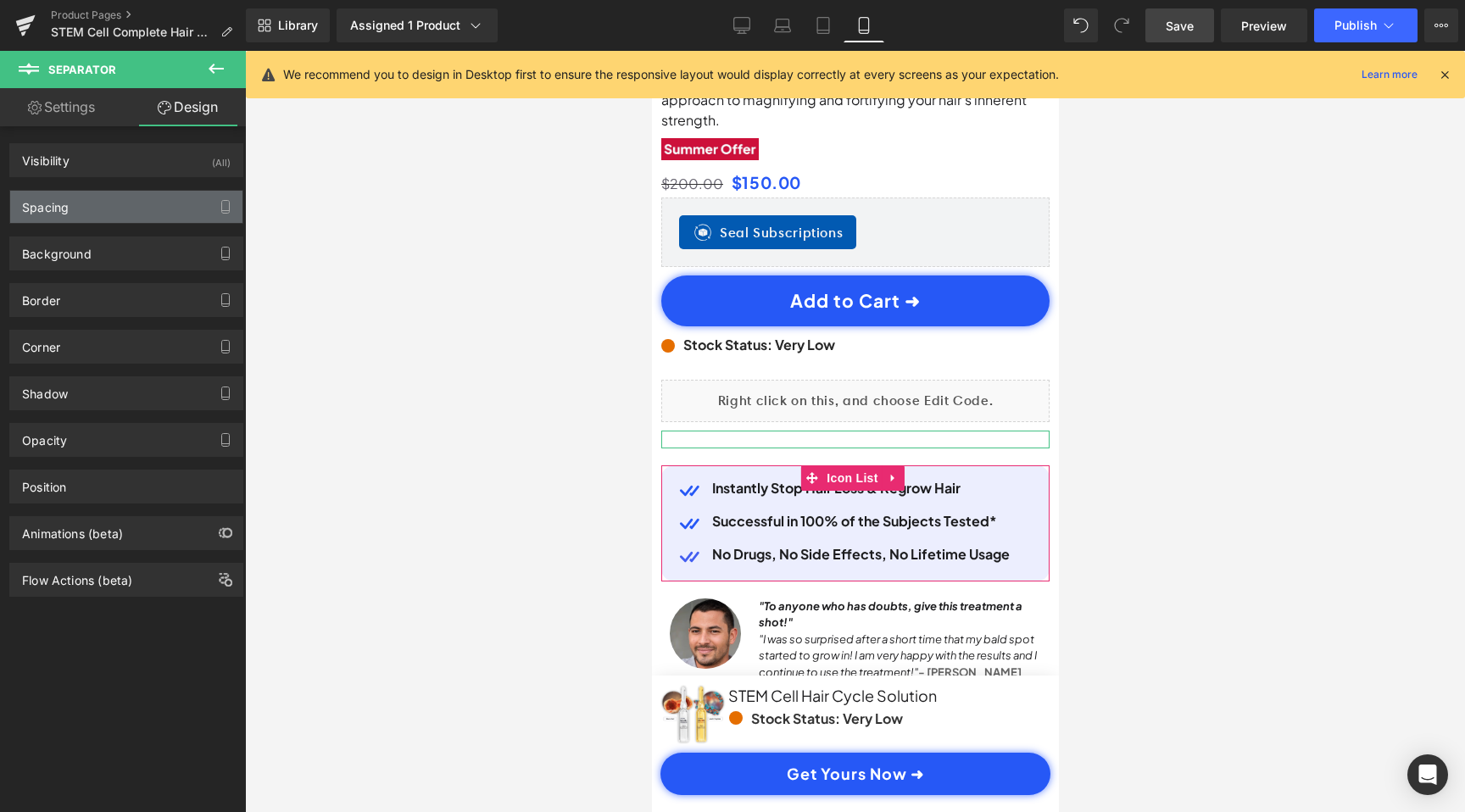
scroll to position [0, 316]
click at [110, 205] on div "Spacing" at bounding box center [126, 207] width 232 height 32
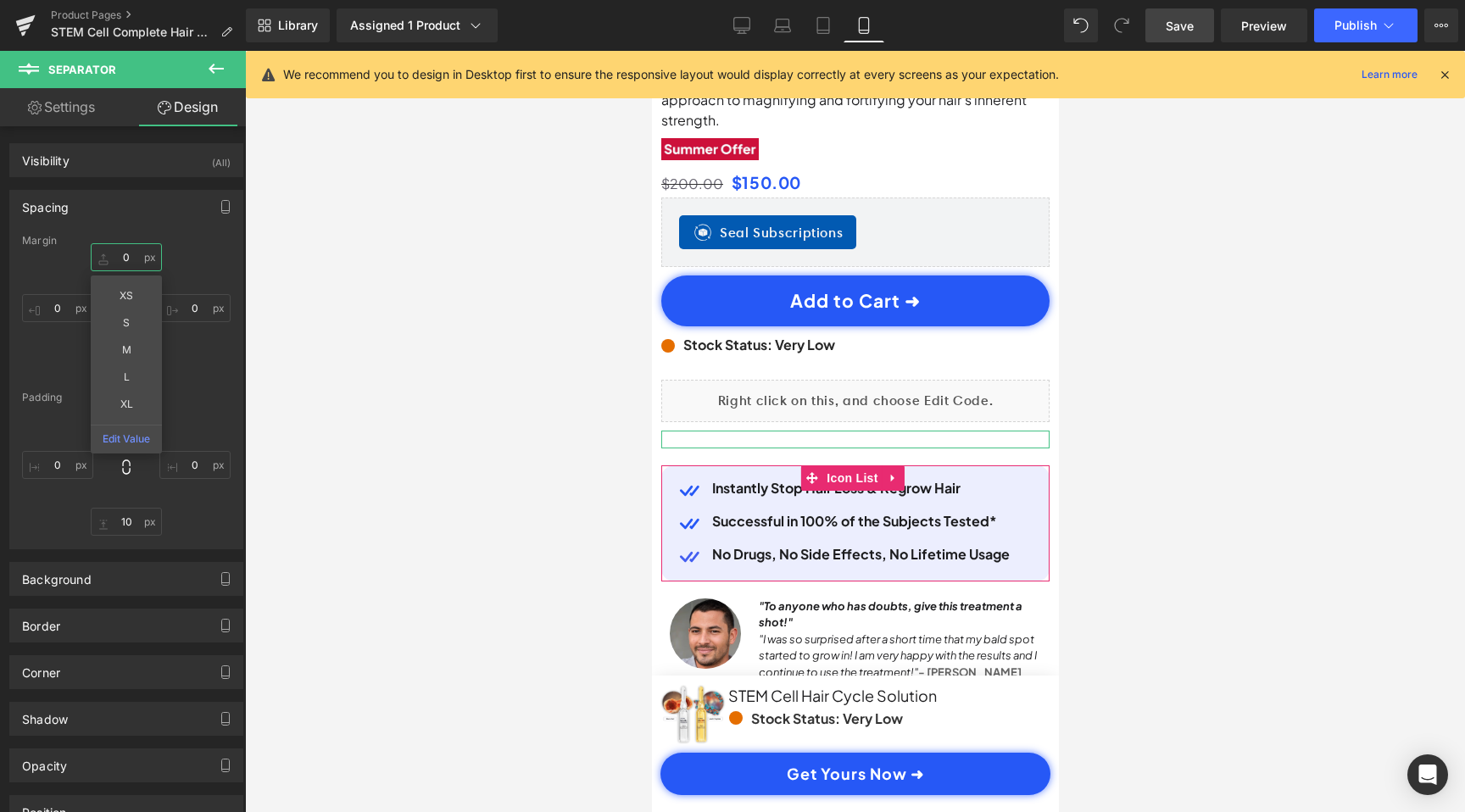
click at [132, 253] on input "0" at bounding box center [127, 257] width 71 height 28
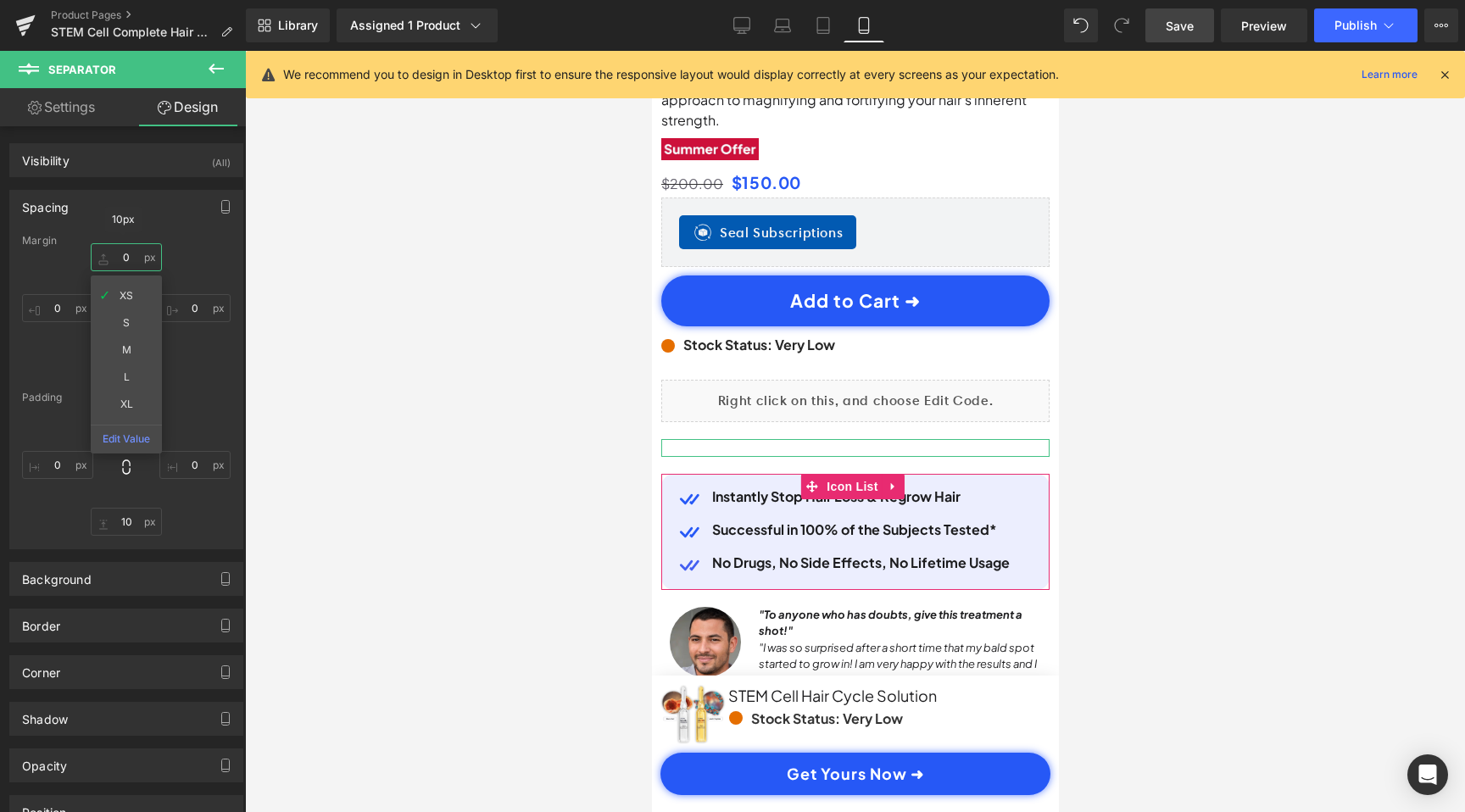
click at [126, 270] on input "0" at bounding box center [127, 257] width 71 height 28
type input "0"
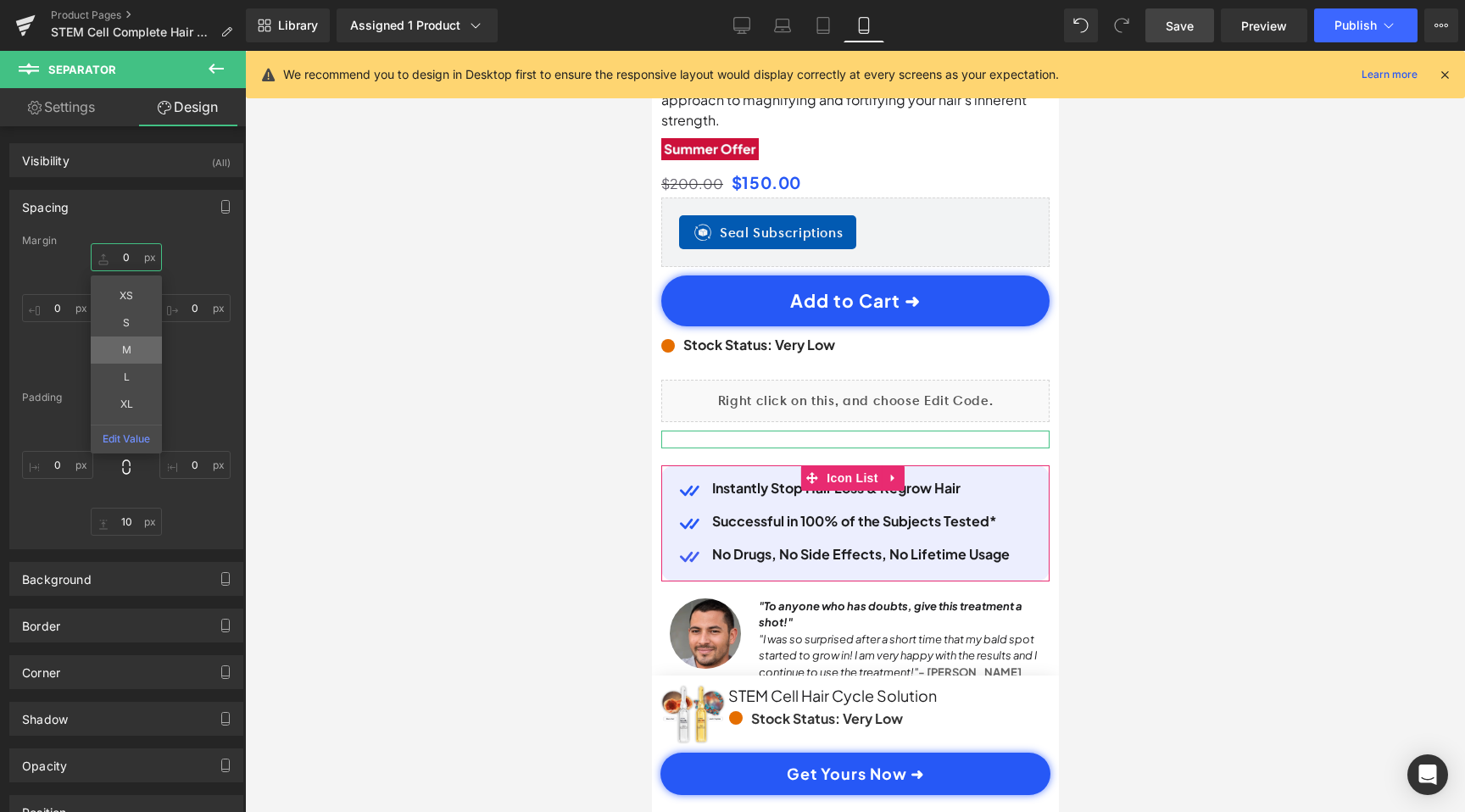
scroll to position [0, 0]
click at [305, 386] on div at bounding box center [855, 431] width 1220 height 761
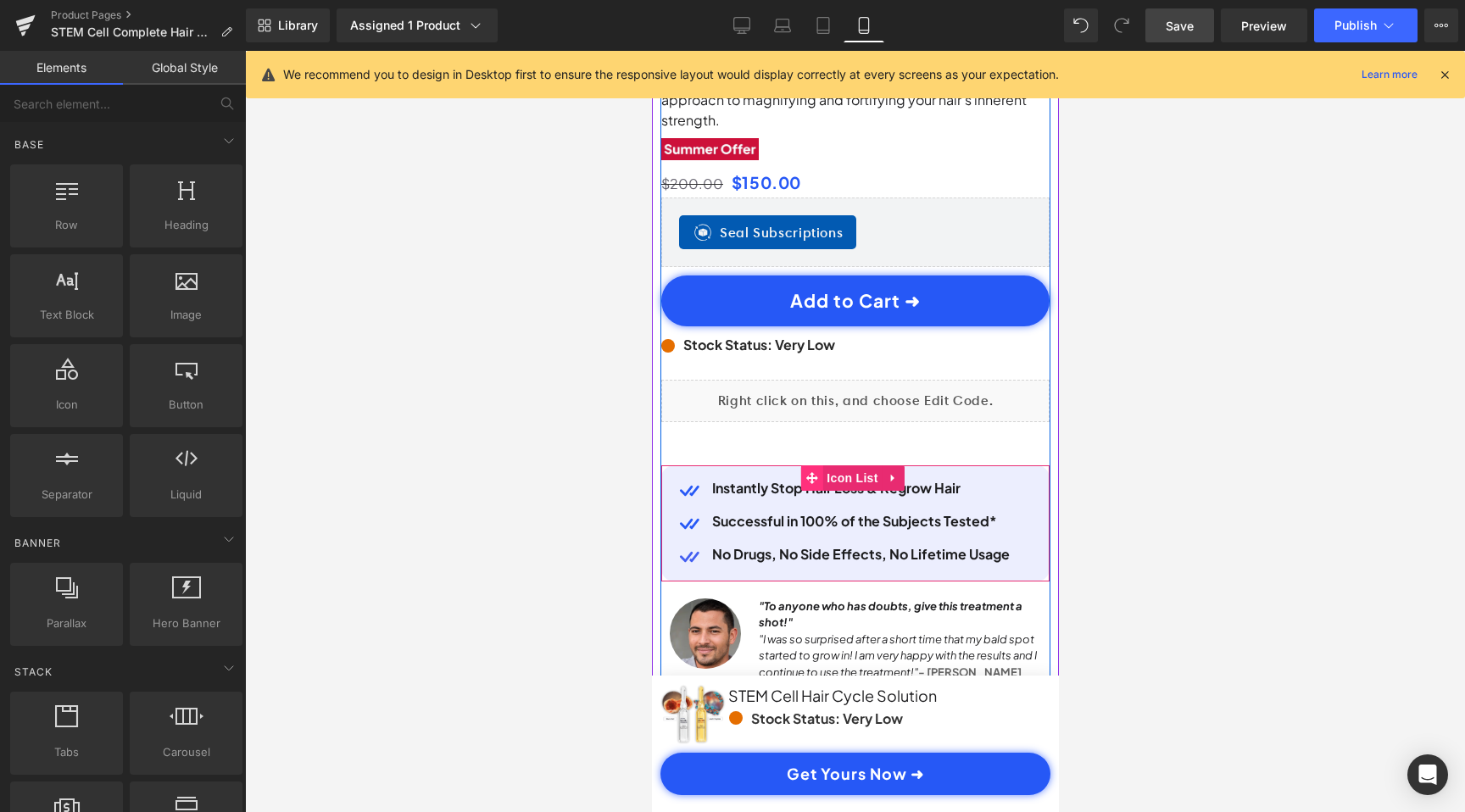
scroll to position [0, 316]
click at [809, 472] on icon at bounding box center [810, 478] width 12 height 12
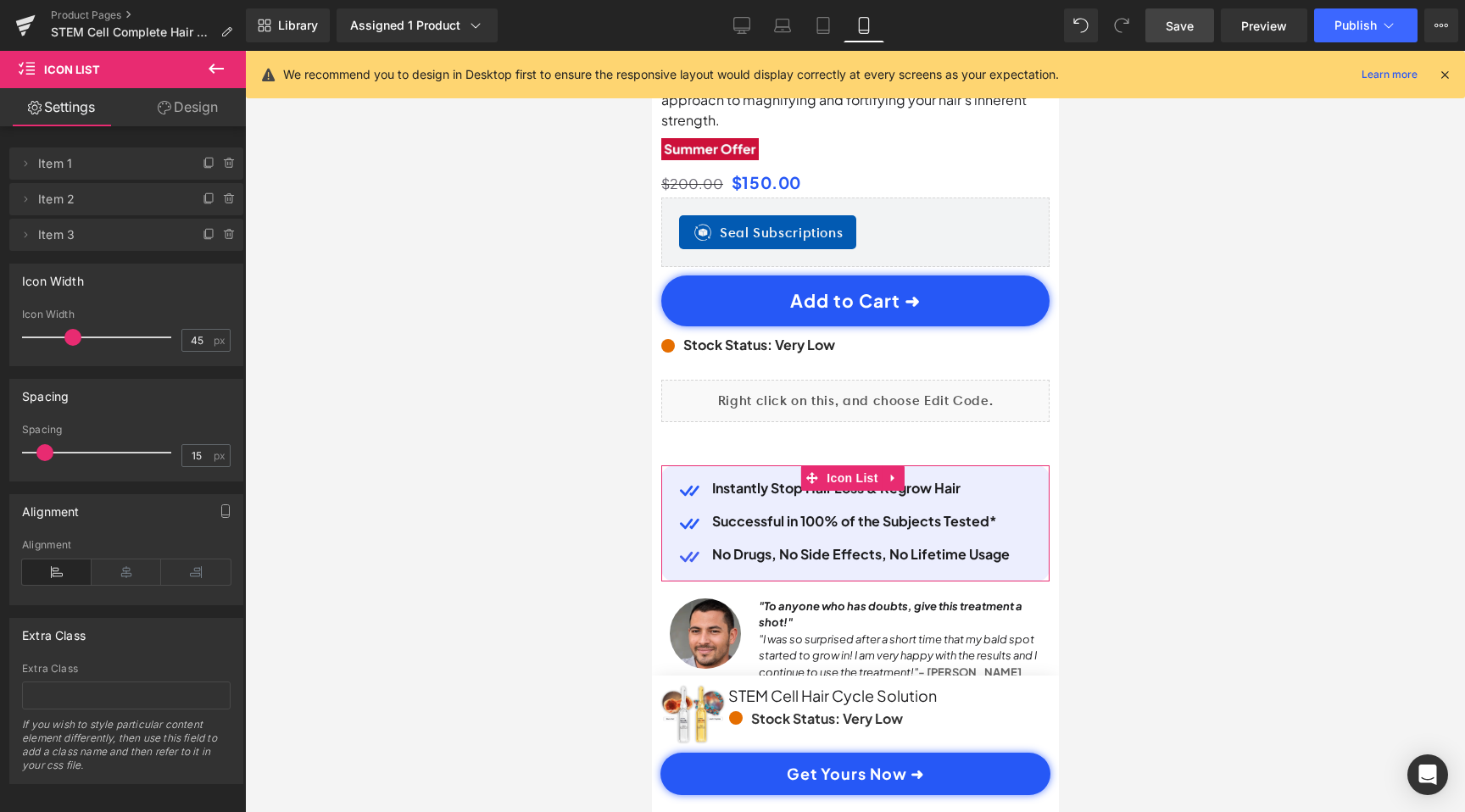
click at [190, 106] on link "Design" at bounding box center [188, 107] width 123 height 38
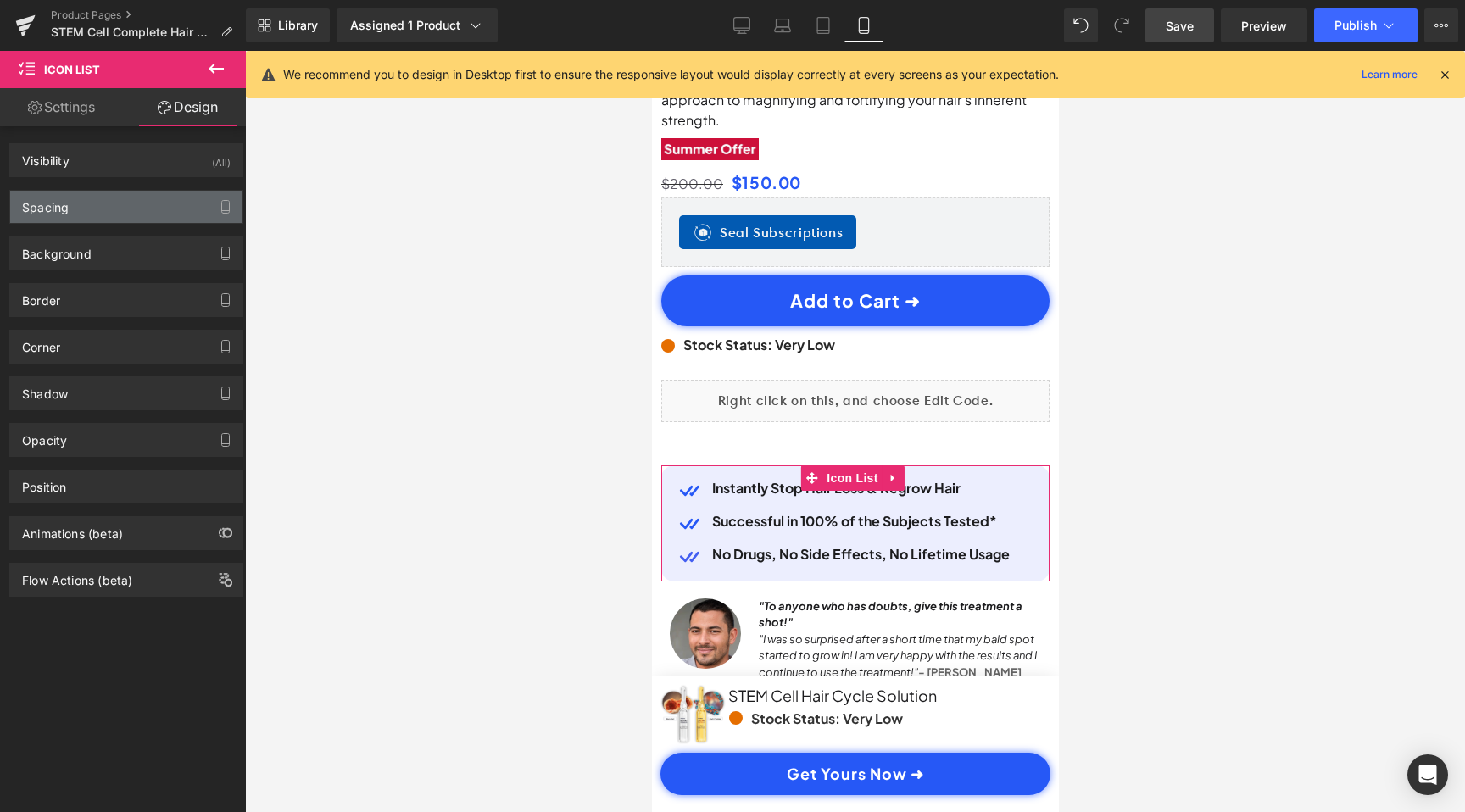
click at [83, 208] on div "Spacing" at bounding box center [126, 207] width 232 height 32
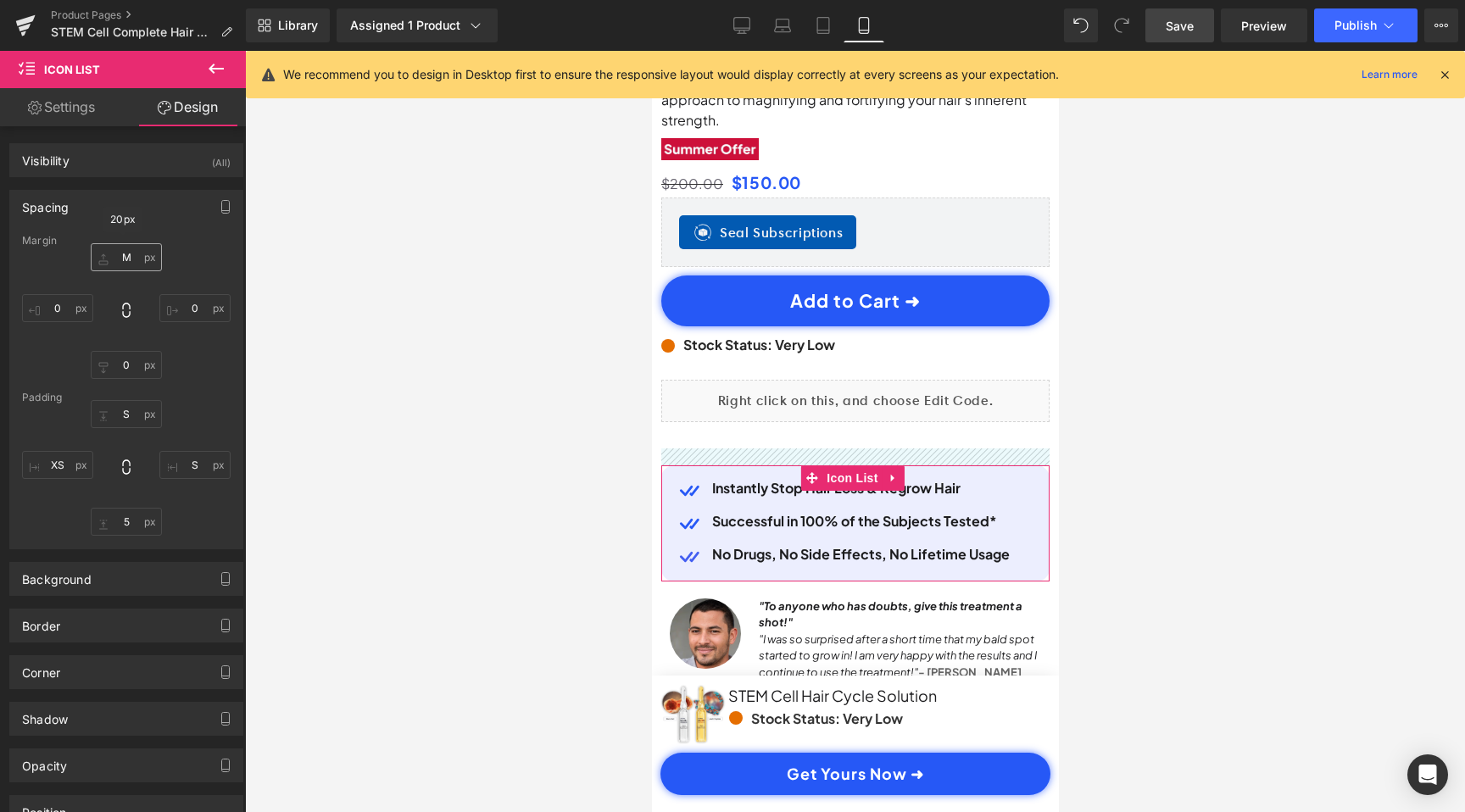
scroll to position [0, 633]
click at [118, 255] on input "M" at bounding box center [127, 257] width 71 height 28
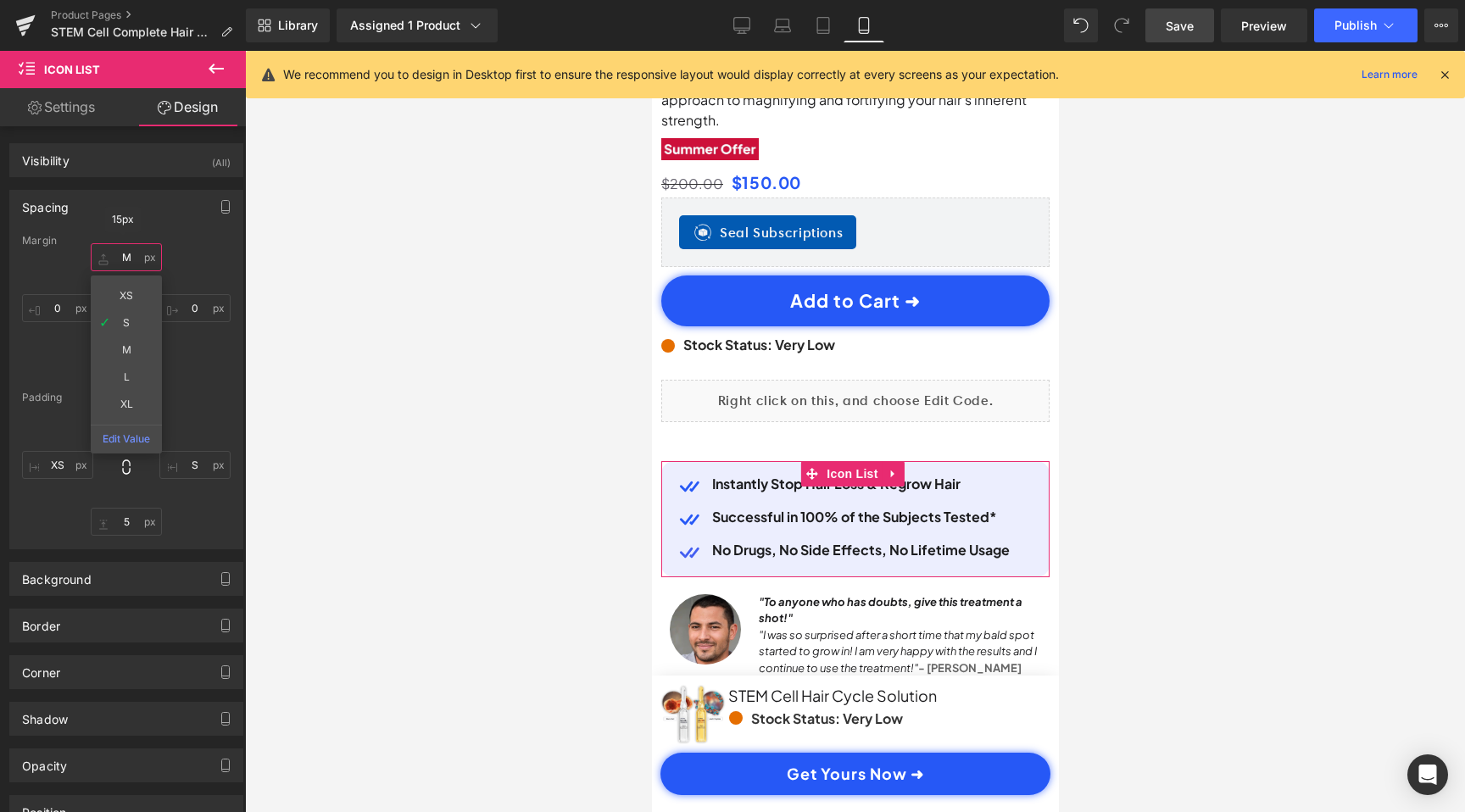
click at [119, 259] on input "M" at bounding box center [127, 257] width 71 height 28
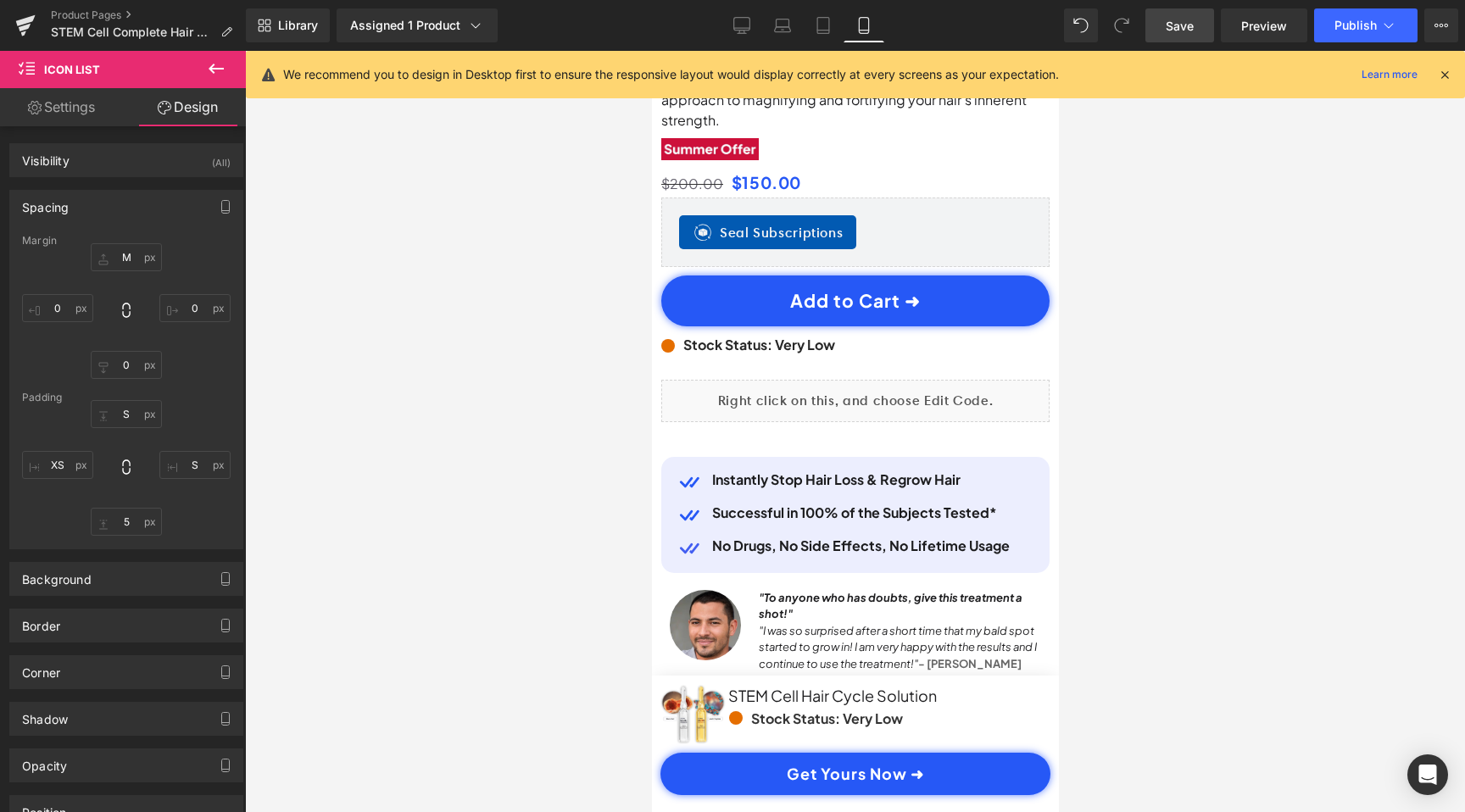
click at [1190, 23] on span "Save" at bounding box center [1180, 25] width 28 height 18
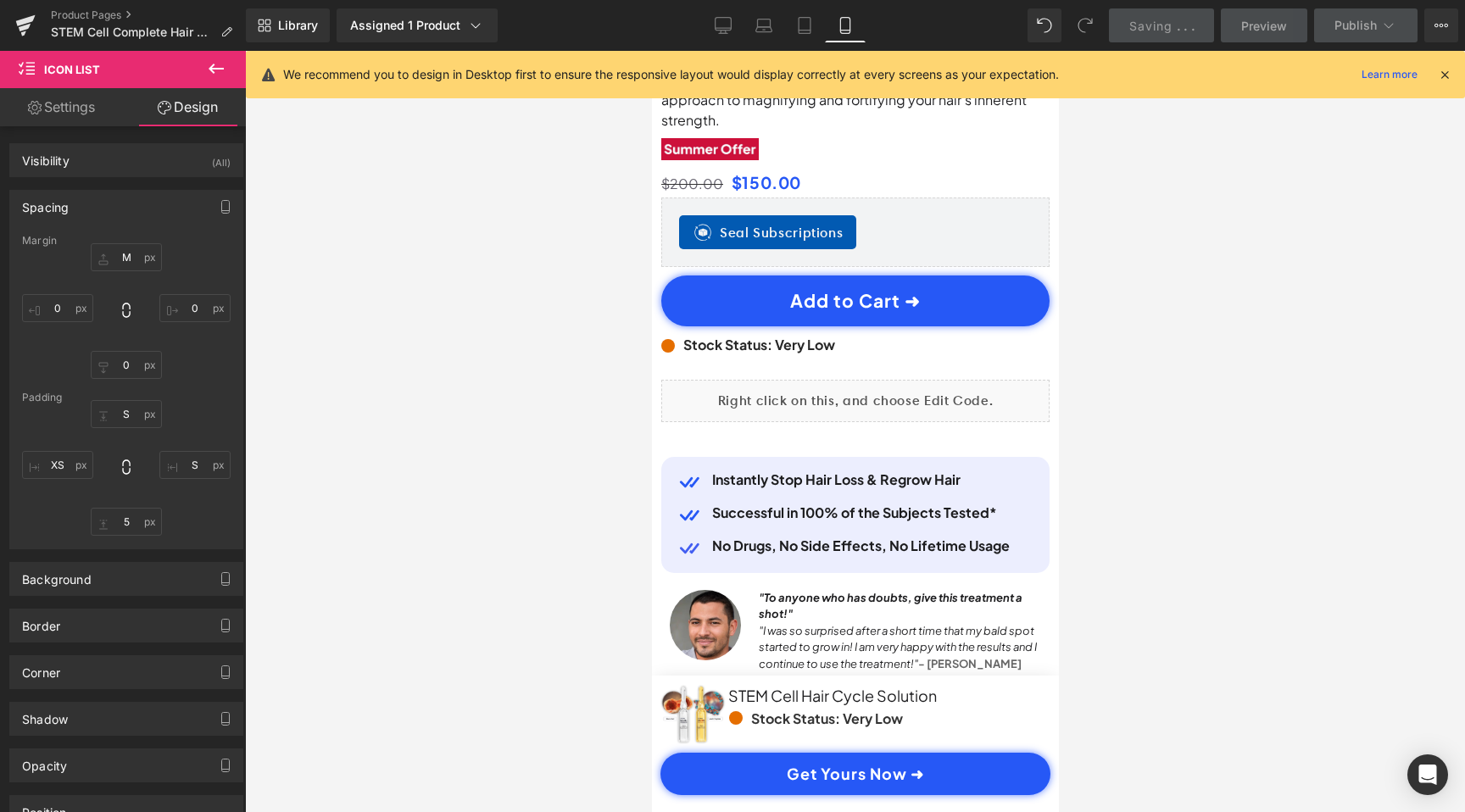
scroll to position [0, 0]
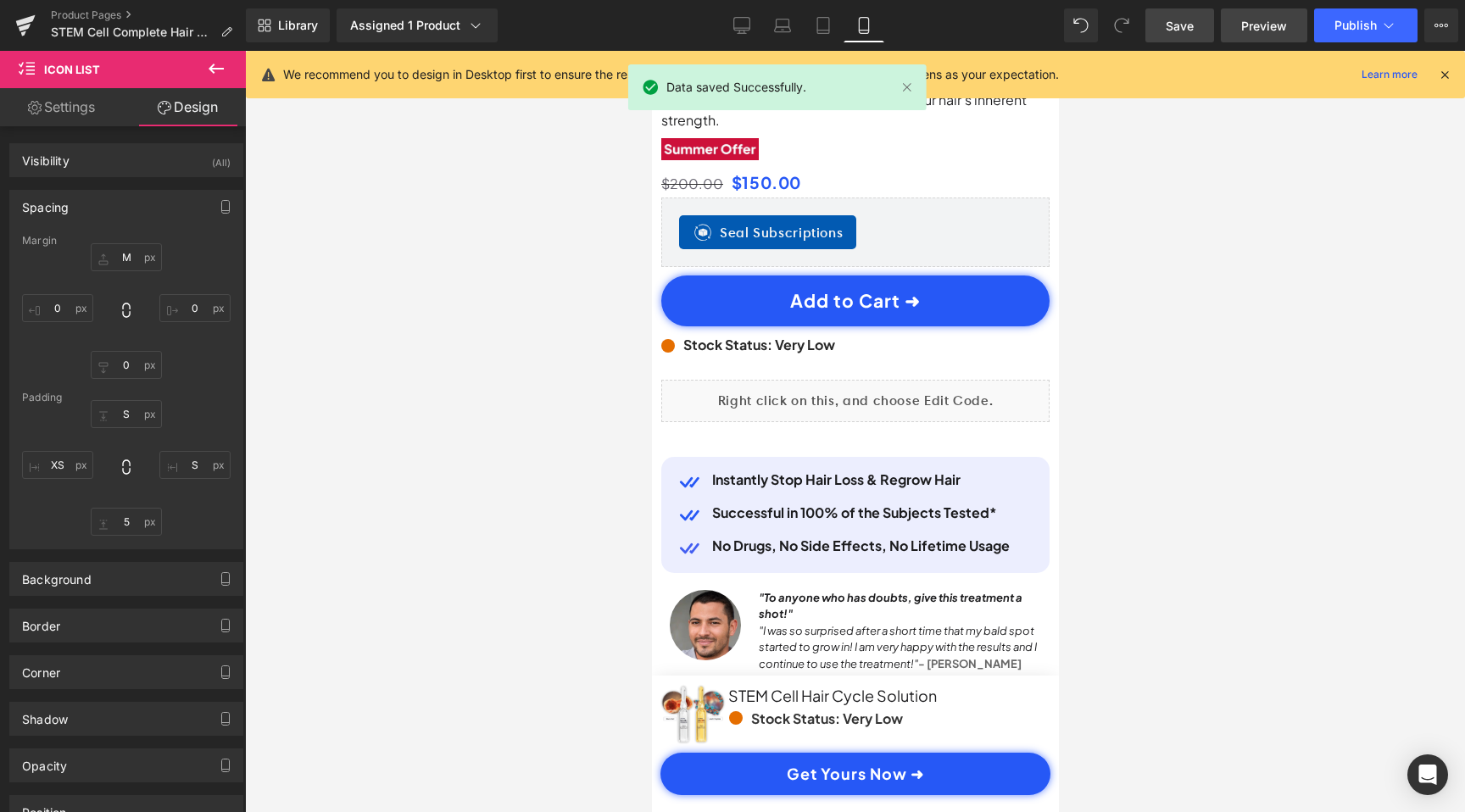
click at [1257, 29] on span "Preview" at bounding box center [1264, 25] width 46 height 18
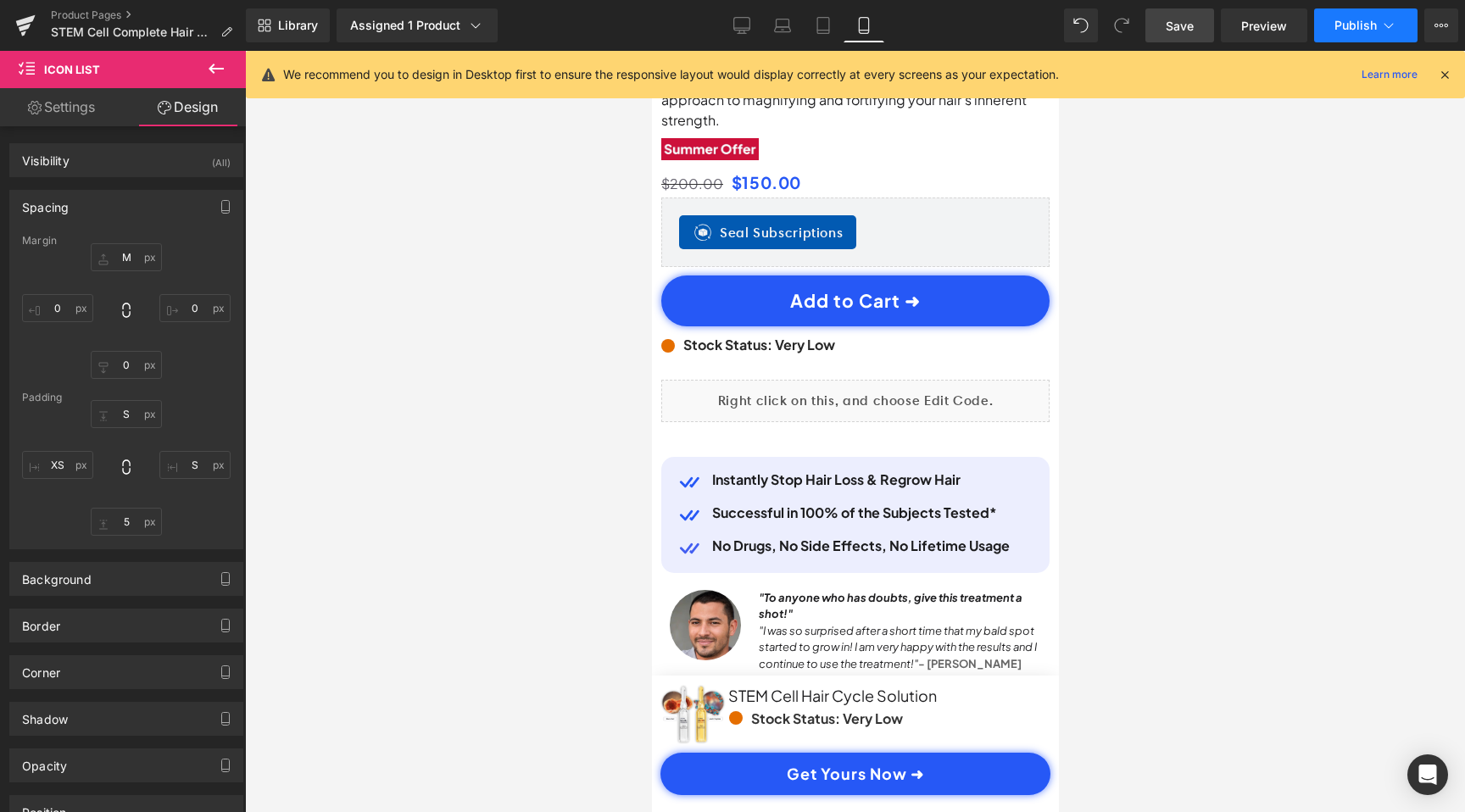
click at [1358, 38] on button "Publish" at bounding box center [1365, 25] width 103 height 34
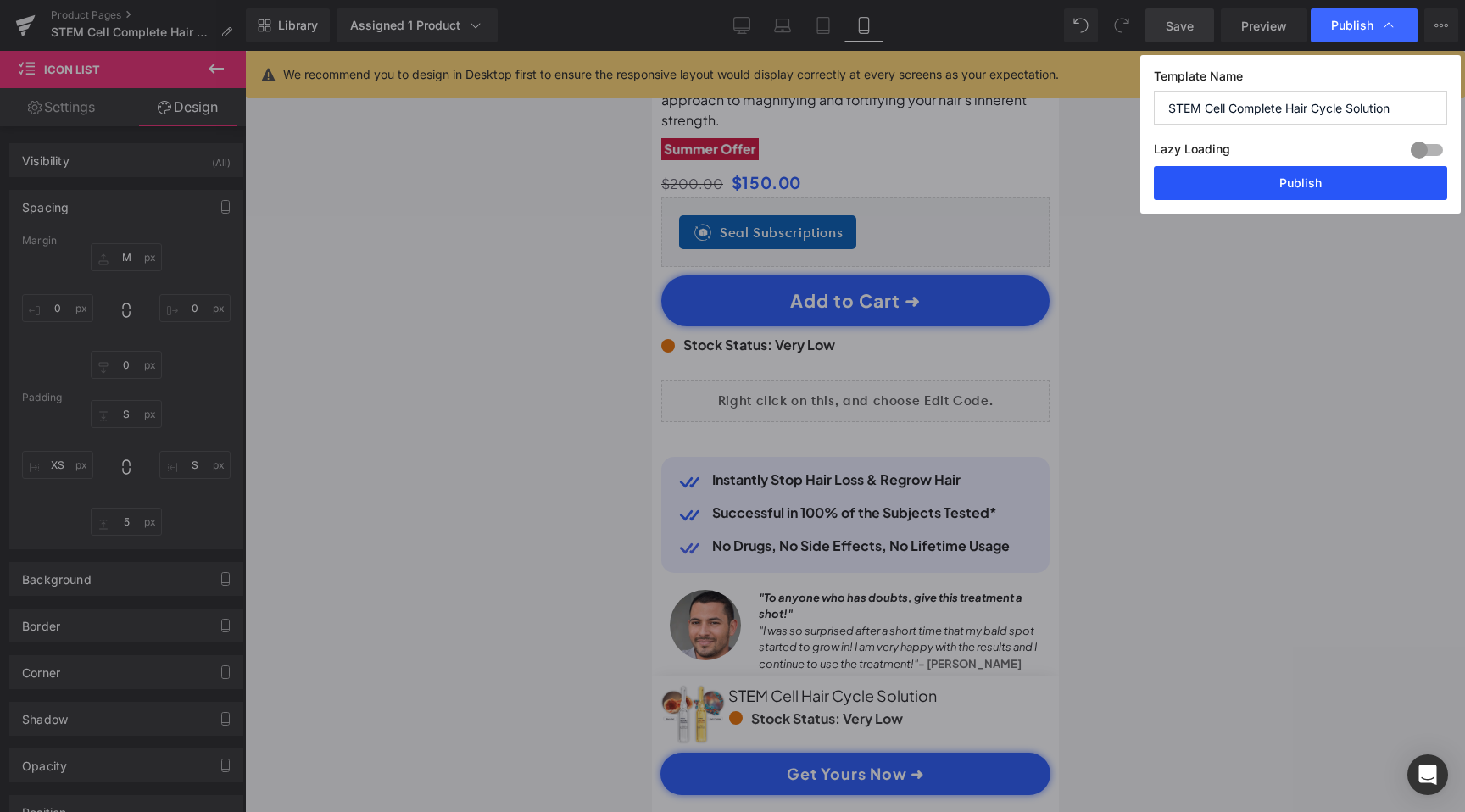
click at [1259, 183] on button "Publish" at bounding box center [1301, 183] width 293 height 34
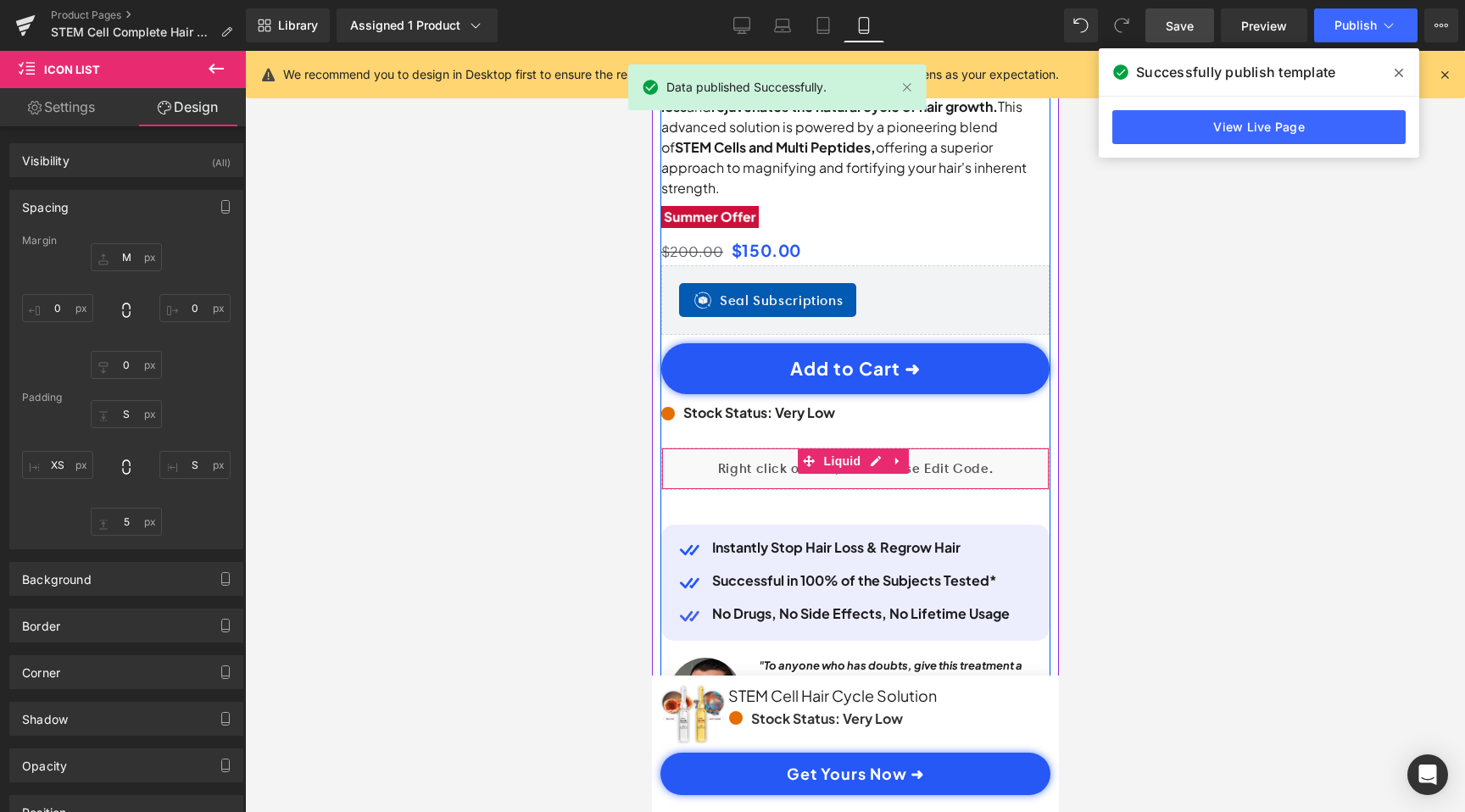
scroll to position [0, 316]
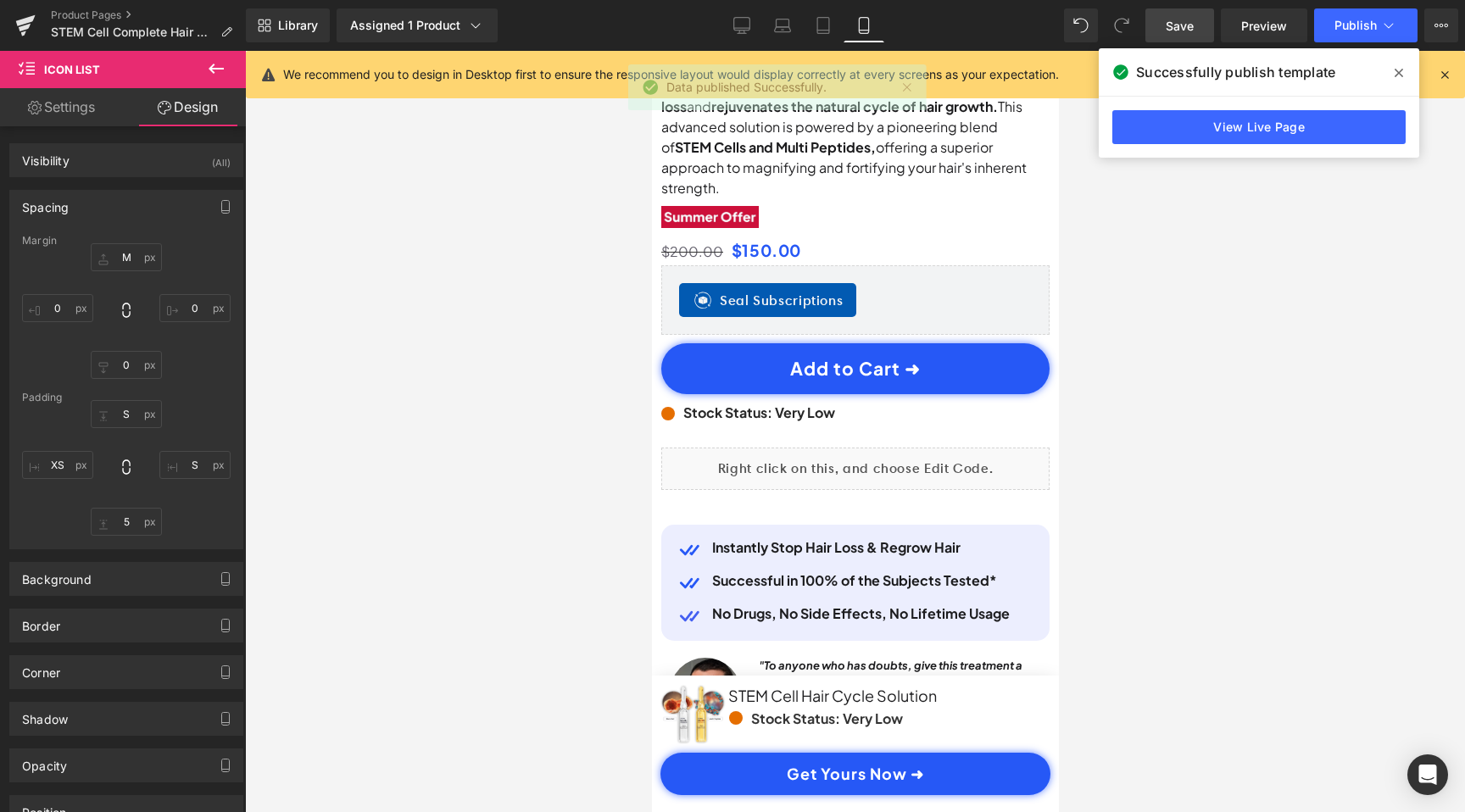
click at [1396, 66] on icon at bounding box center [1398, 72] width 8 height 13
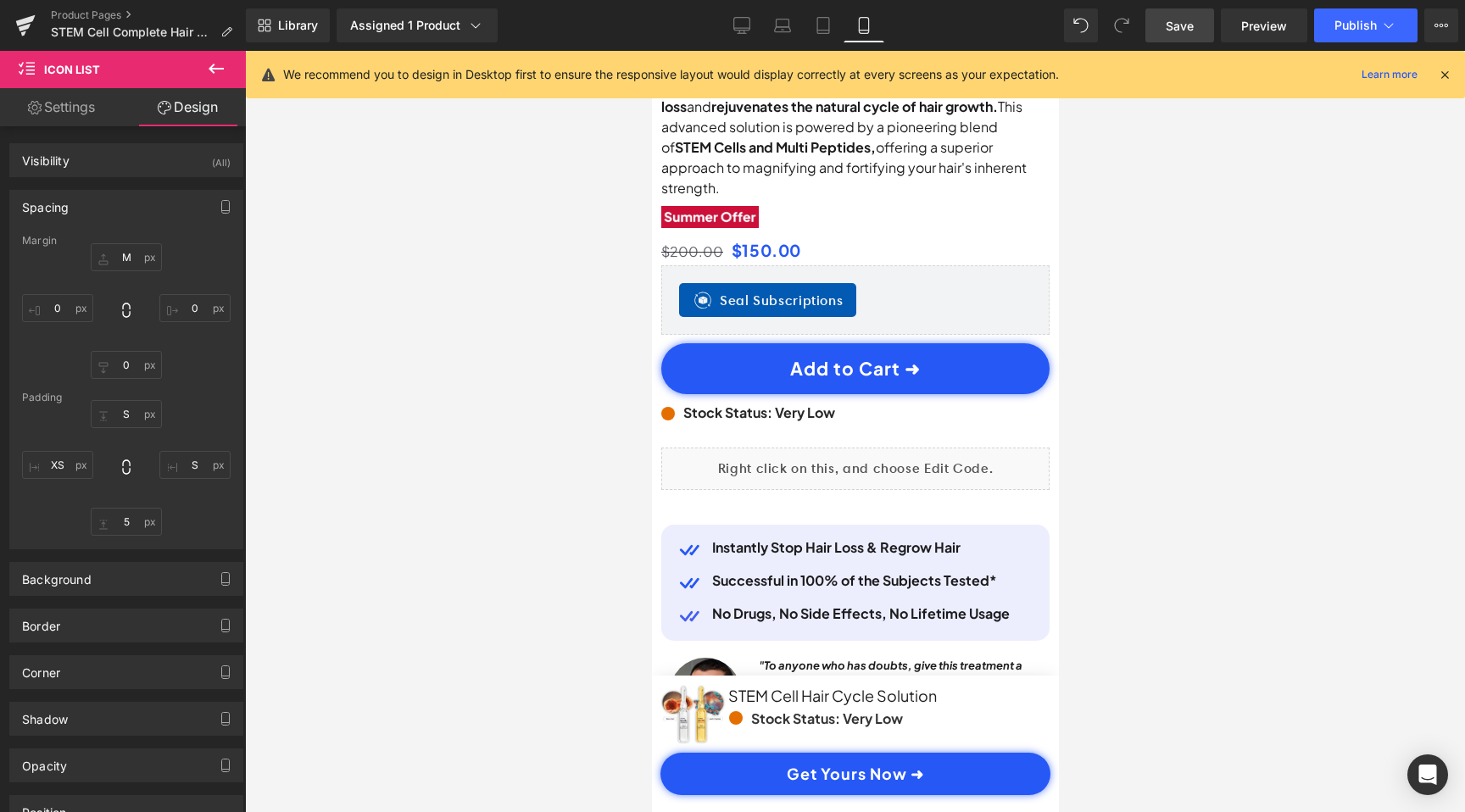
scroll to position [0, 633]
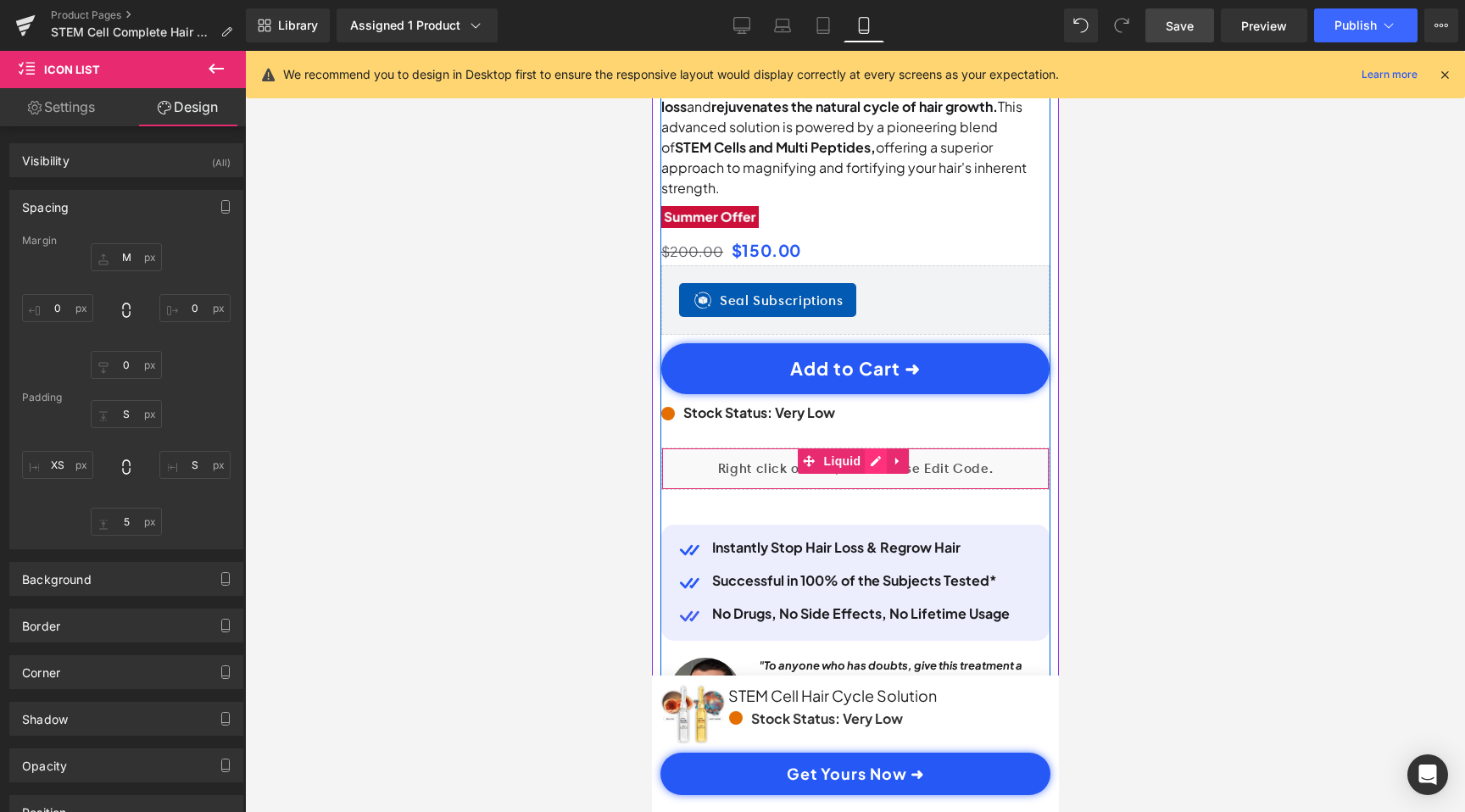
click at [869, 448] on div "Liquid" at bounding box center [854, 468] width 388 height 42
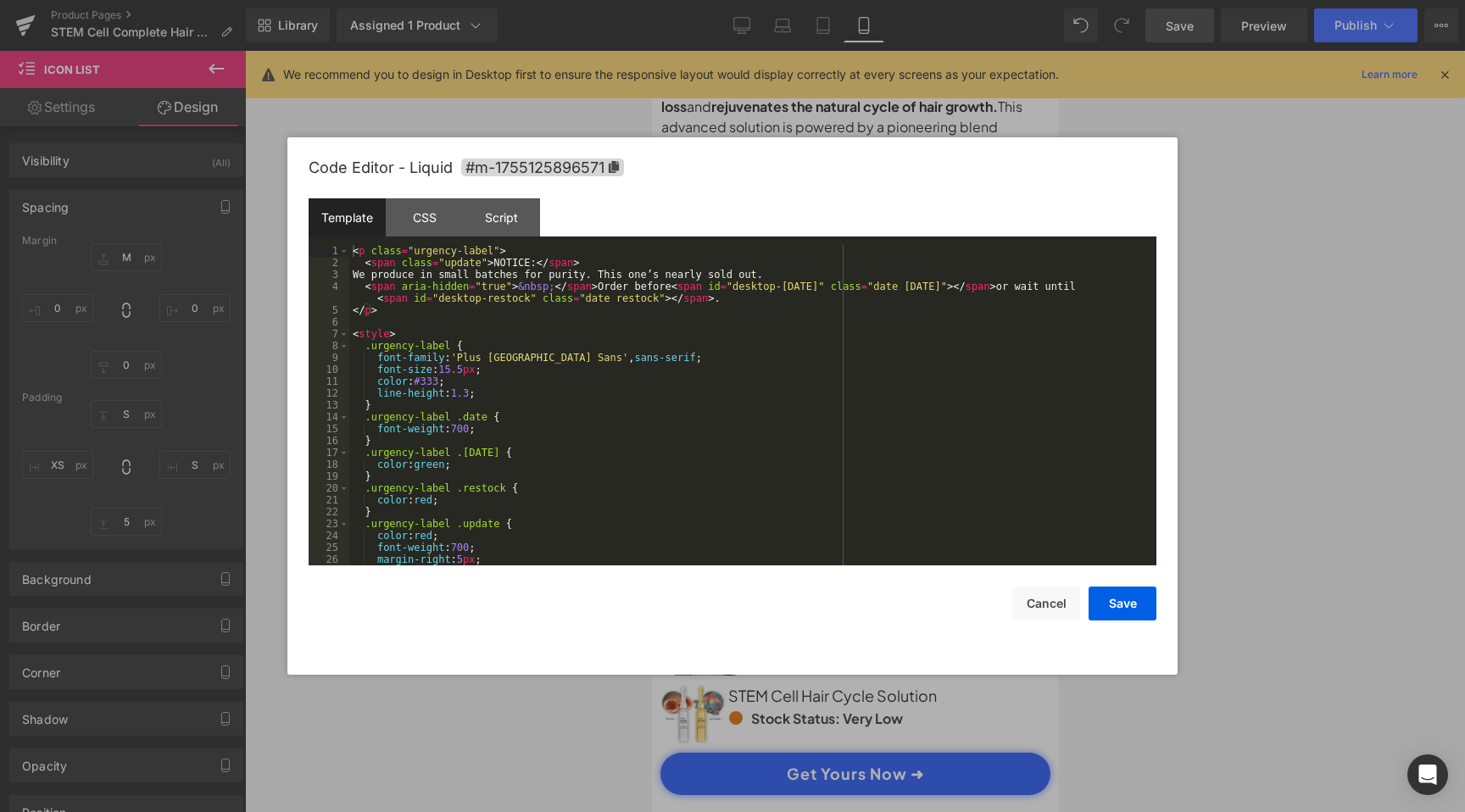
scroll to position [0, 0]
click at [517, 346] on div "< p class = "urgency-label" > < span class = "update" > NOTICE: </ span > We pr…" at bounding box center [749, 417] width 800 height 345
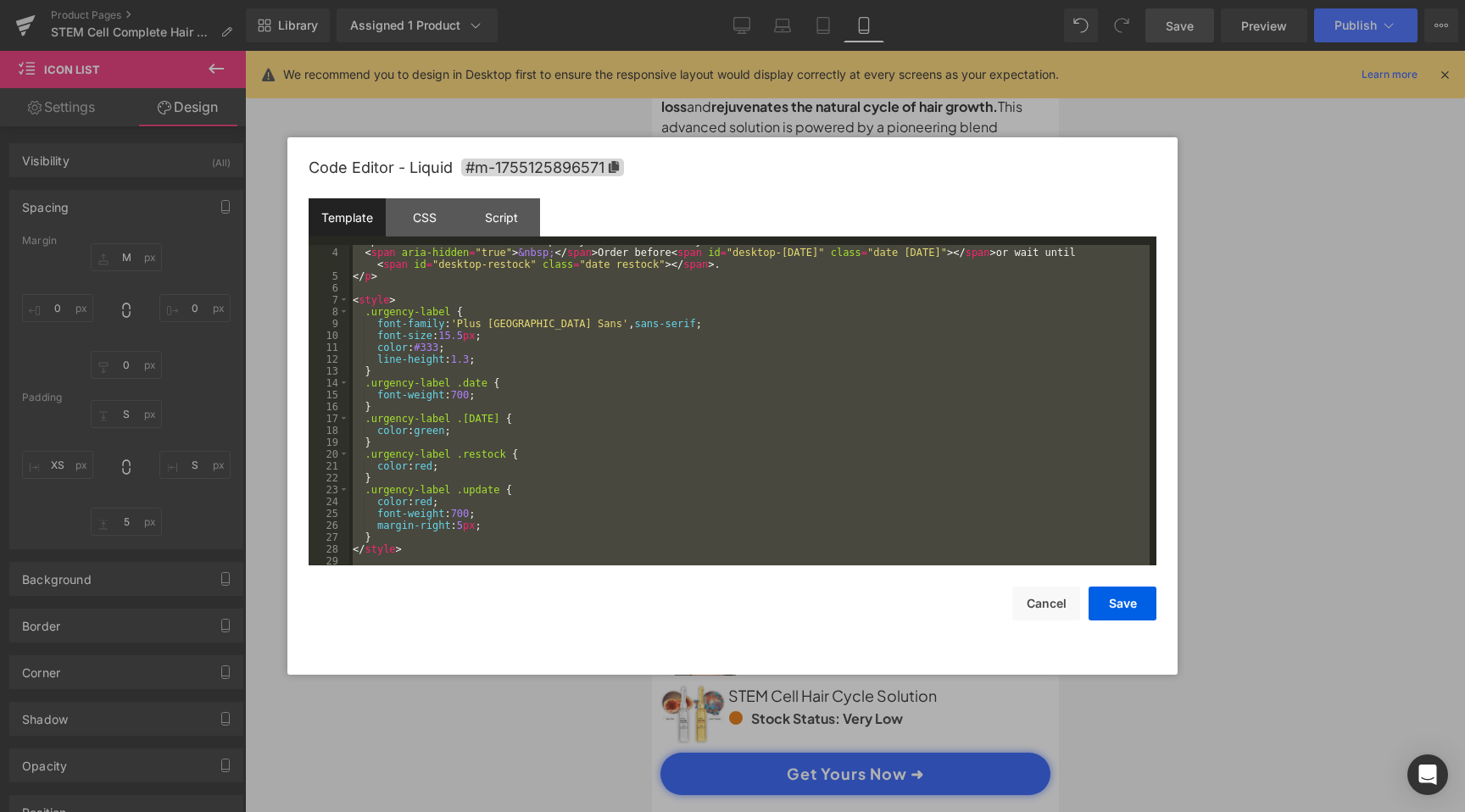
scroll to position [261, 0]
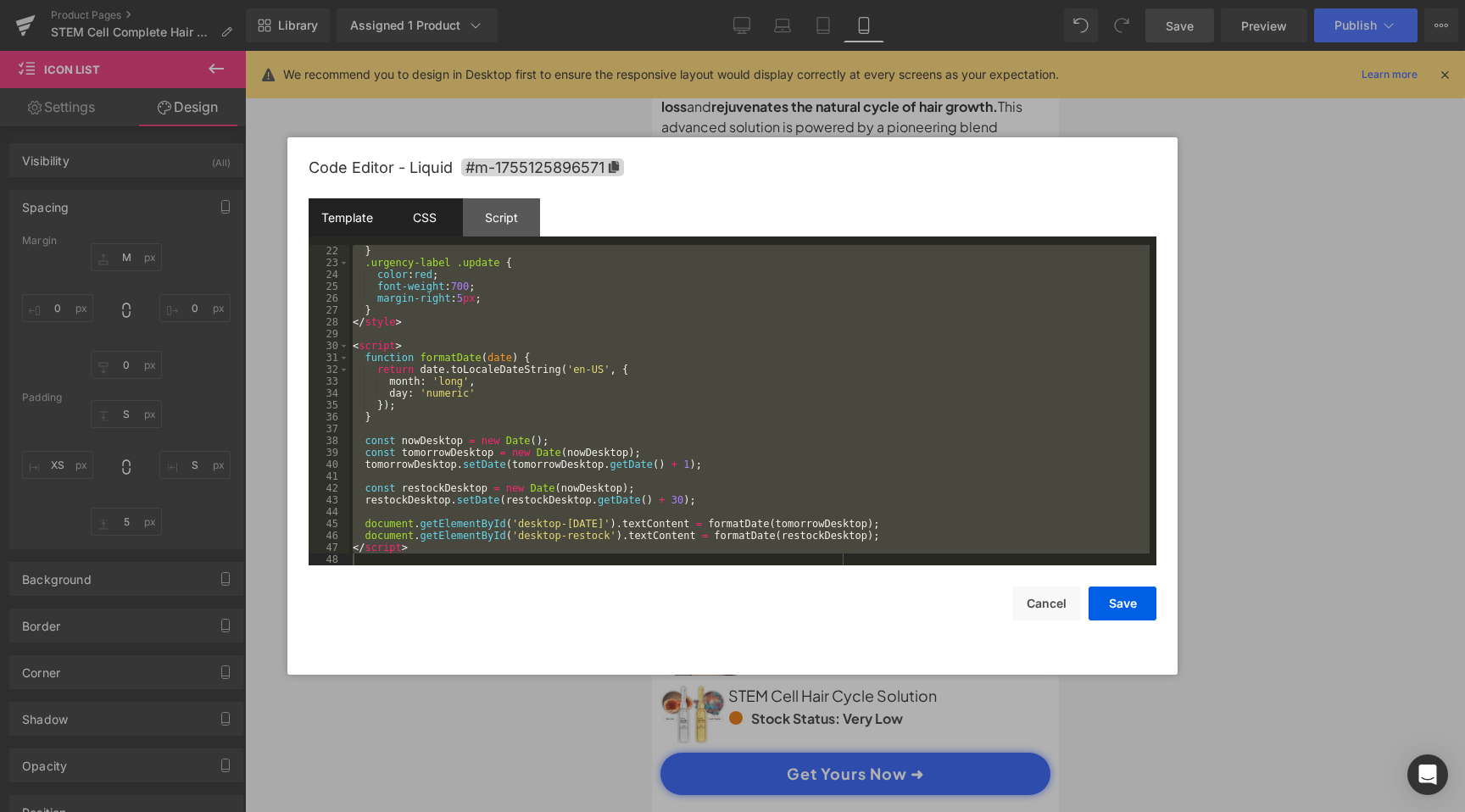
click at [428, 215] on div "CSS" at bounding box center [424, 217] width 77 height 38
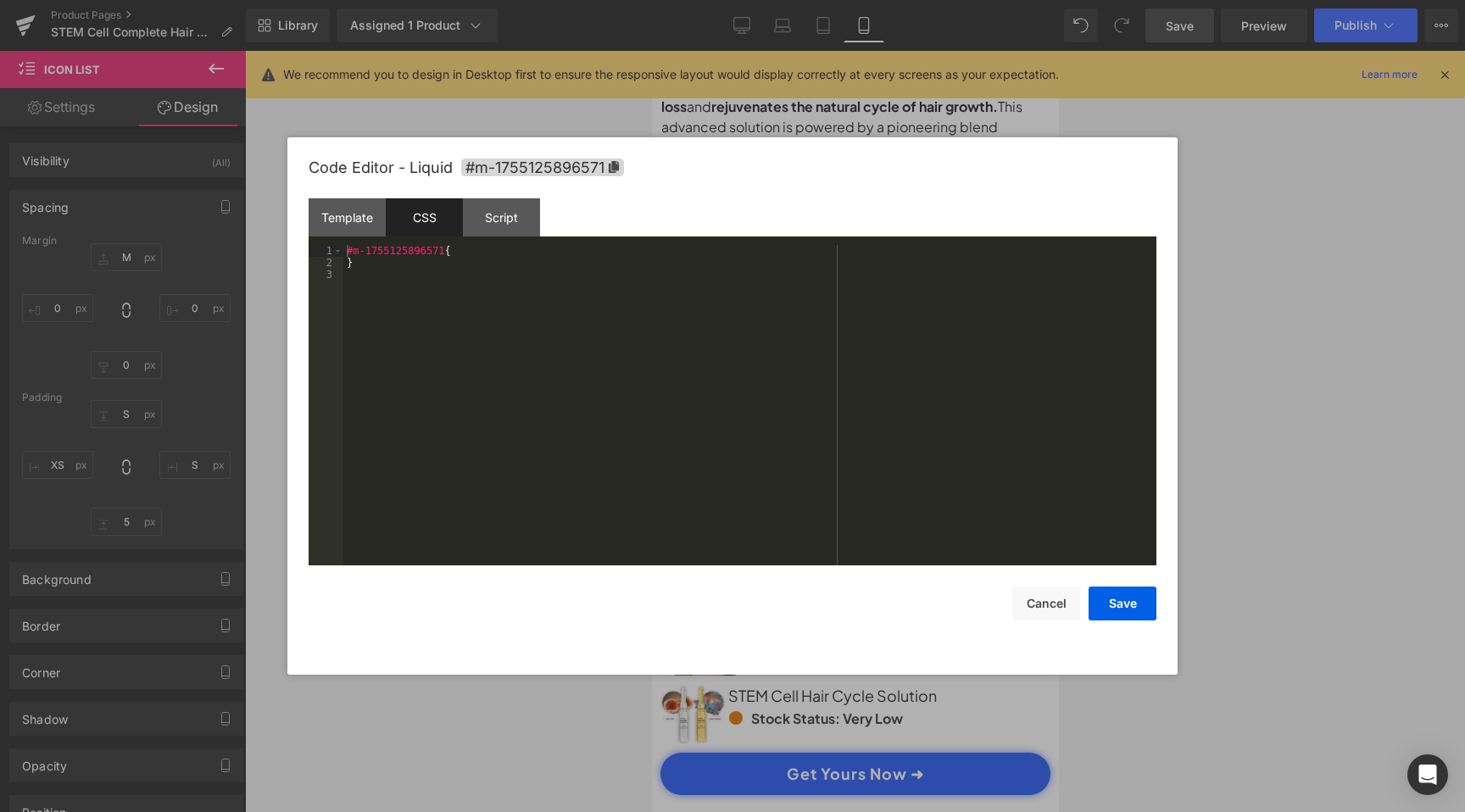
scroll to position [0, 316]
click at [518, 213] on div "Script" at bounding box center [501, 217] width 77 height 38
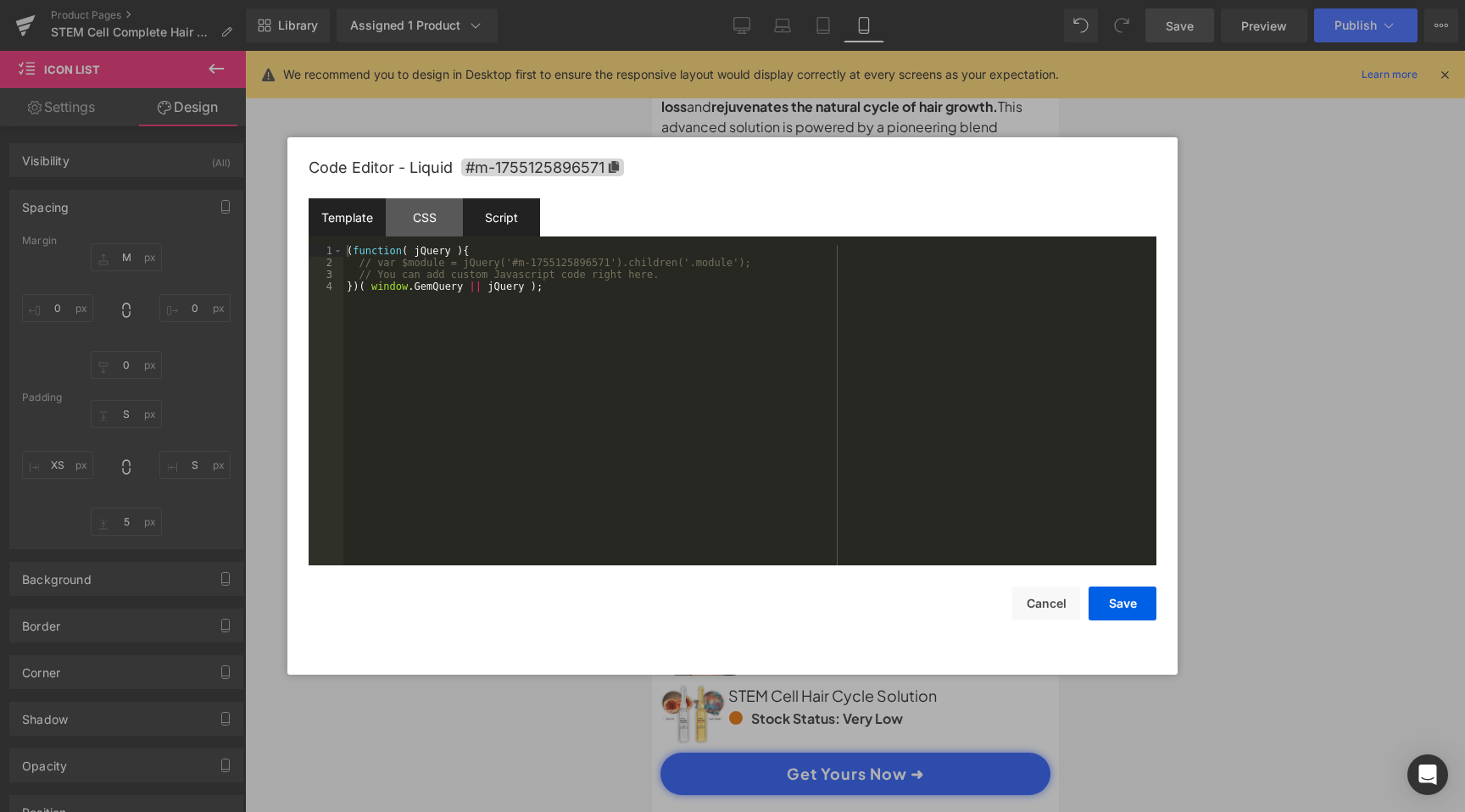
click at [331, 207] on div "Template" at bounding box center [347, 217] width 77 height 38
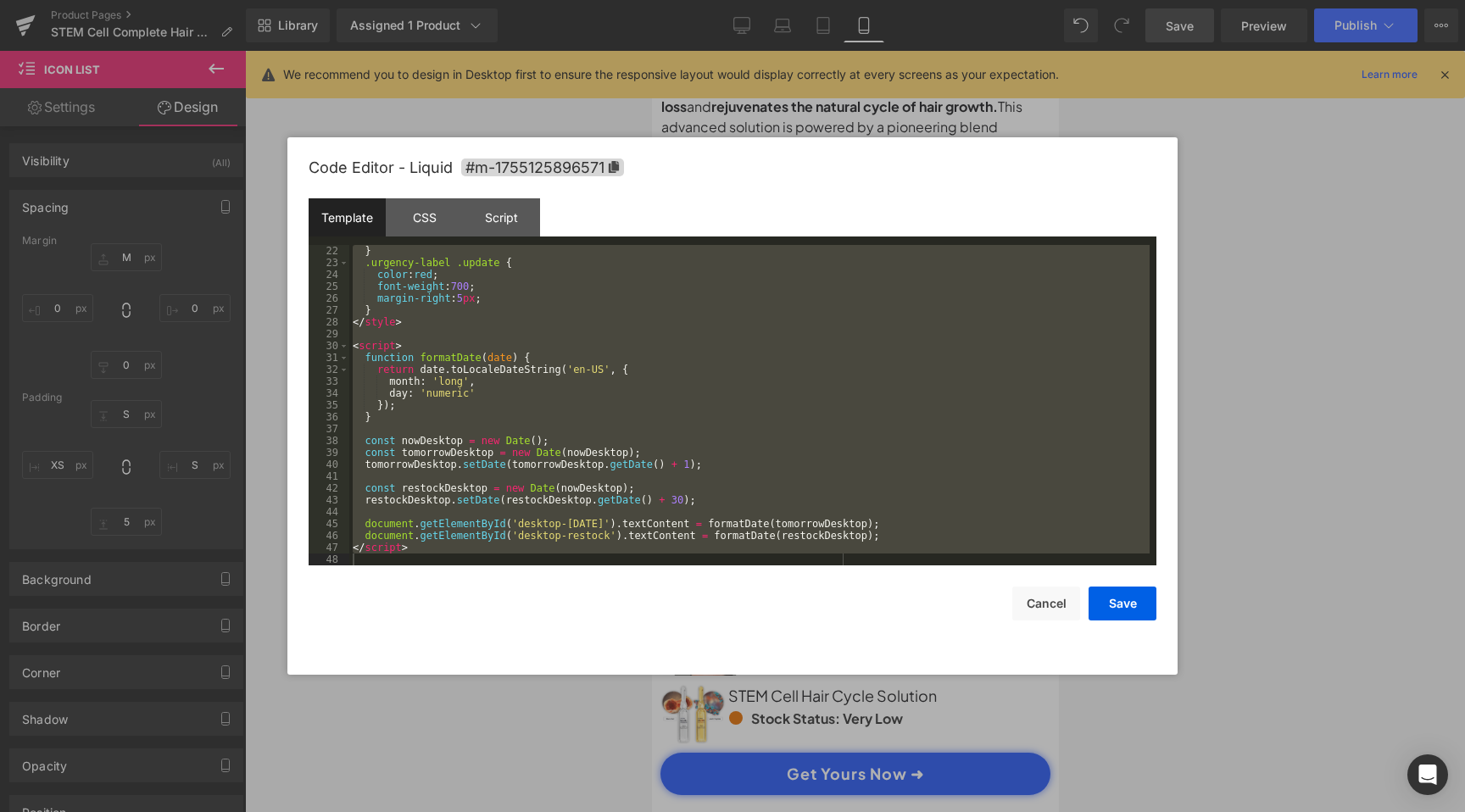
scroll to position [0, 0]
click at [423, 227] on div "CSS" at bounding box center [424, 217] width 77 height 38
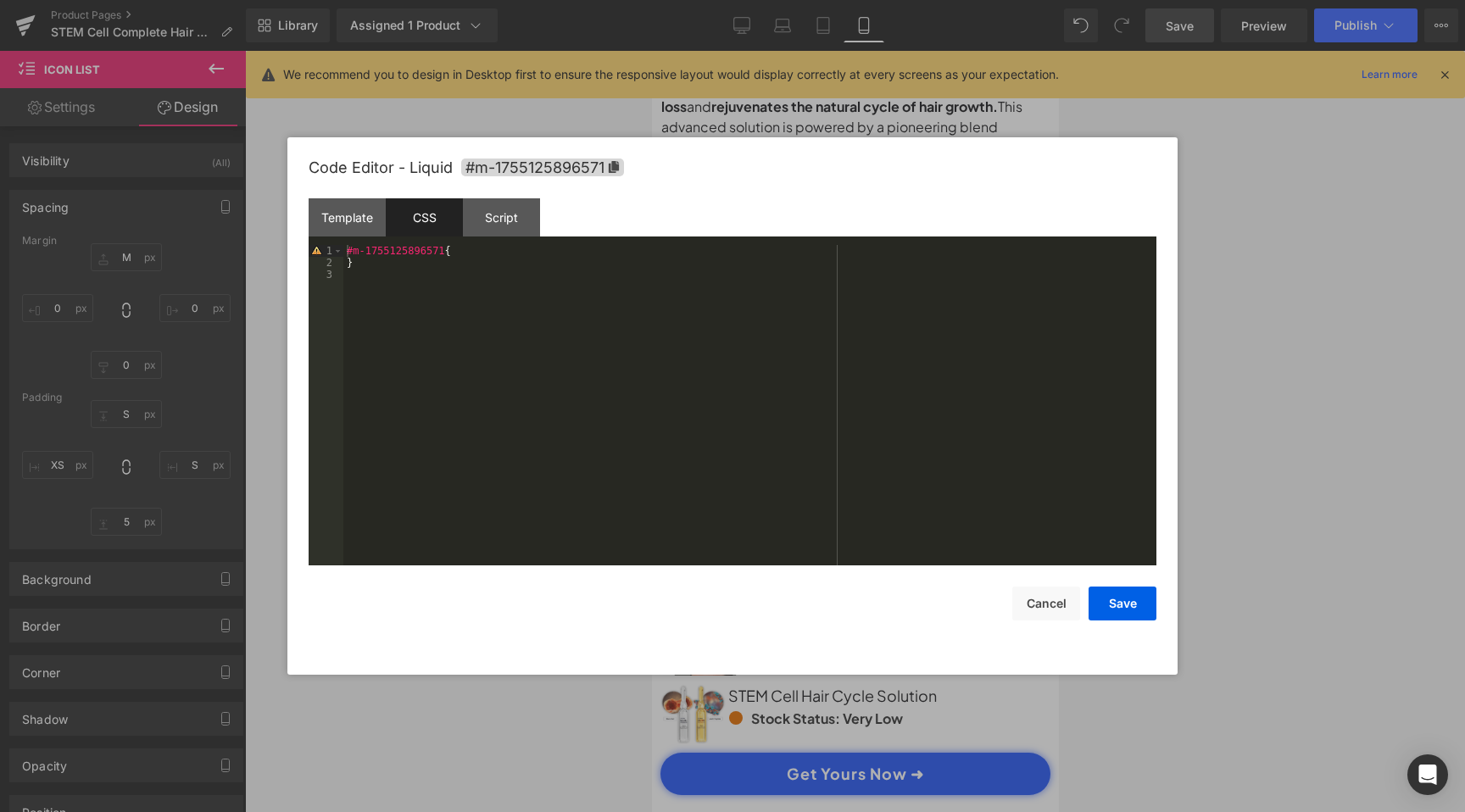
scroll to position [0, 633]
click at [468, 274] on div "#m-1755125896571 { }" at bounding box center [750, 417] width 813 height 345
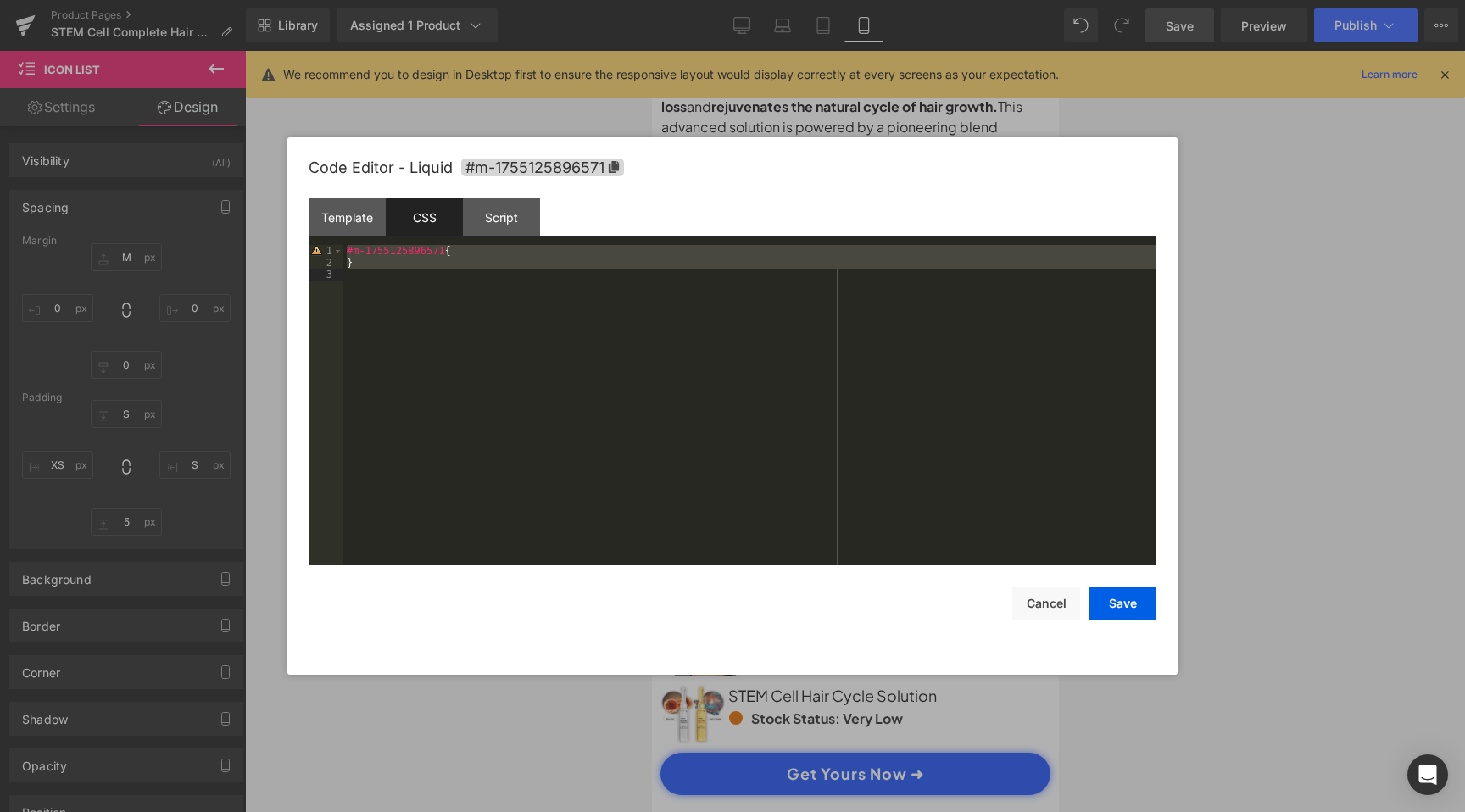
scroll to position [0, 0]
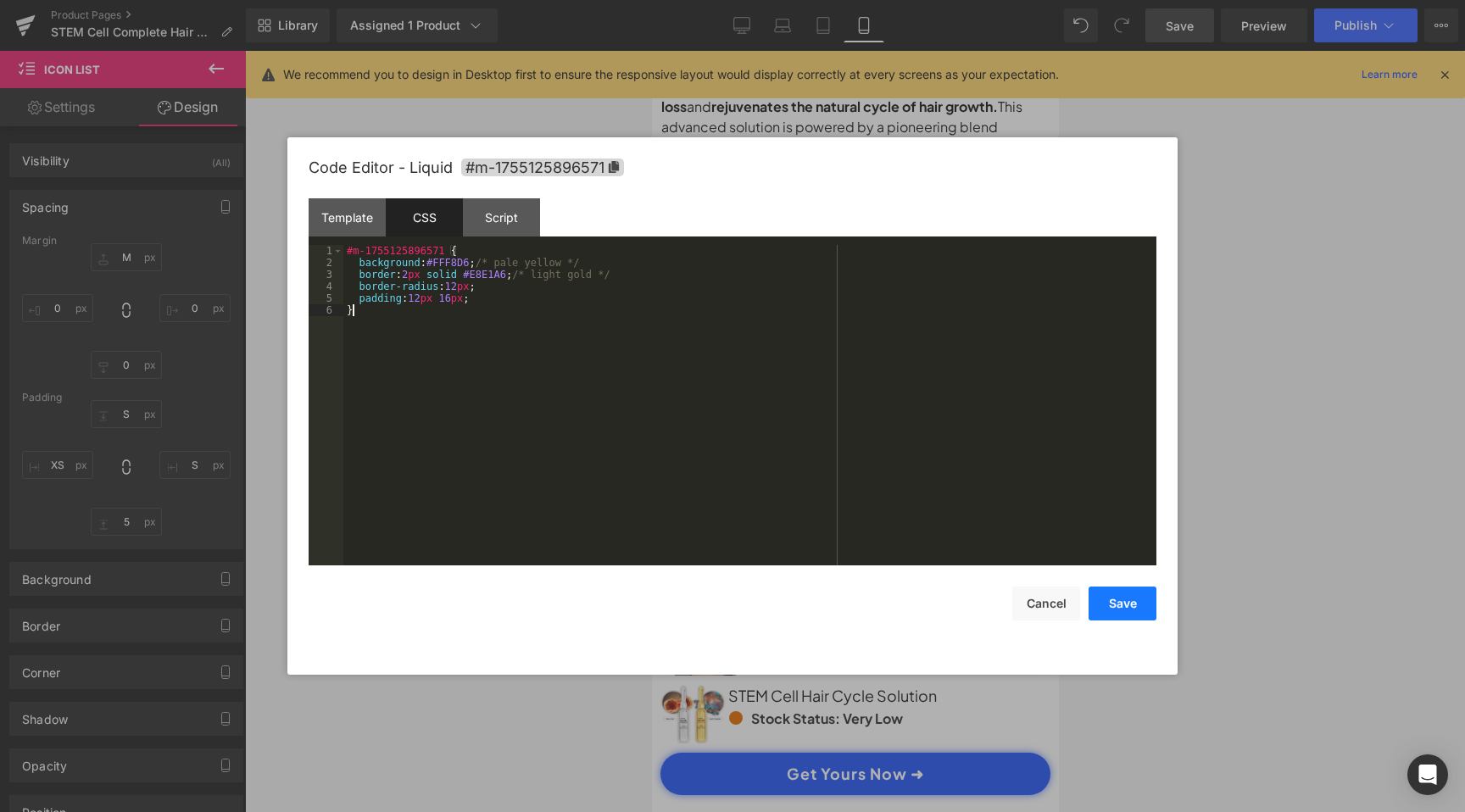
click at [1118, 607] on button "Save" at bounding box center [1122, 604] width 68 height 34
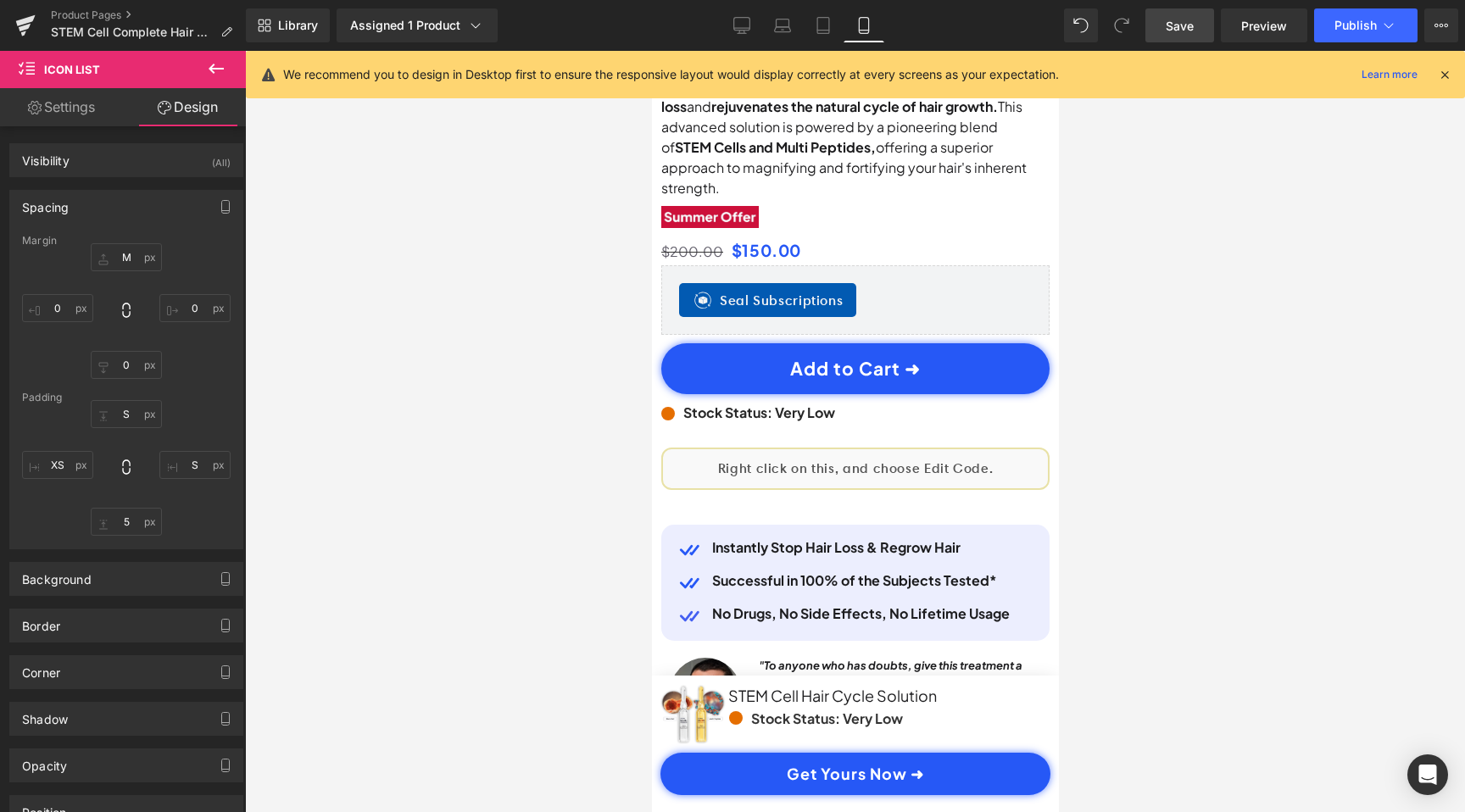
scroll to position [0, 316]
click at [1188, 23] on span "Save" at bounding box center [1180, 25] width 28 height 18
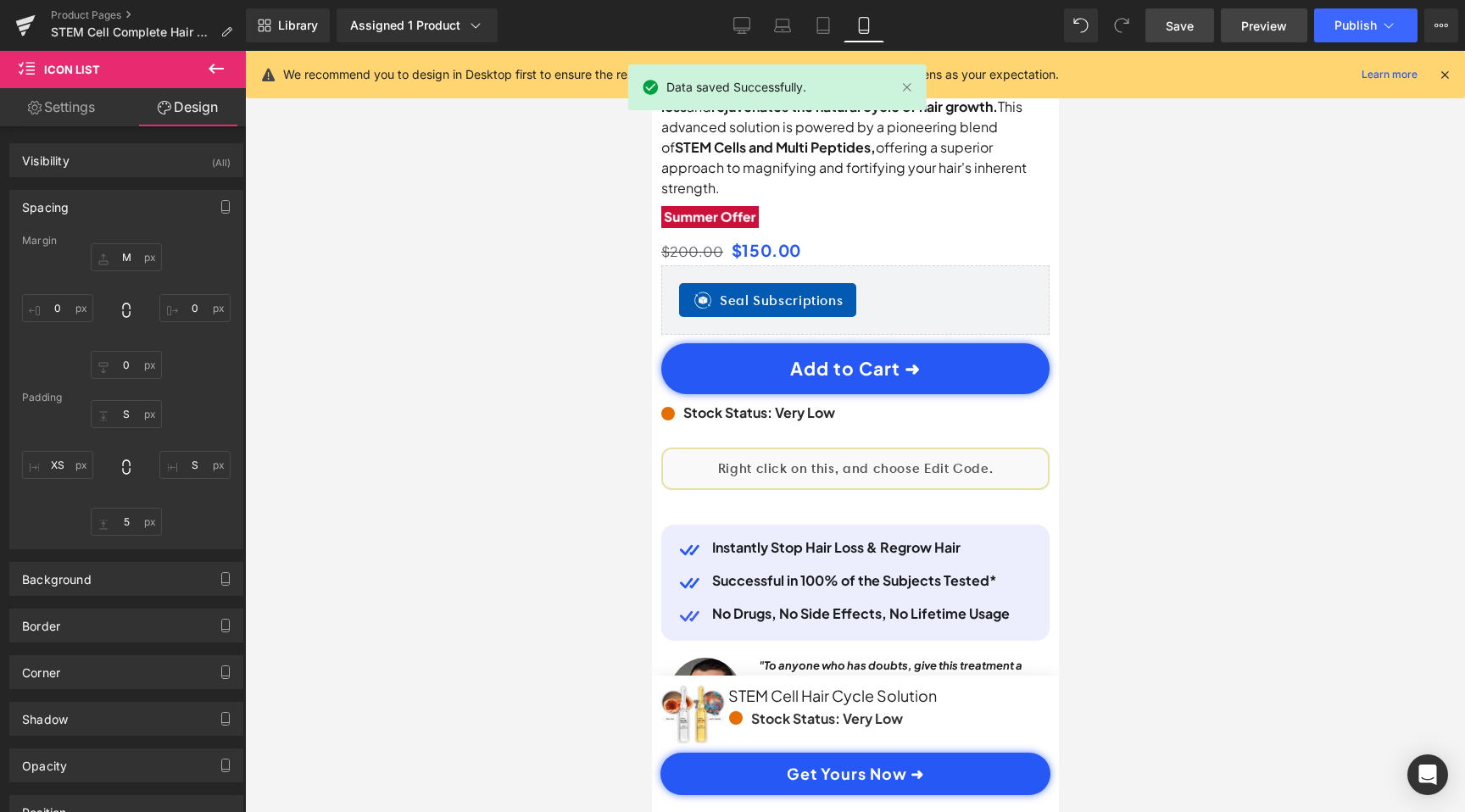
scroll to position [0, 0]
click at [1286, 19] on span "Preview" at bounding box center [1264, 25] width 46 height 18
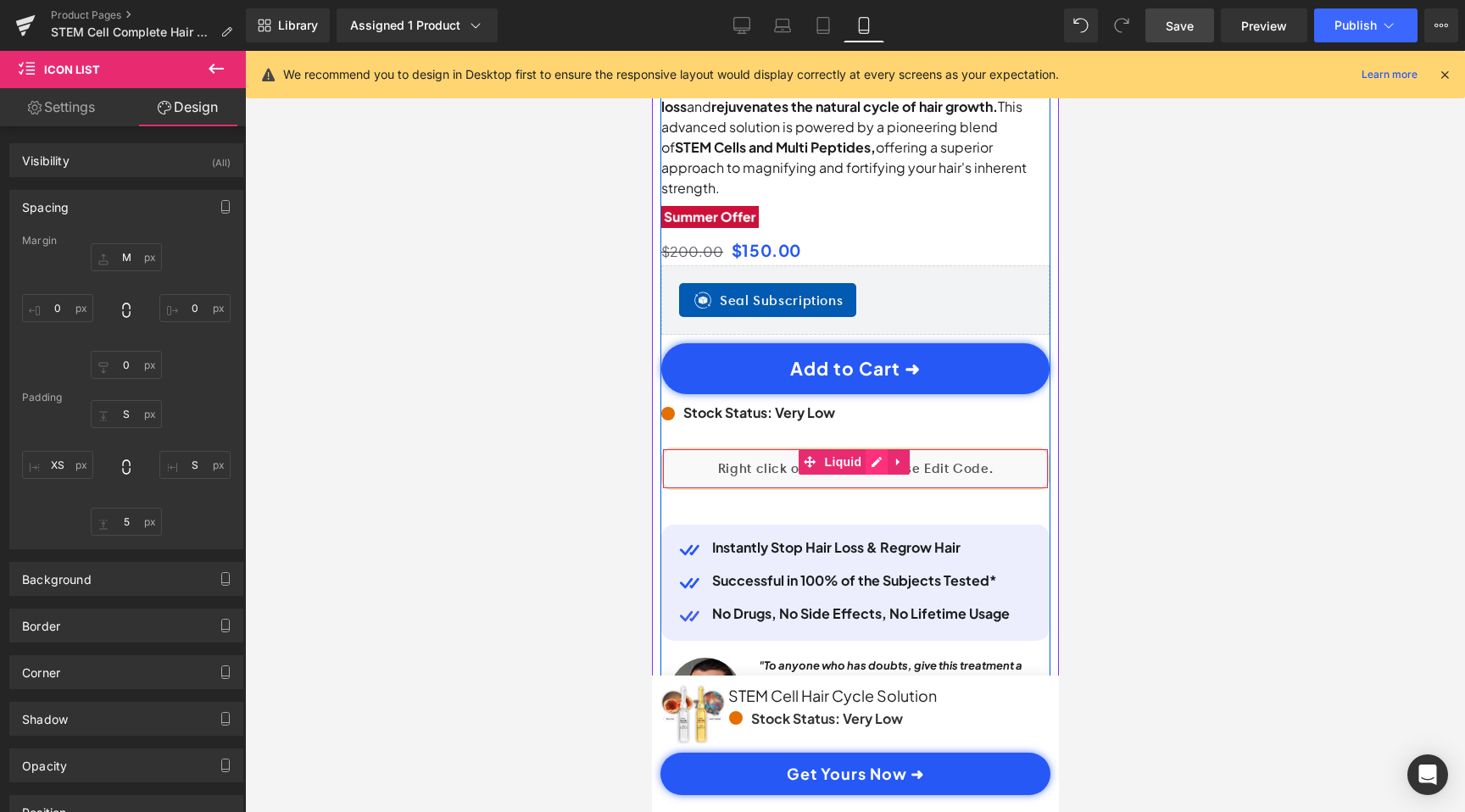
click at [870, 448] on div "Liquid" at bounding box center [854, 468] width 388 height 42
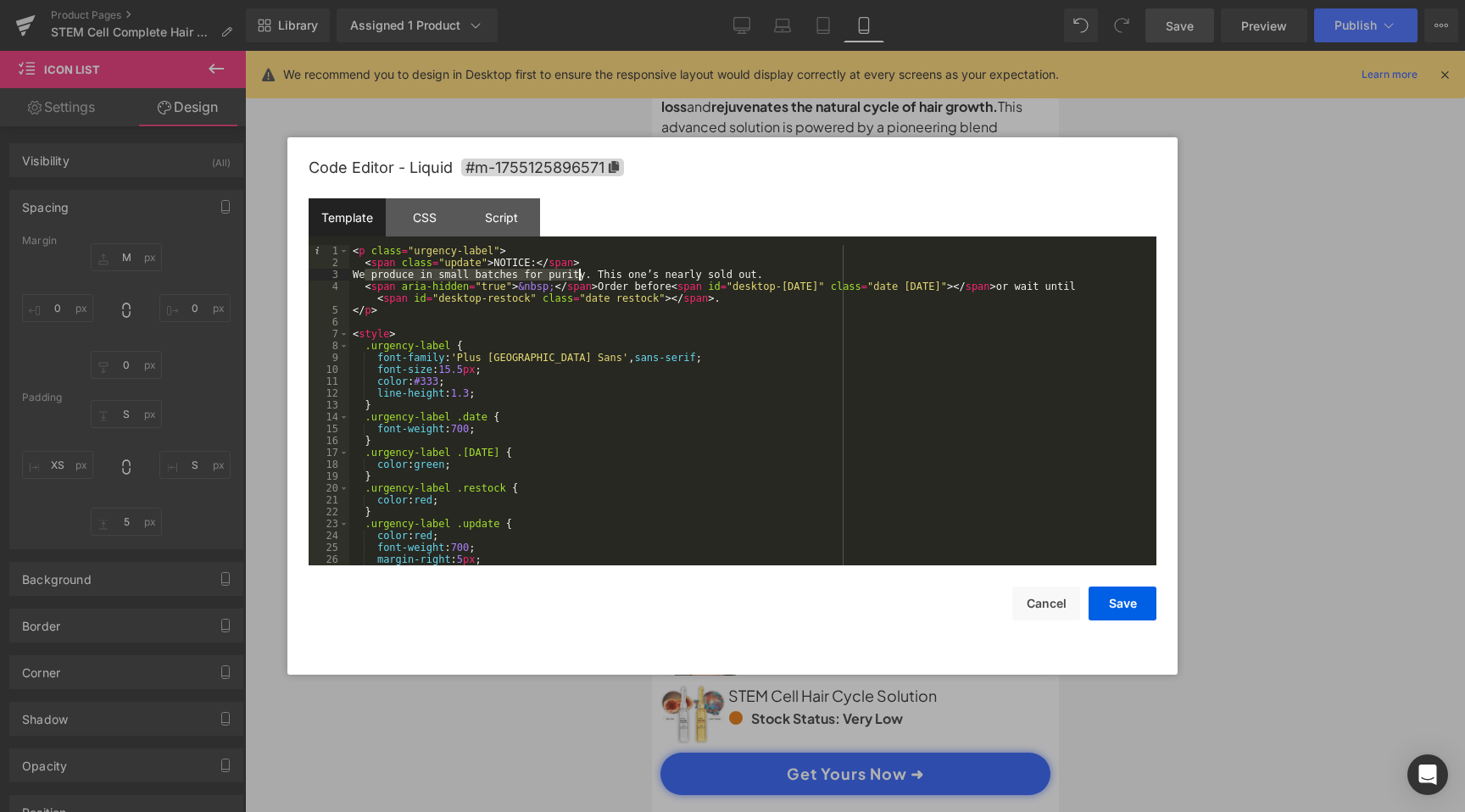
drag, startPoint x: 364, startPoint y: 272, endPoint x: 581, endPoint y: 269, distance: 217.0
click at [581, 269] on div "< p class = "urgency-label" > < span class = "update" > NOTICE: </ span > We pr…" at bounding box center [749, 417] width 800 height 345
click at [643, 284] on div "< p class = "urgency-label" > < span class = "update" > NOTICE: </ span > We pr…" at bounding box center [749, 417] width 800 height 345
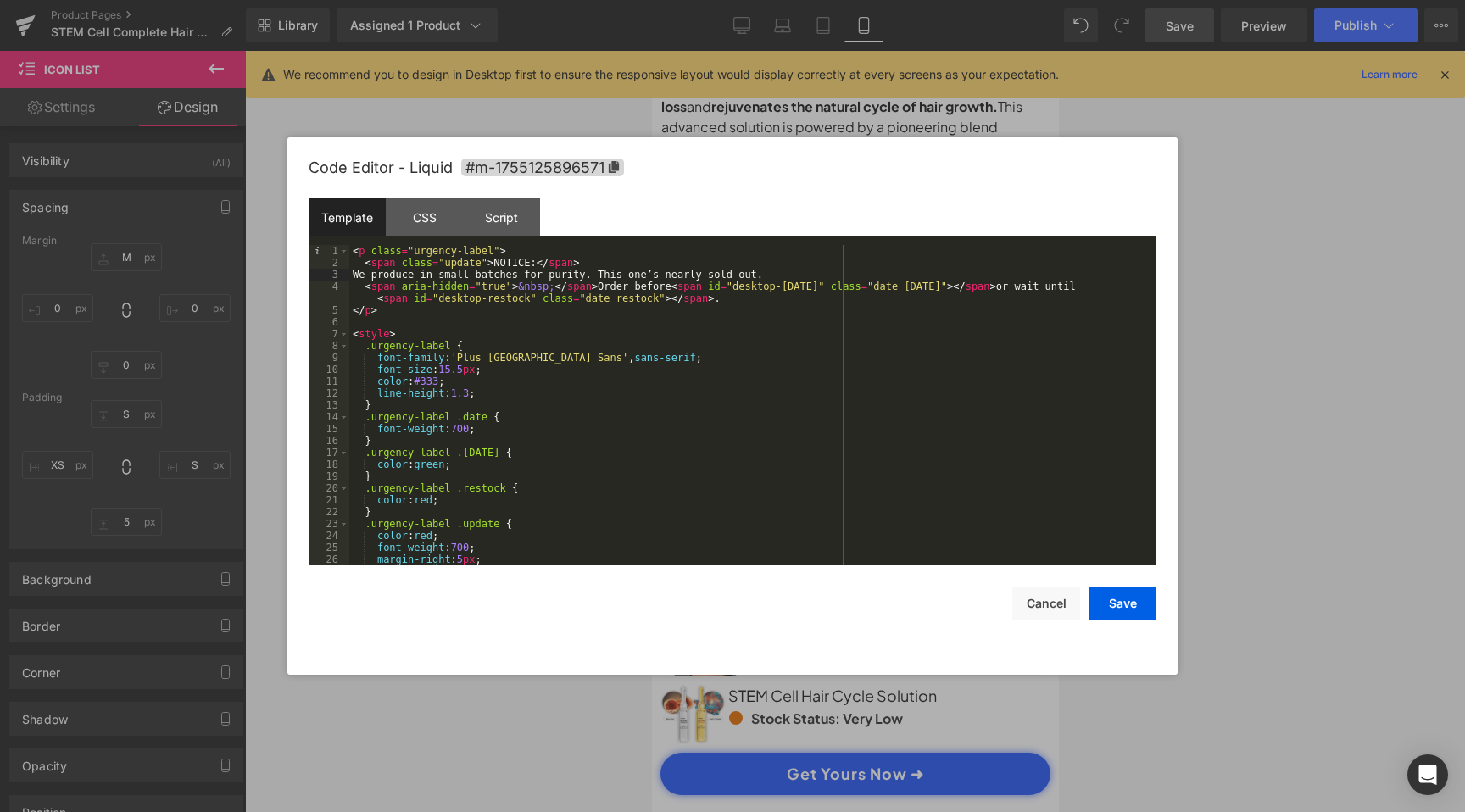
click at [643, 284] on div "< p class = "urgency-label" > < span class = "update" > NOTICE: </ span > We pr…" at bounding box center [749, 417] width 800 height 345
click at [1126, 606] on button "Save" at bounding box center [1122, 604] width 68 height 34
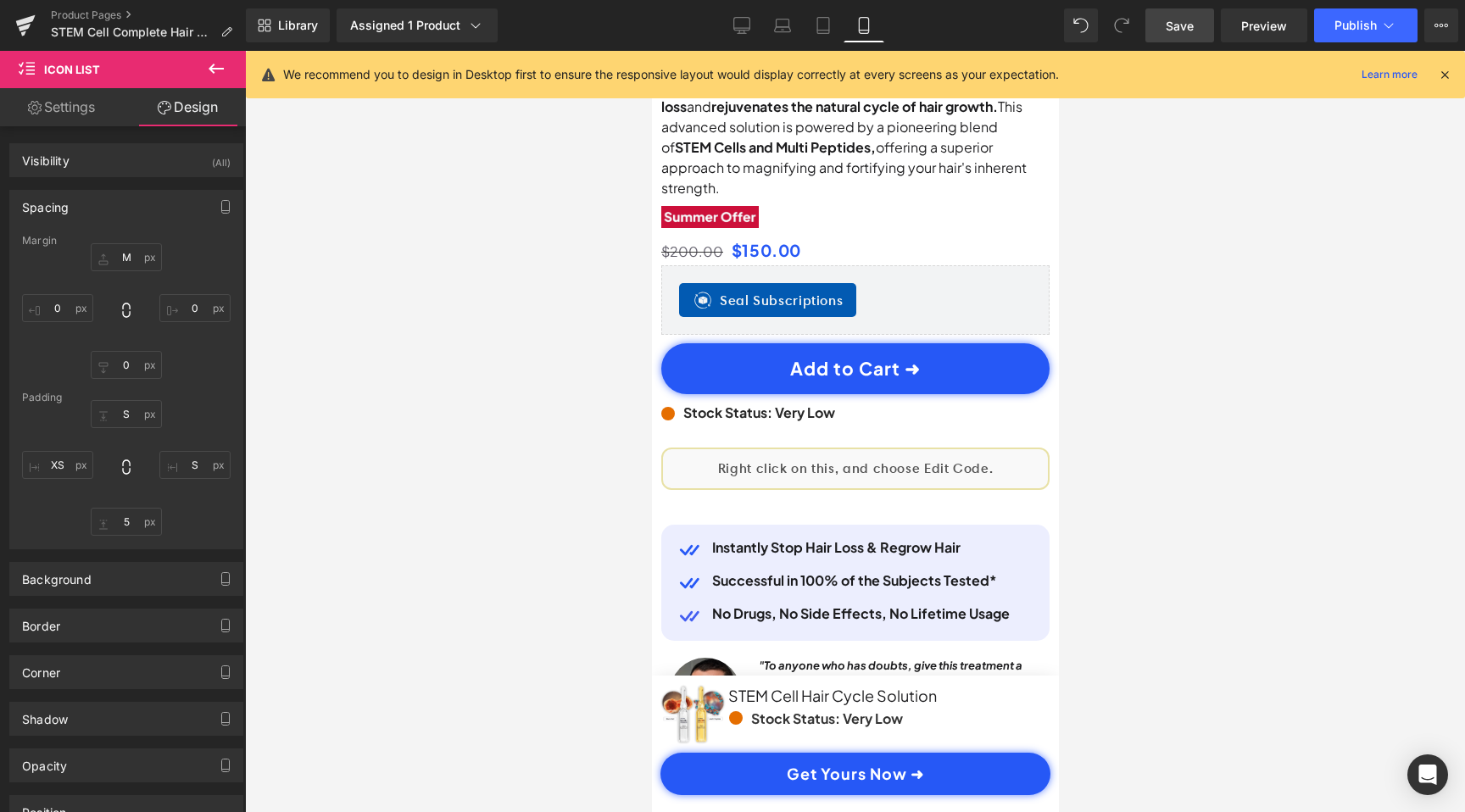
scroll to position [0, 633]
click at [1172, 32] on span "Save" at bounding box center [1180, 25] width 28 height 18
click at [1351, 17] on button "Publish" at bounding box center [1365, 25] width 103 height 34
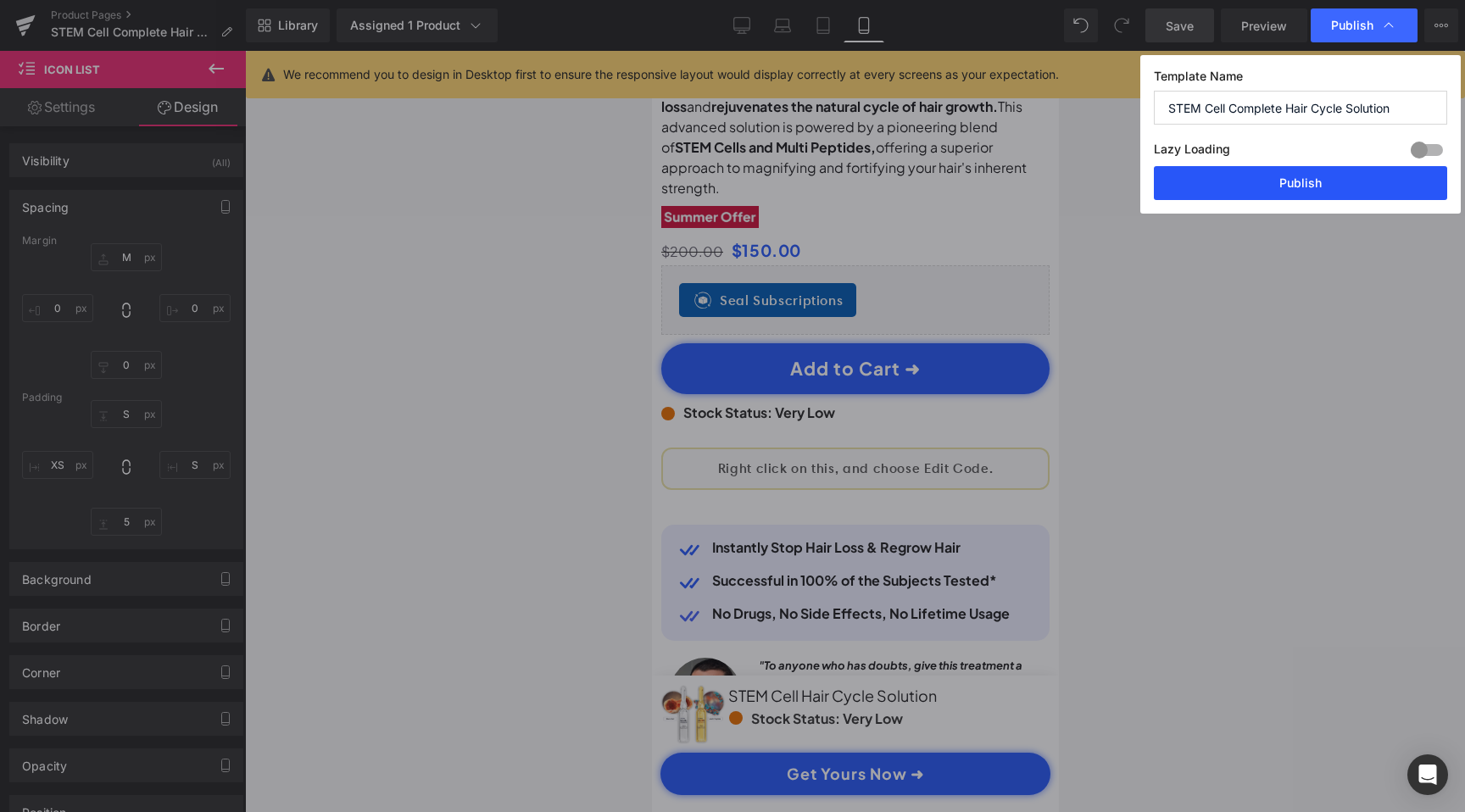
scroll to position [0, 633]
click at [1362, 180] on button "Publish" at bounding box center [1301, 183] width 293 height 34
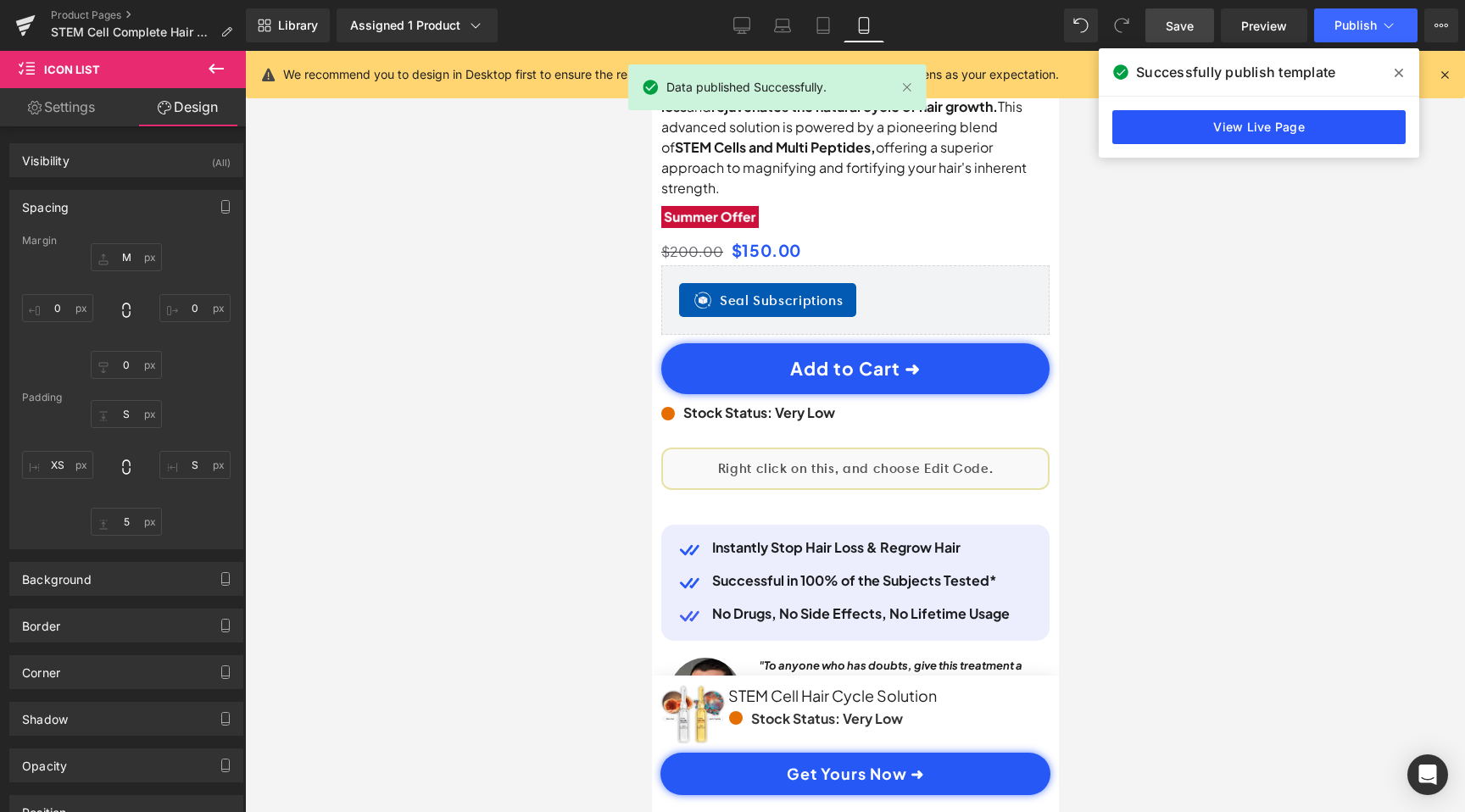
click at [1236, 116] on link "View Live Page" at bounding box center [1258, 127] width 293 height 34
